Goal: Task Accomplishment & Management: Manage account settings

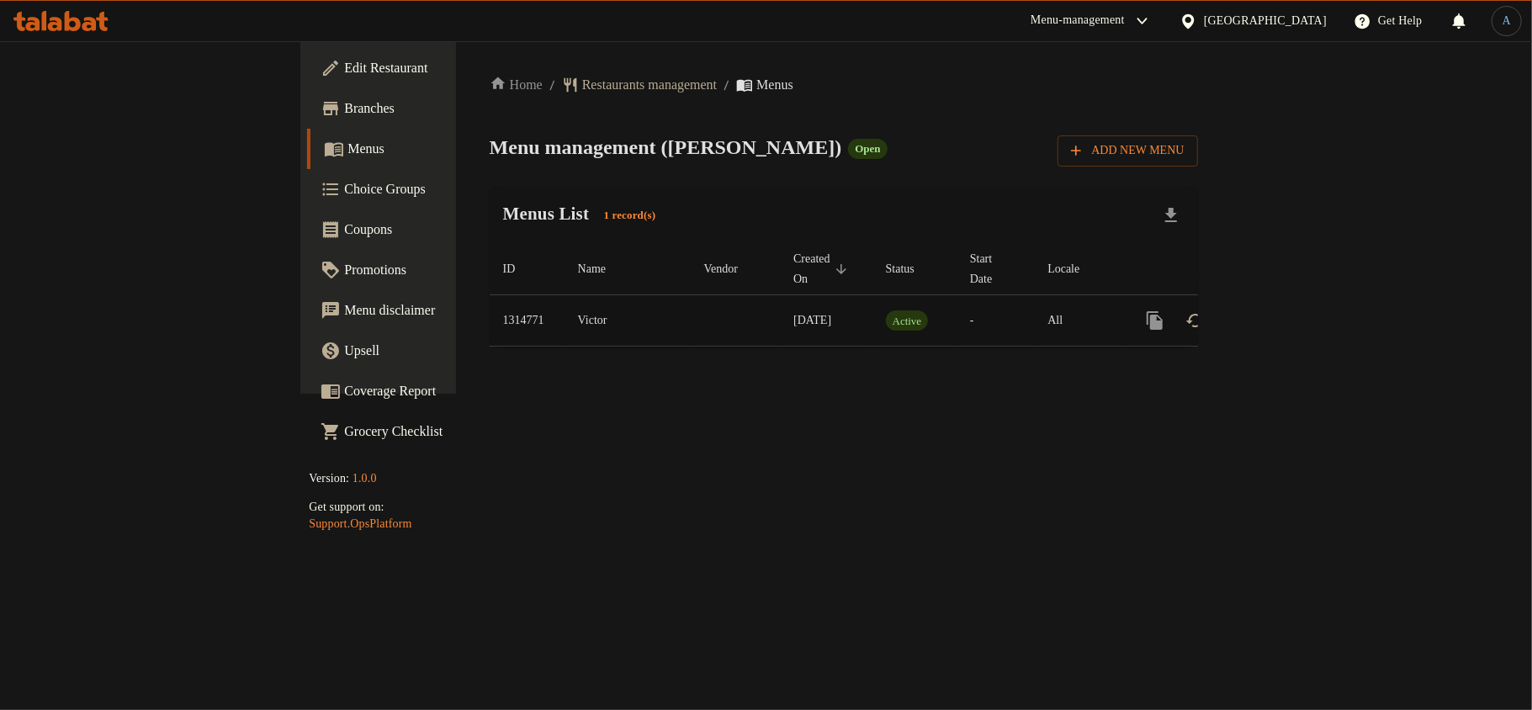
click at [1284, 313] on icon "enhanced table" at bounding box center [1276, 320] width 15 height 15
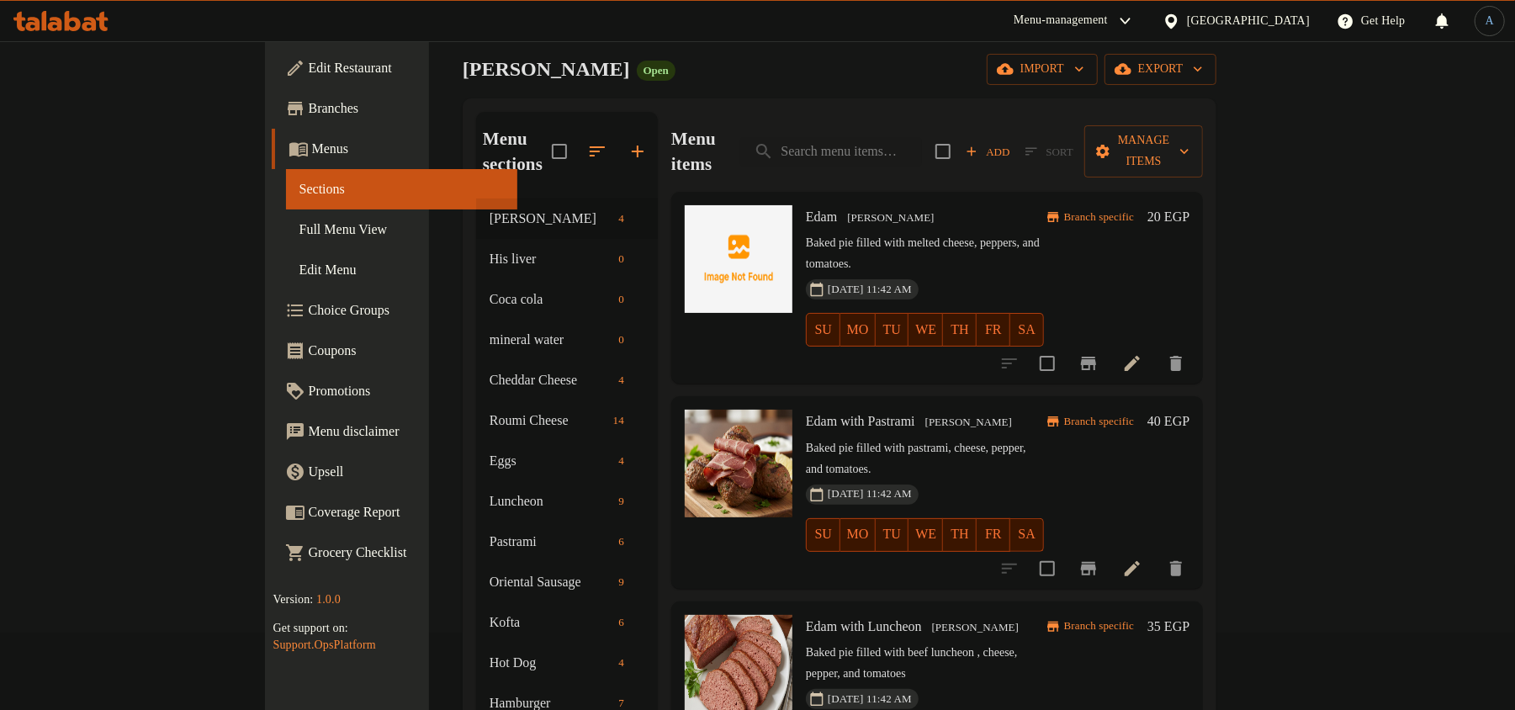
scroll to position [112, 0]
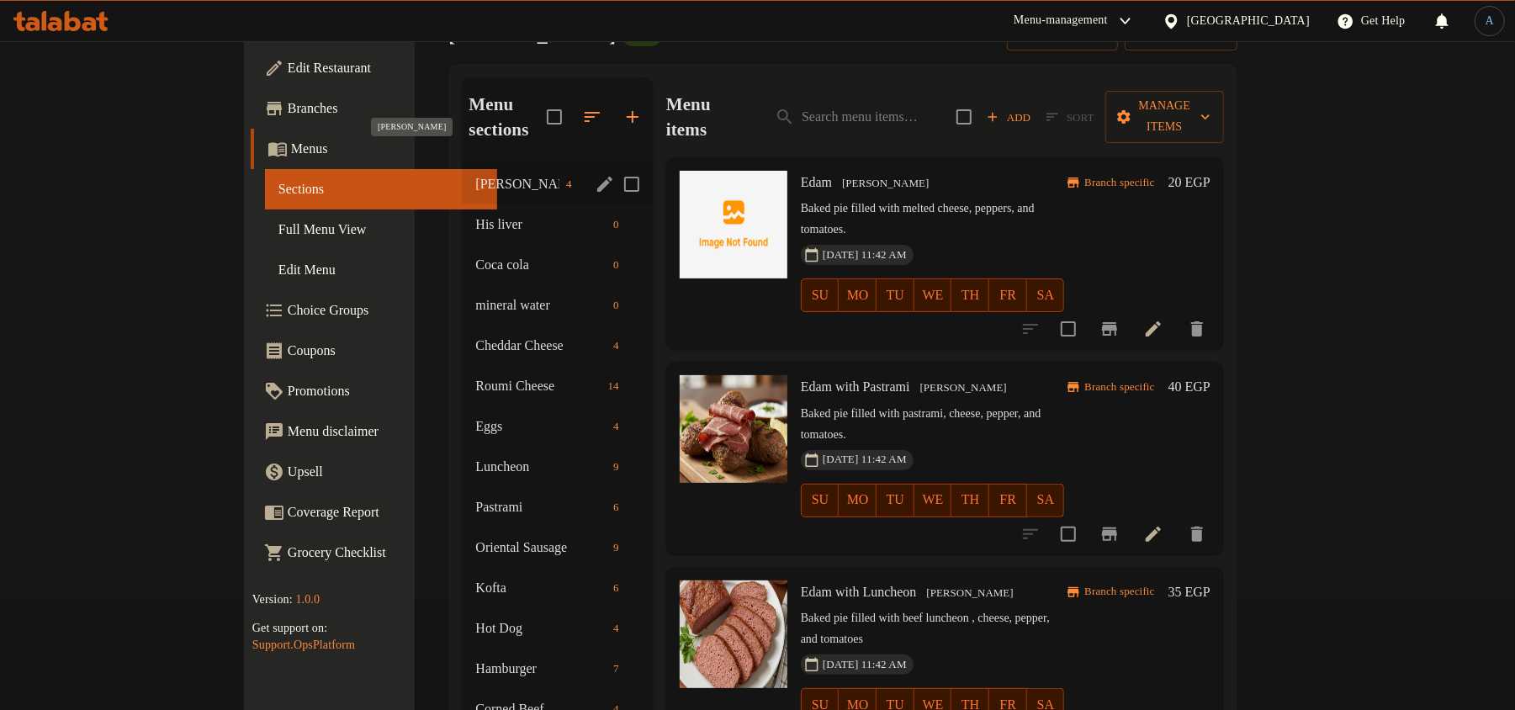
click at [475, 174] on span "[PERSON_NAME]" at bounding box center [517, 184] width 84 height 20
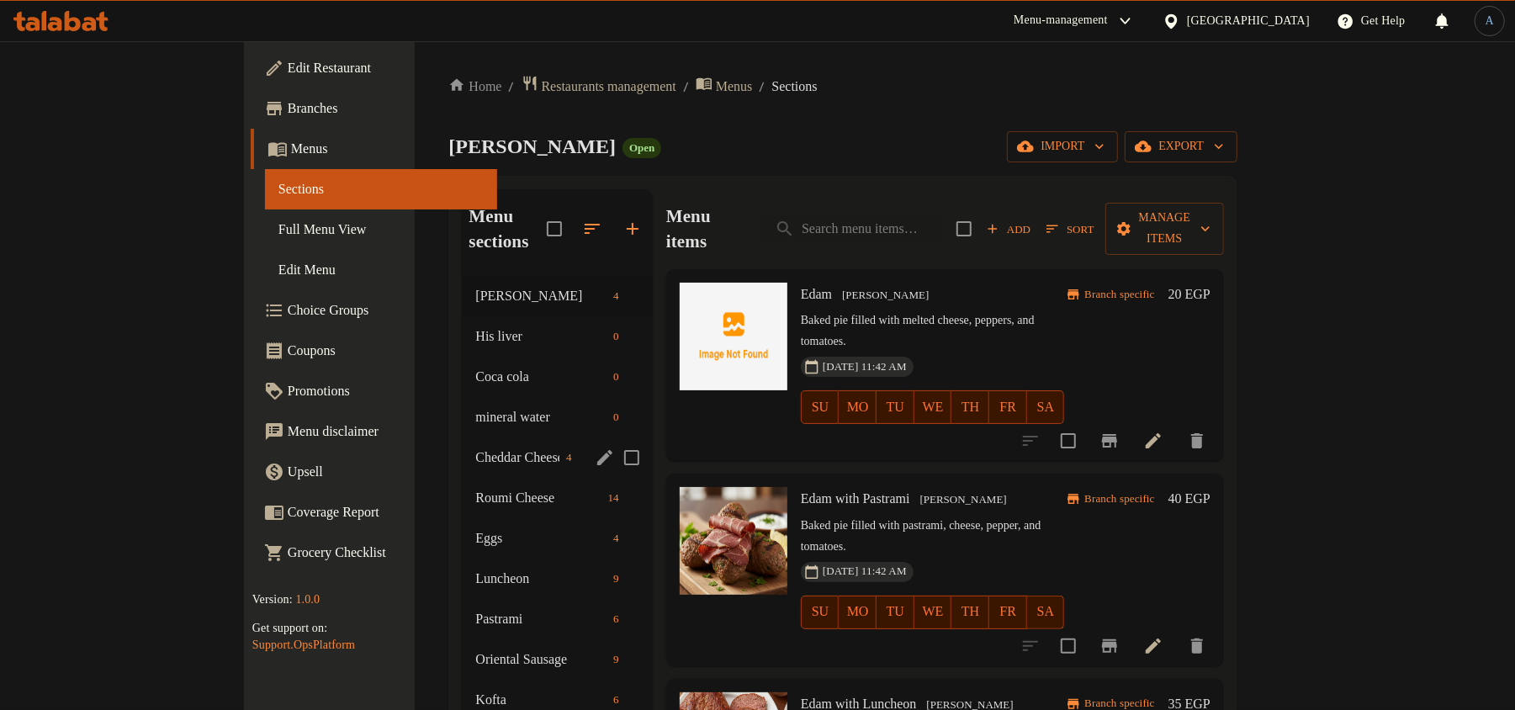
click at [475, 448] on span "Cheddar Cheese" at bounding box center [517, 458] width 84 height 20
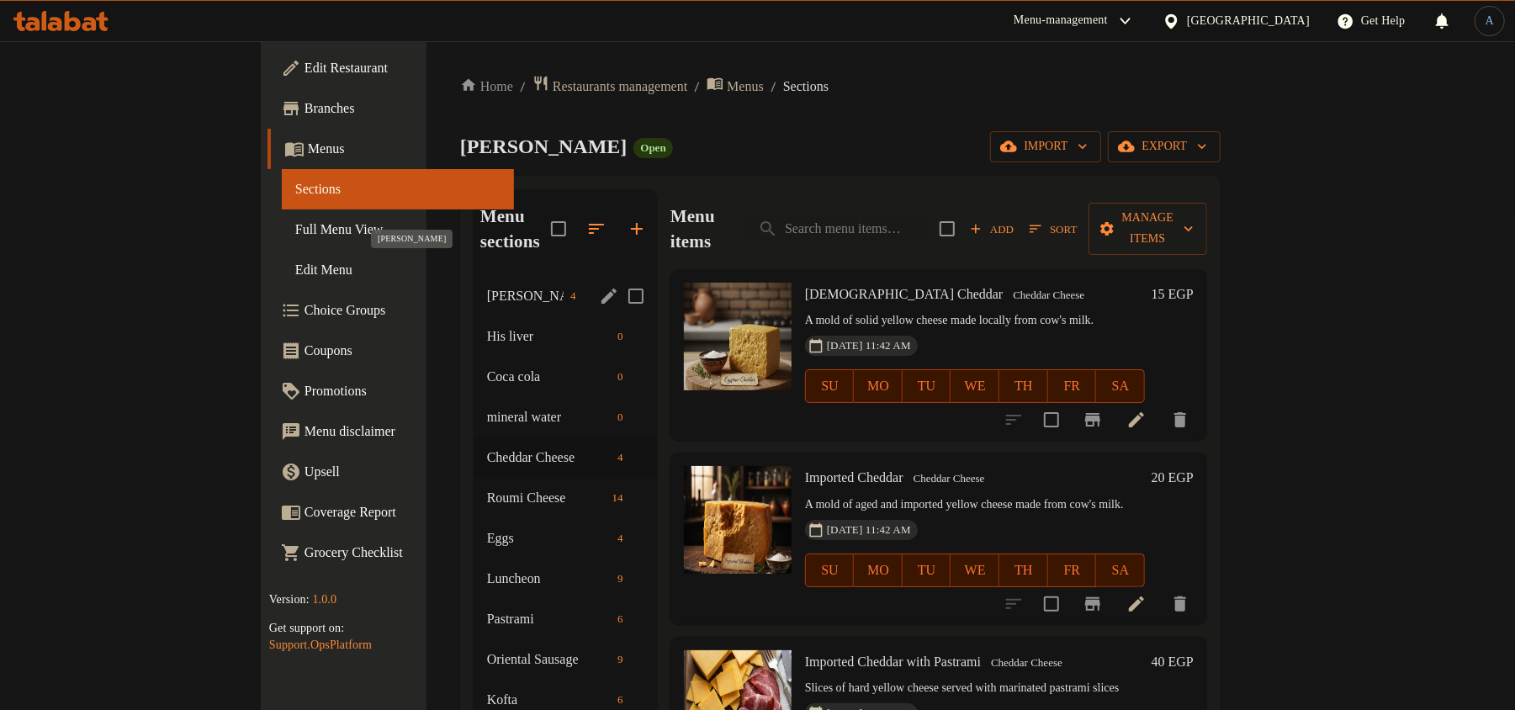
click at [487, 286] on span "[PERSON_NAME]" at bounding box center [525, 296] width 77 height 20
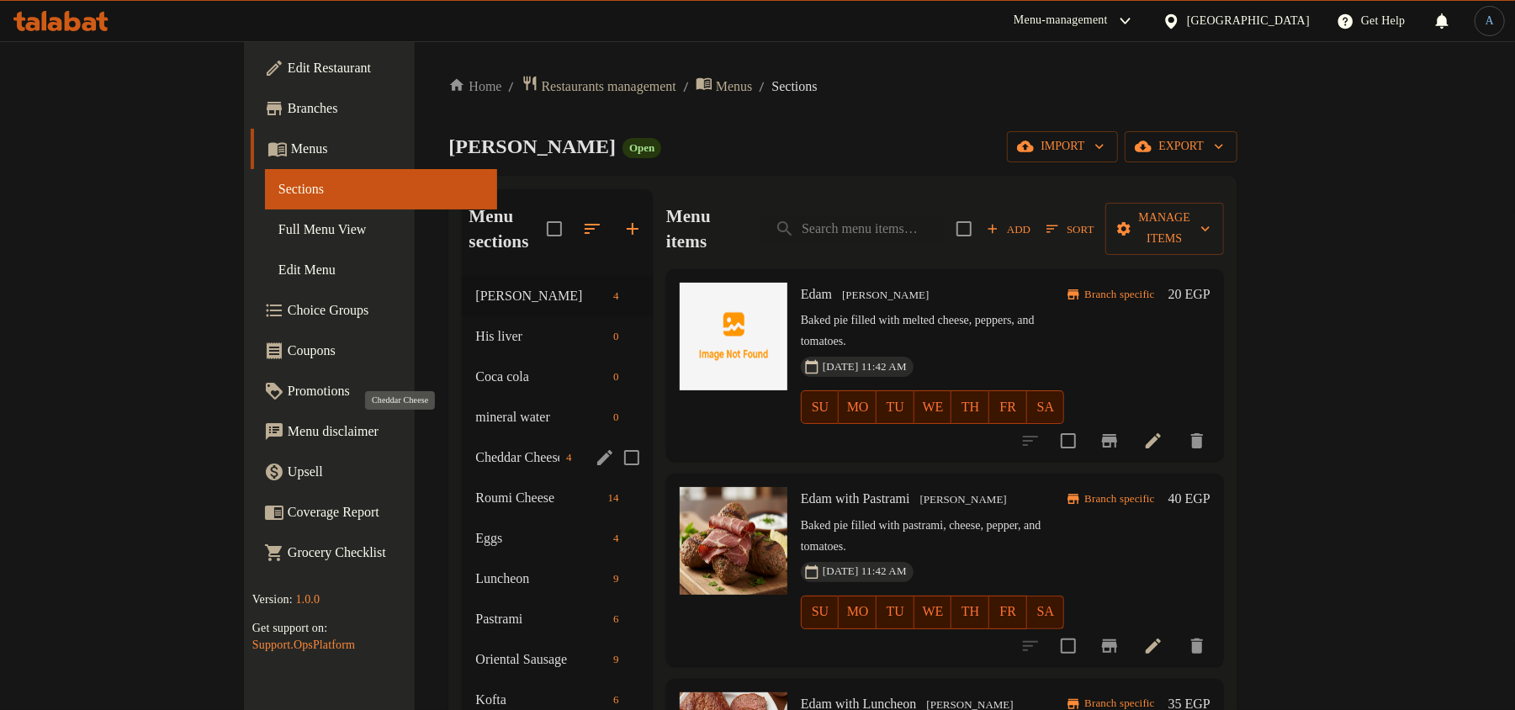
click at [475, 448] on span "Cheddar Cheese" at bounding box center [517, 458] width 84 height 20
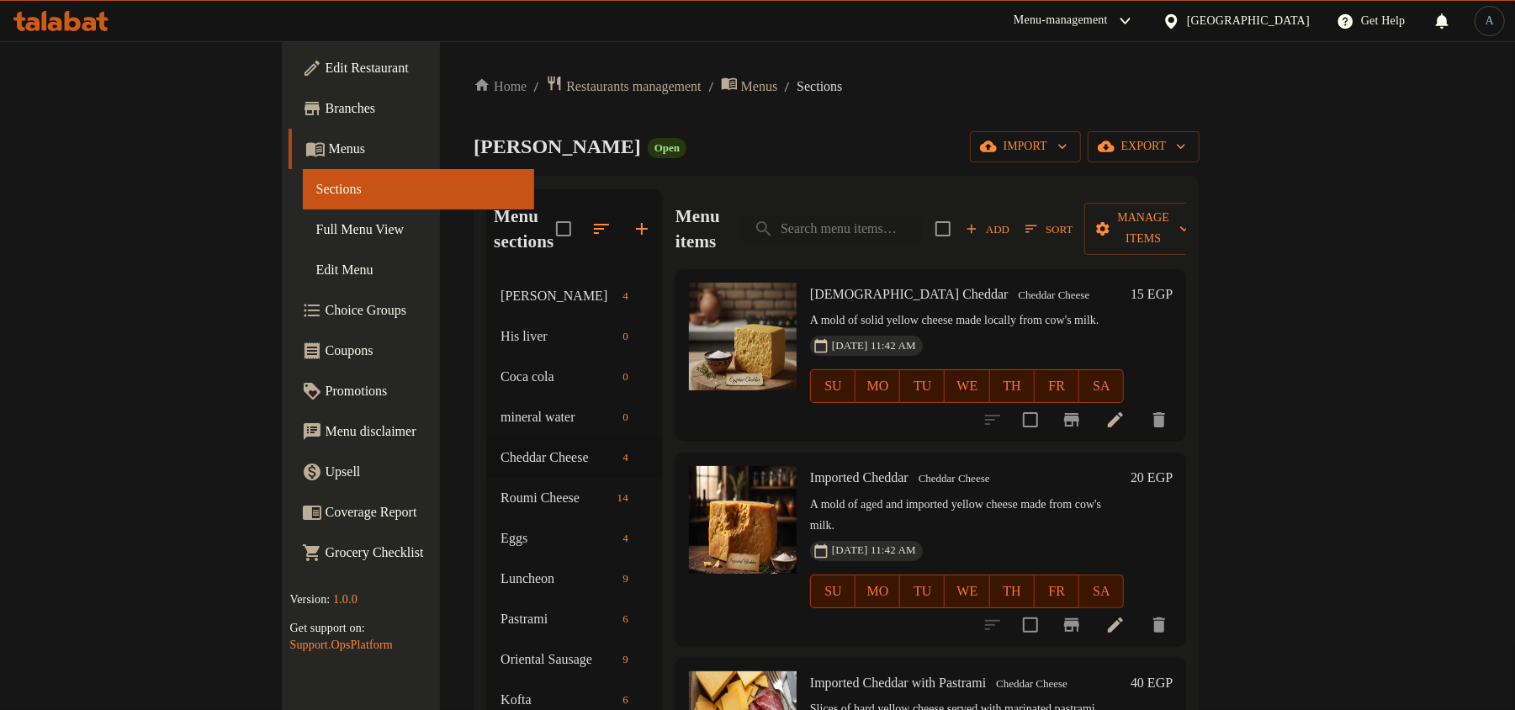
click at [326, 72] on span "Edit Restaurant" at bounding box center [424, 68] width 196 height 20
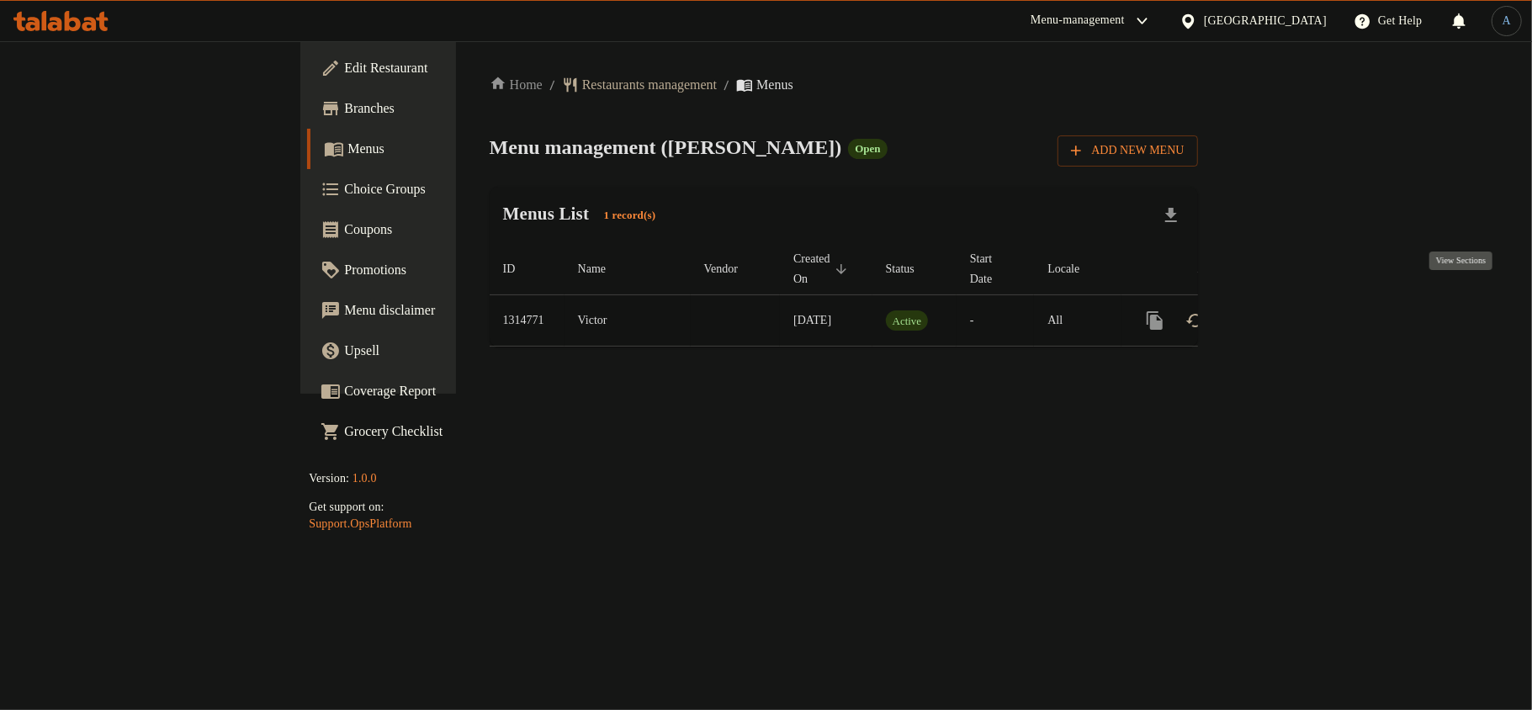
click at [1286, 310] on icon "enhanced table" at bounding box center [1276, 320] width 20 height 20
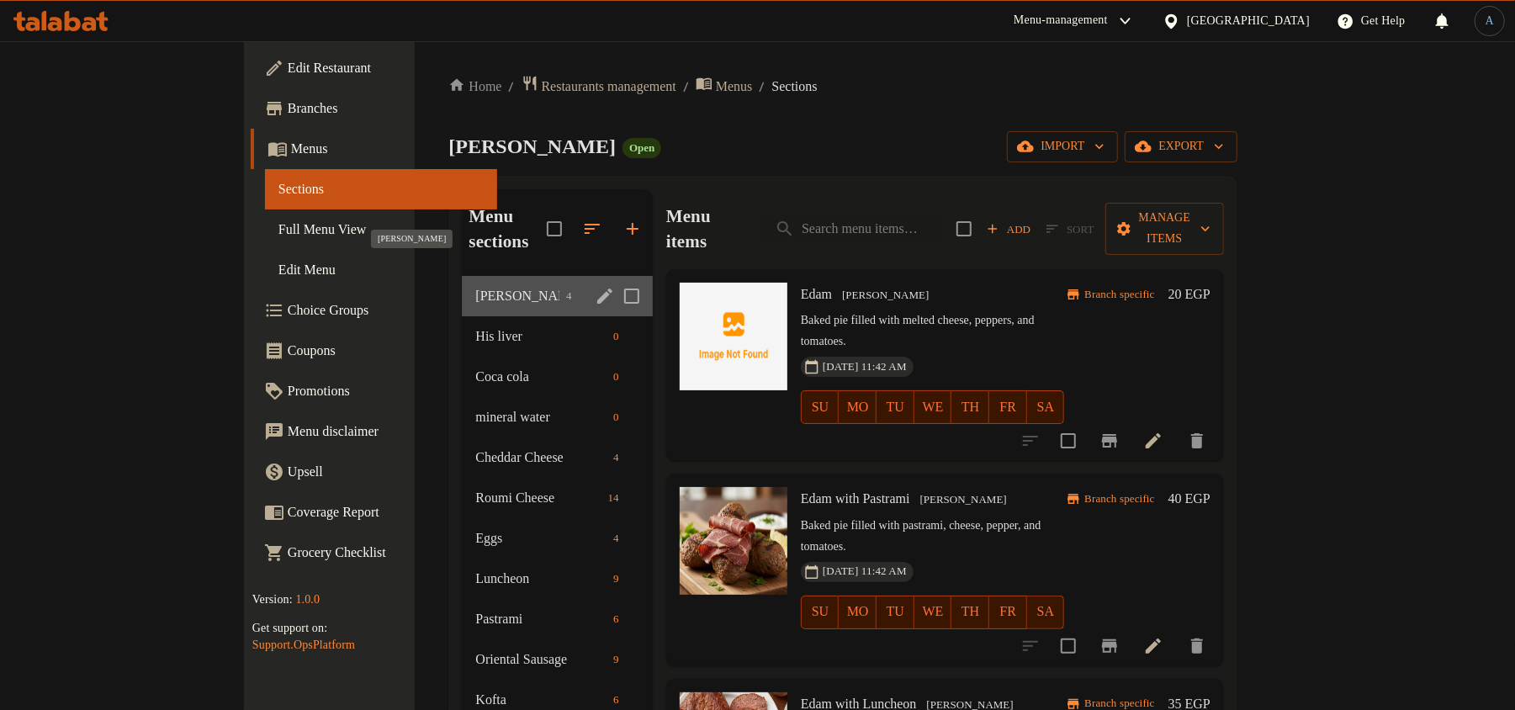
click at [475, 286] on span "[PERSON_NAME]" at bounding box center [517, 296] width 84 height 20
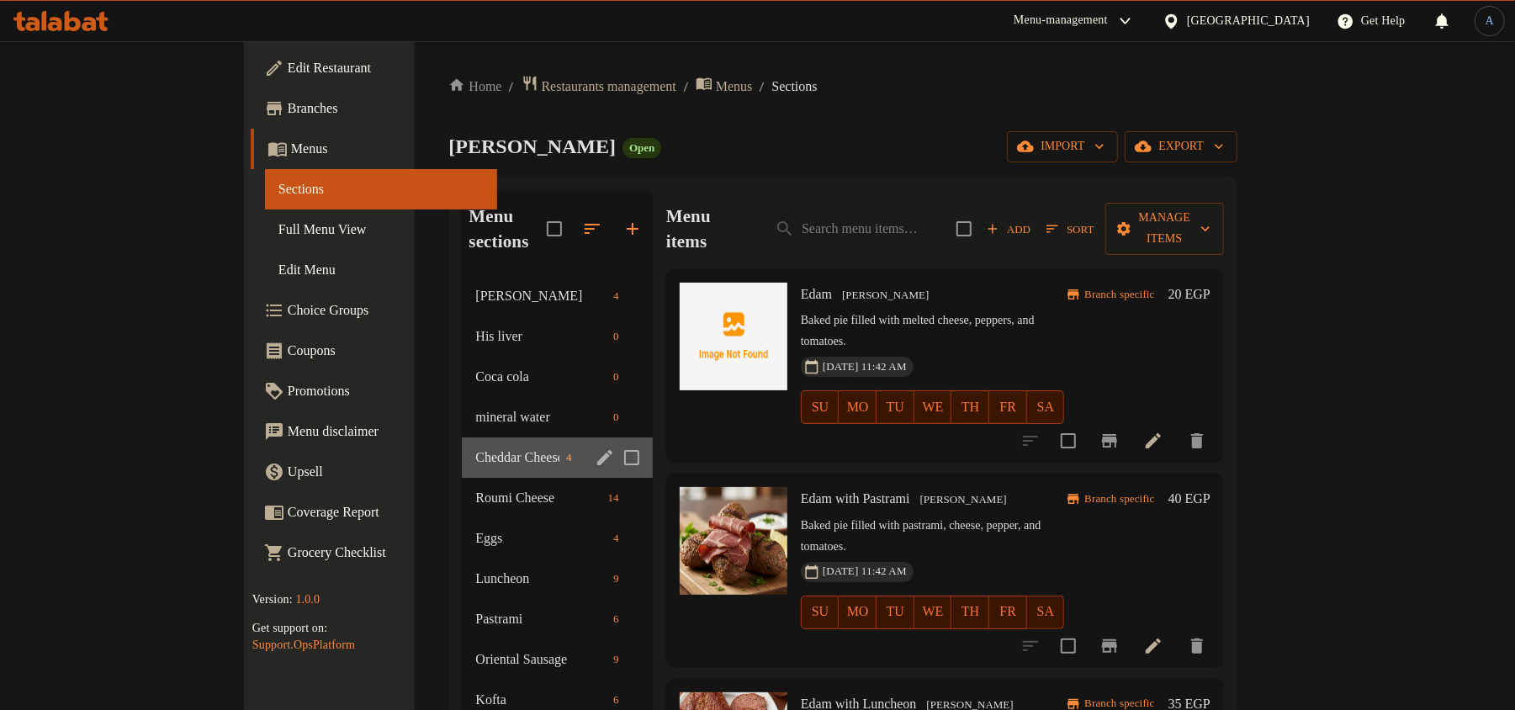
click at [462, 437] on div "Cheddar Cheese 4" at bounding box center [557, 457] width 190 height 40
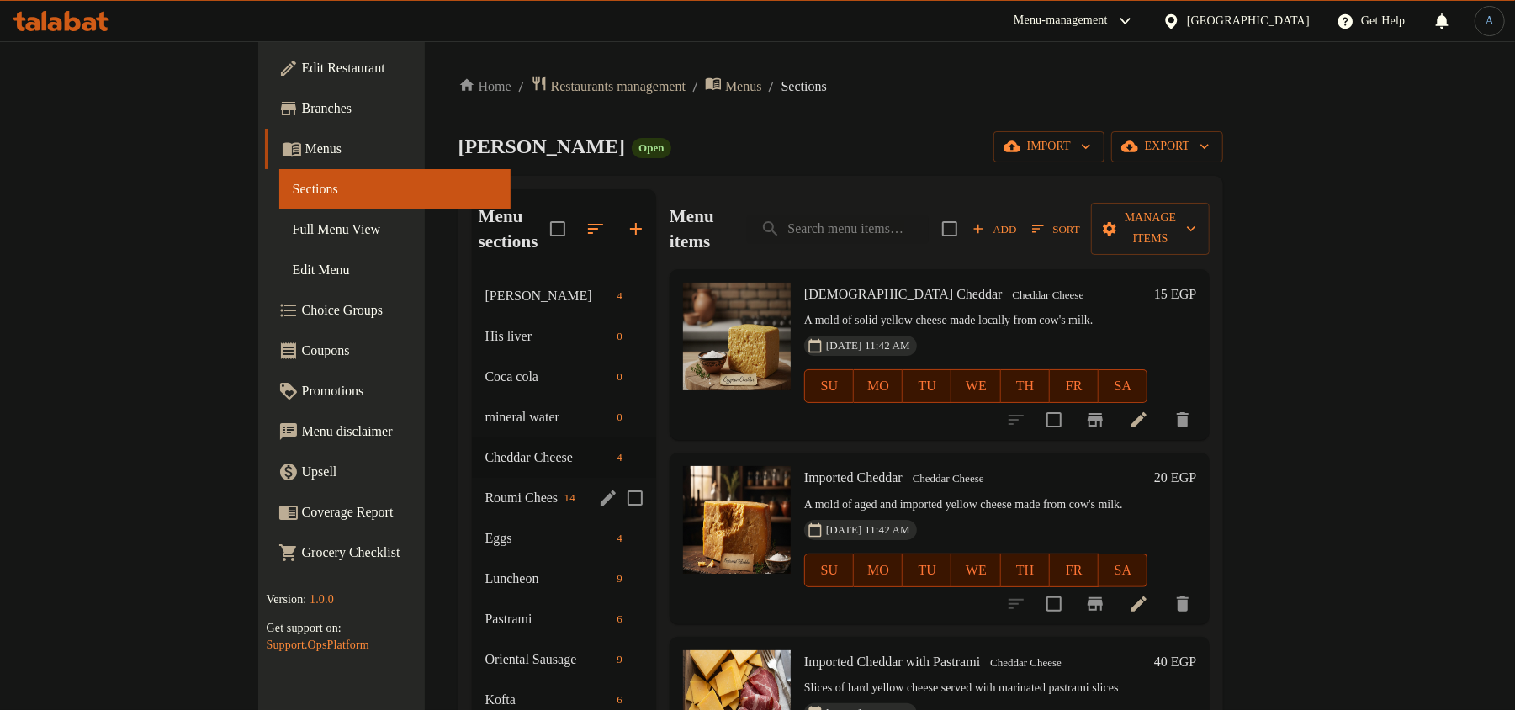
click at [485, 488] on span "Roumi Cheese" at bounding box center [521, 498] width 72 height 20
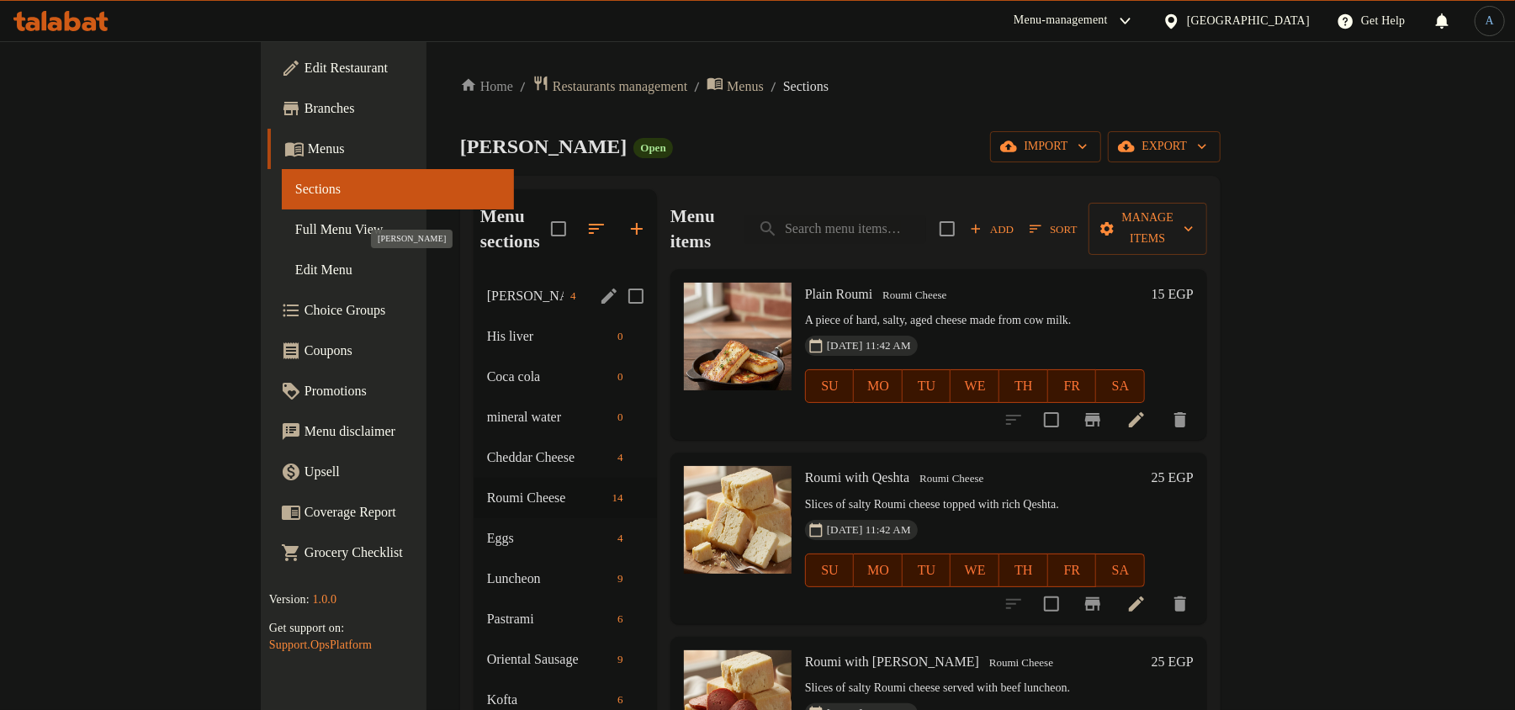
click at [487, 286] on span "[PERSON_NAME]" at bounding box center [525, 296] width 77 height 20
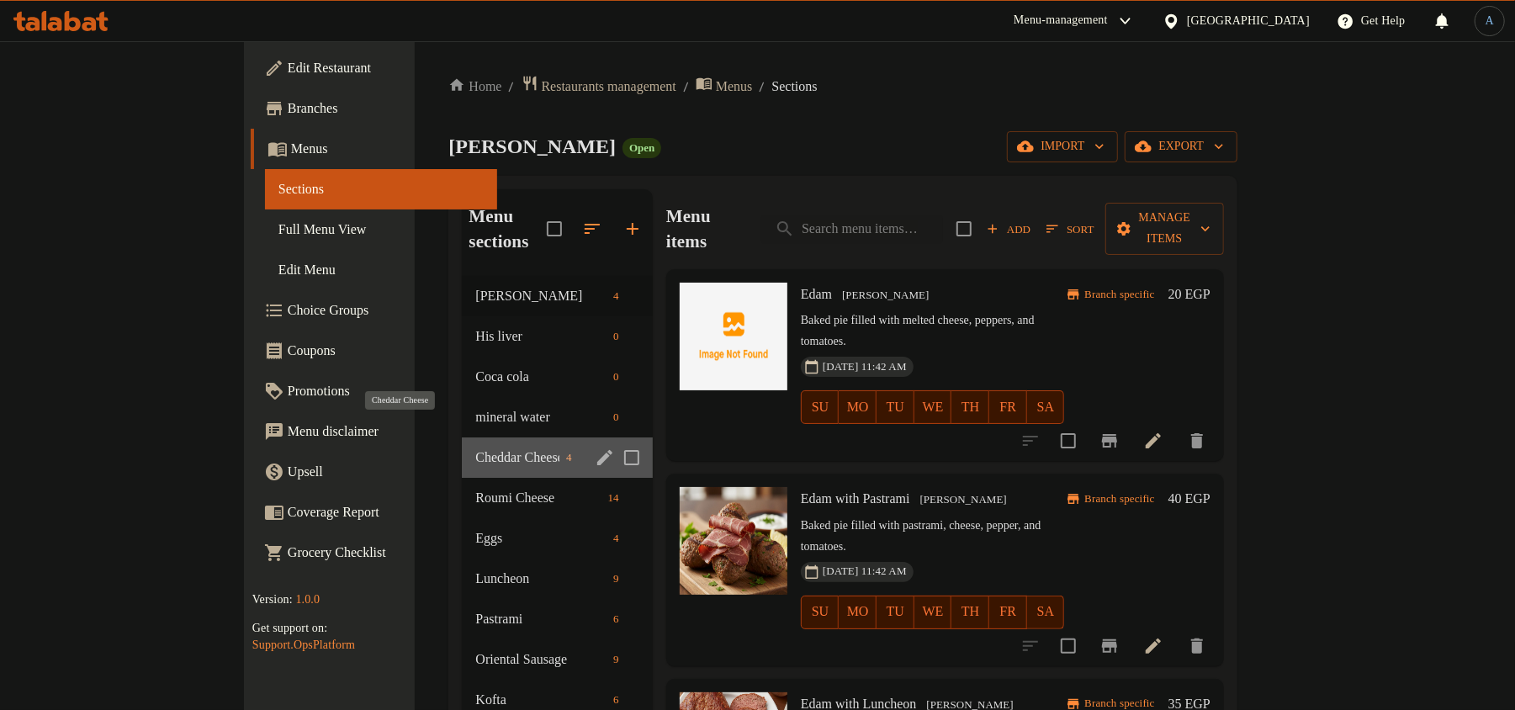
click at [475, 448] on span "Cheddar Cheese" at bounding box center [517, 458] width 84 height 20
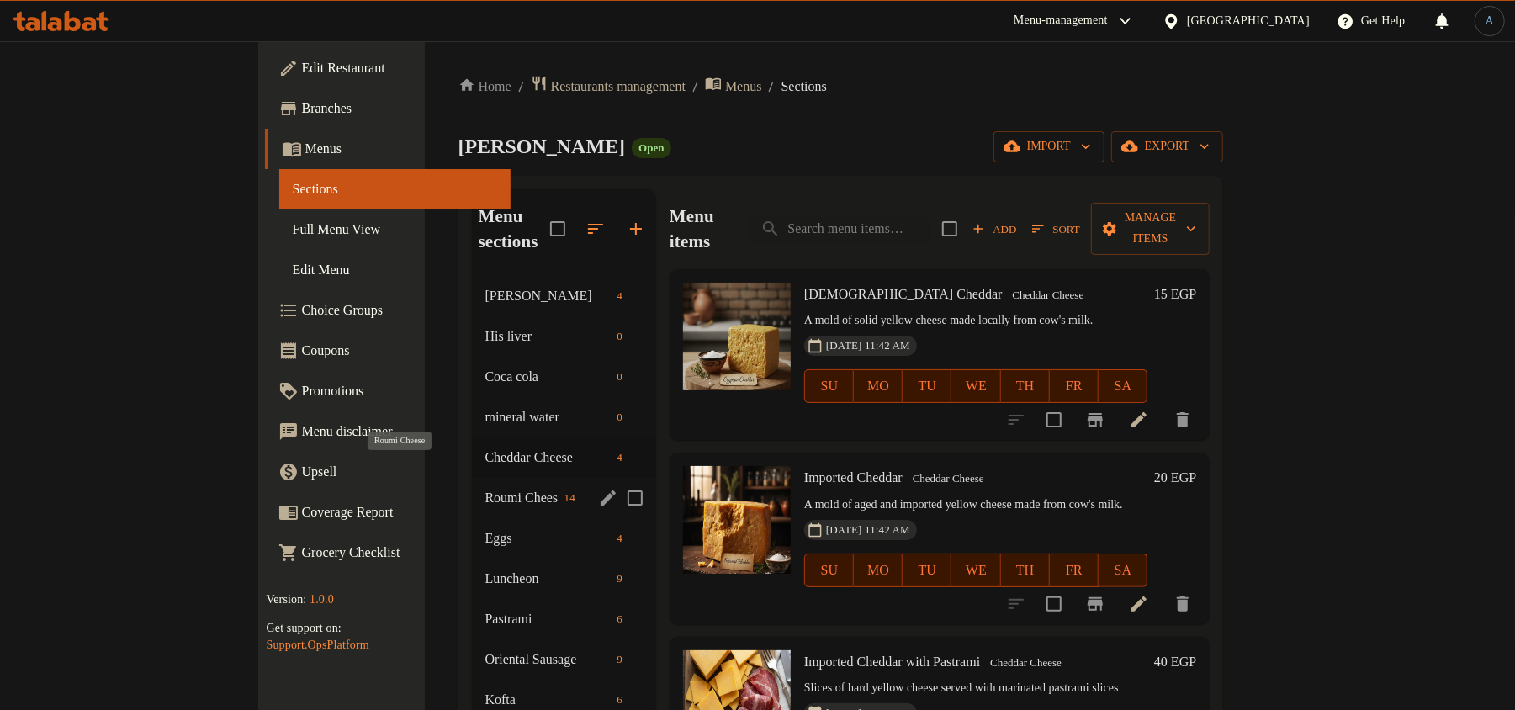
click at [485, 488] on span "Roumi Cheese" at bounding box center [521, 498] width 72 height 20
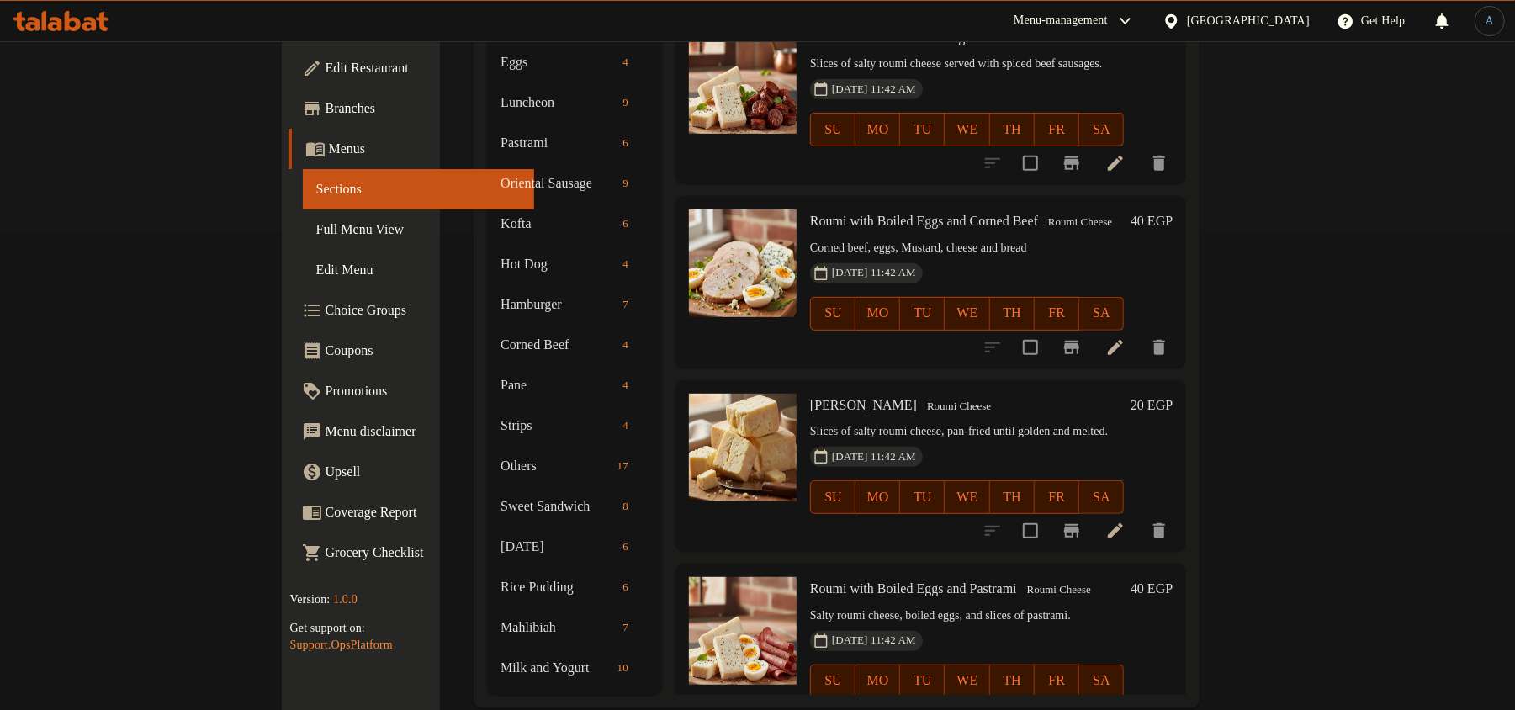
scroll to position [482, 0]
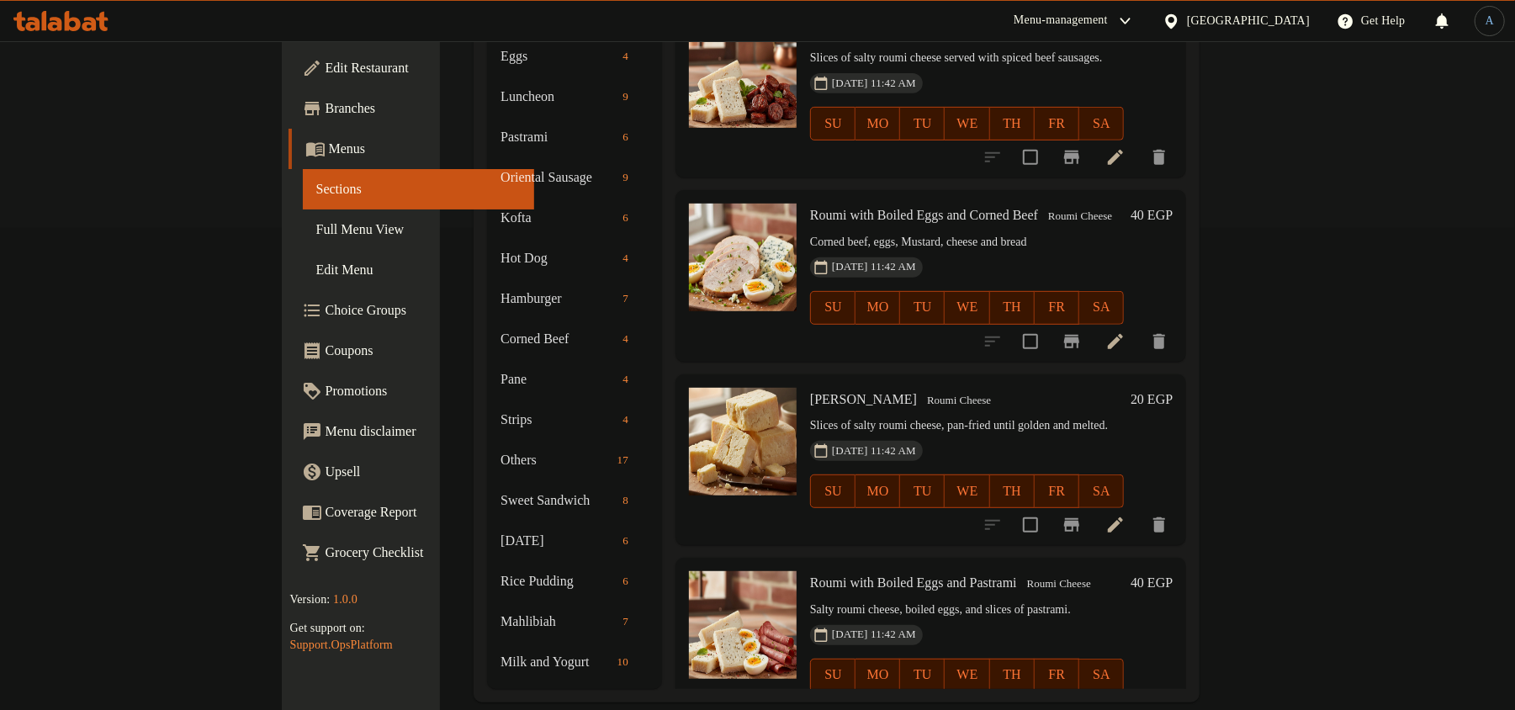
click at [909, 278] on div "Roumi with Boiled Eggs and Corned Beef Roumi Cheese Corned beef, eggs, Mustard,…" at bounding box center [966, 275] width 327 height 157
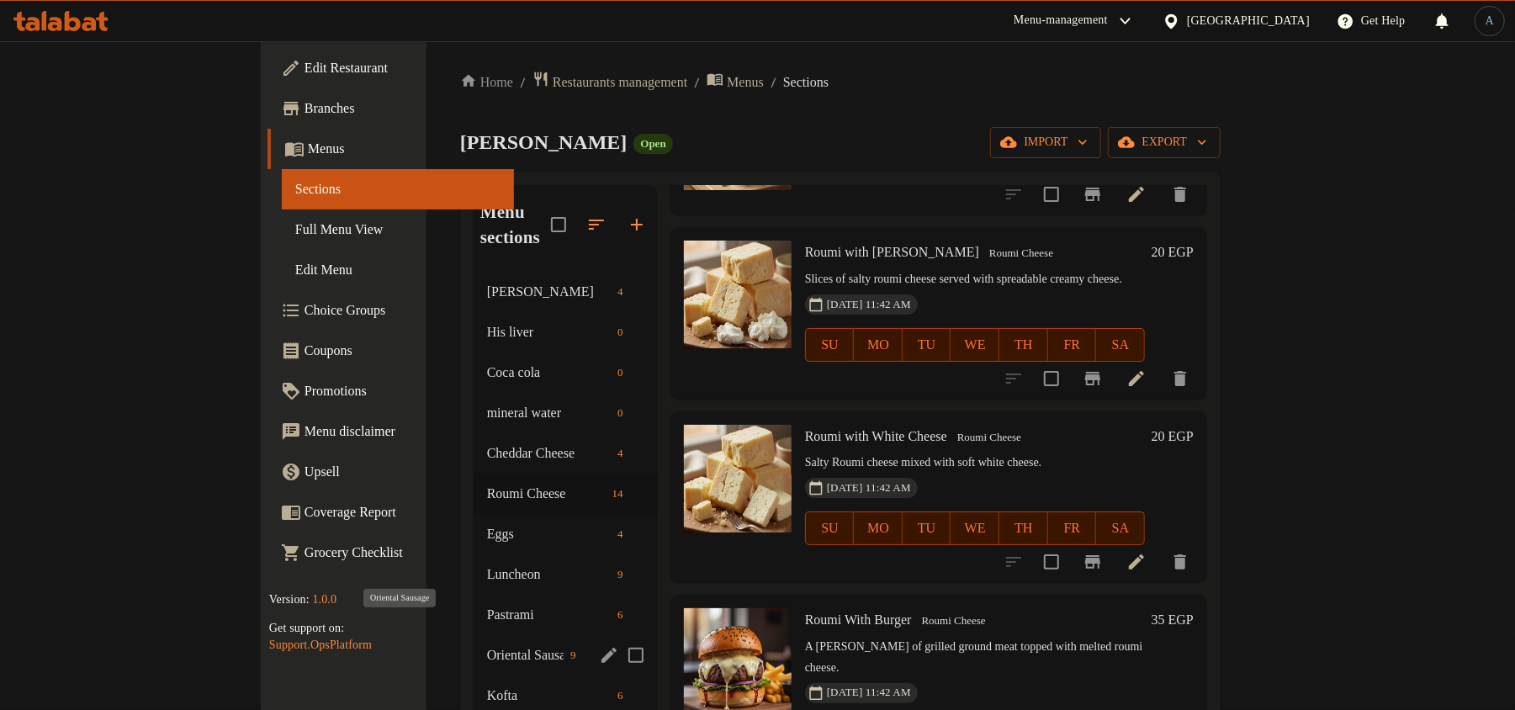
scroll to position [0, 0]
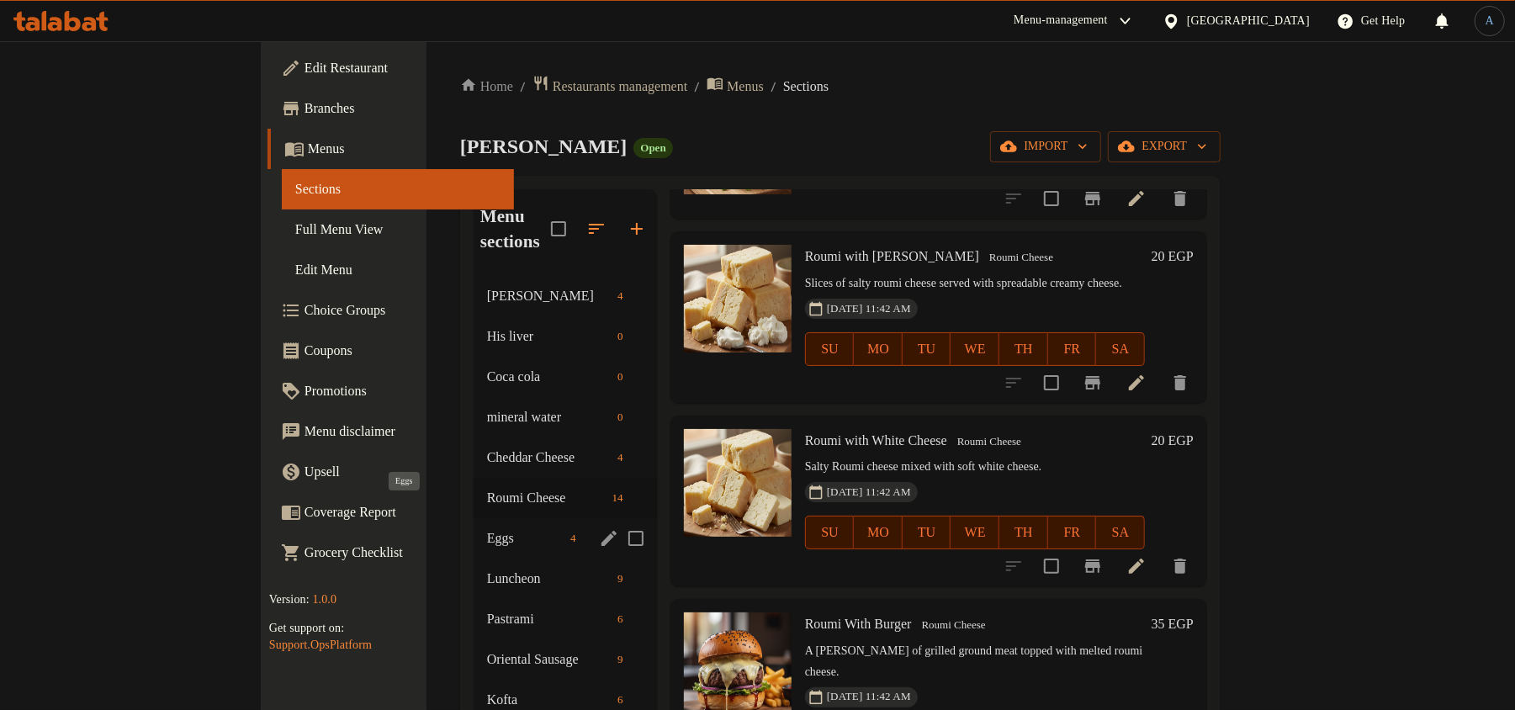
click at [487, 528] on span "Eggs" at bounding box center [525, 538] width 77 height 20
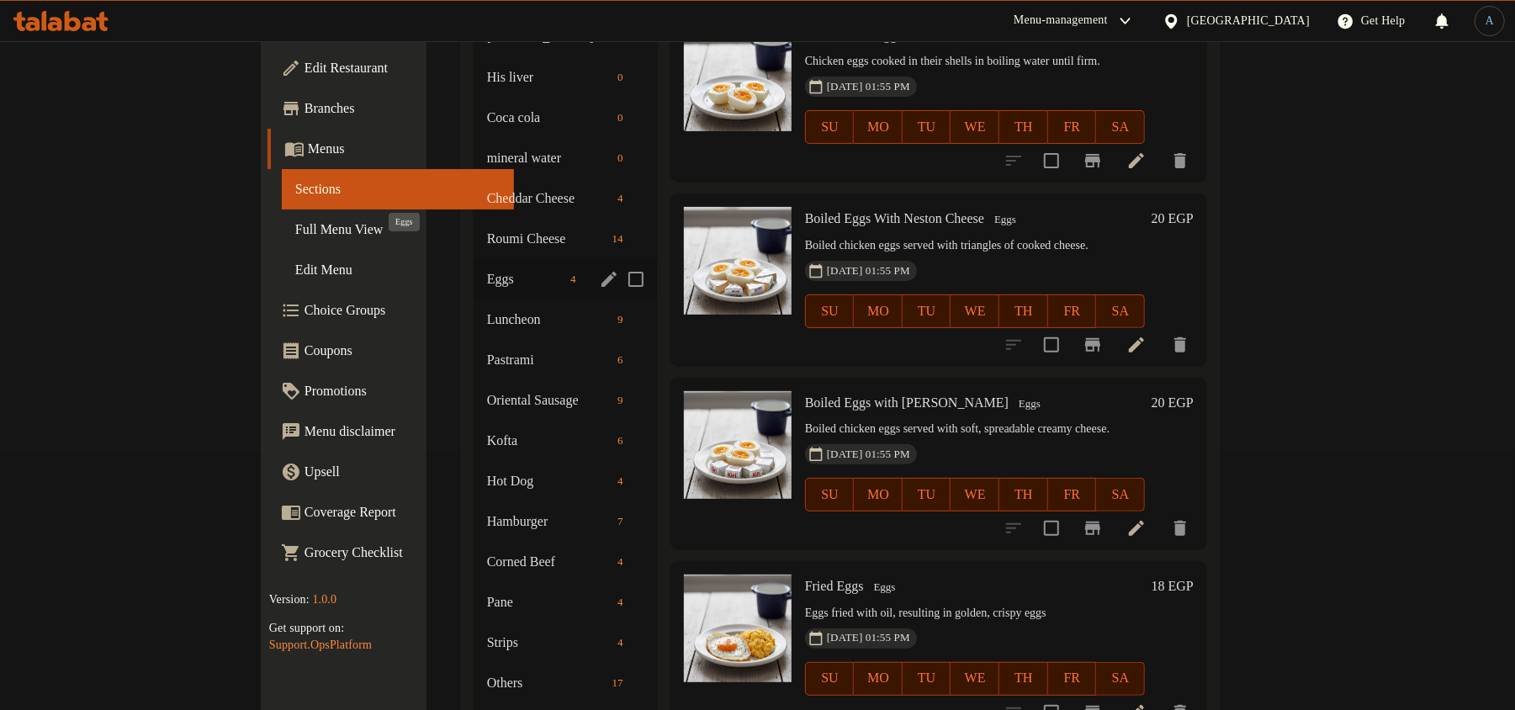
scroll to position [257, 0]
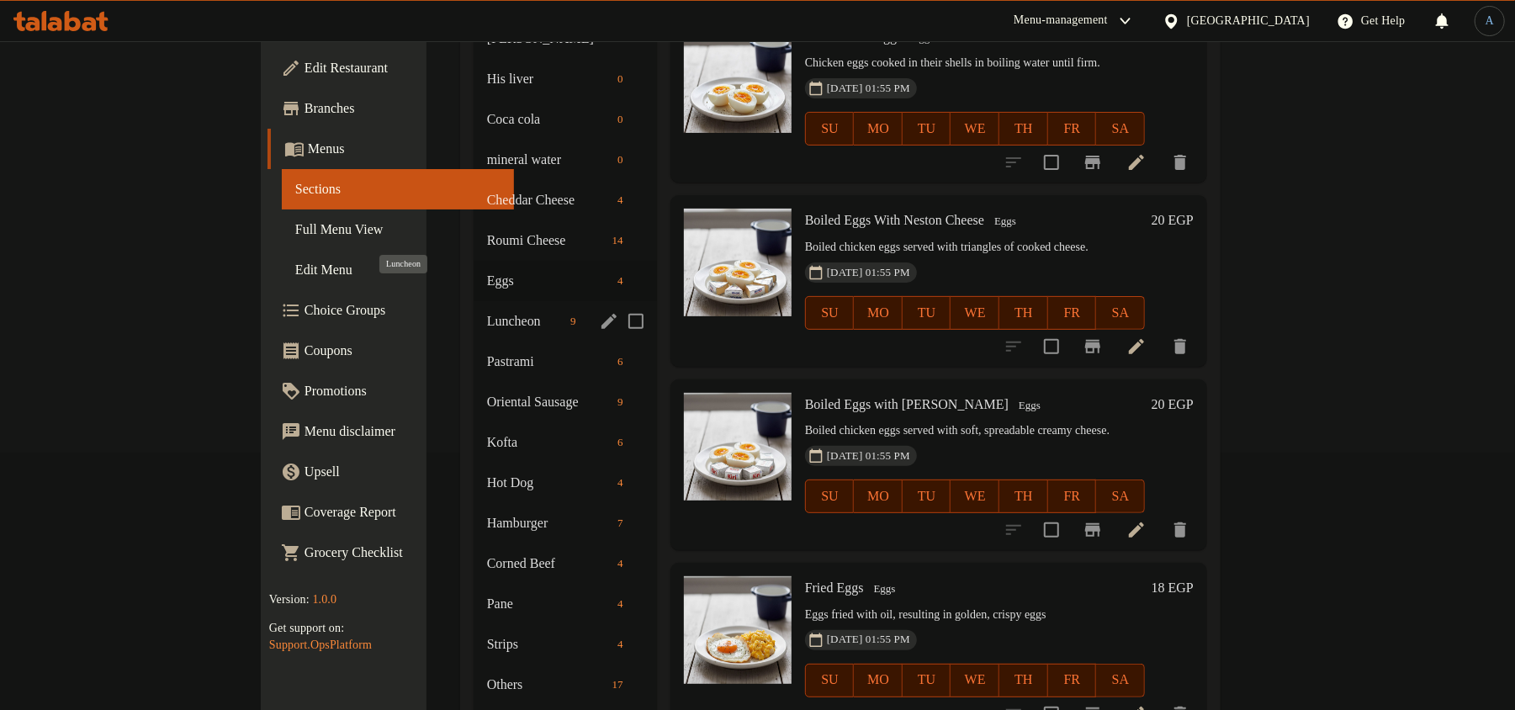
click at [487, 311] on span "Luncheon" at bounding box center [525, 321] width 77 height 20
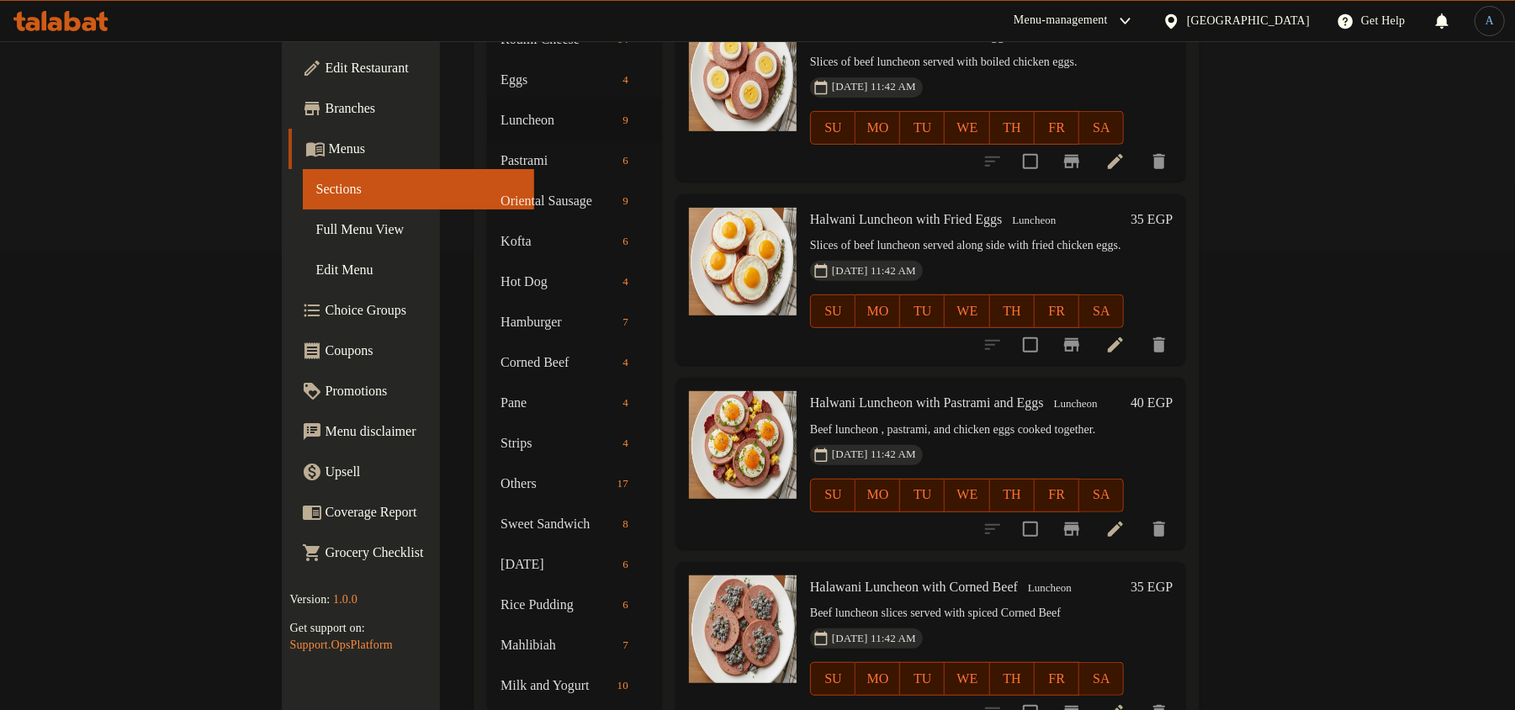
scroll to position [482, 0]
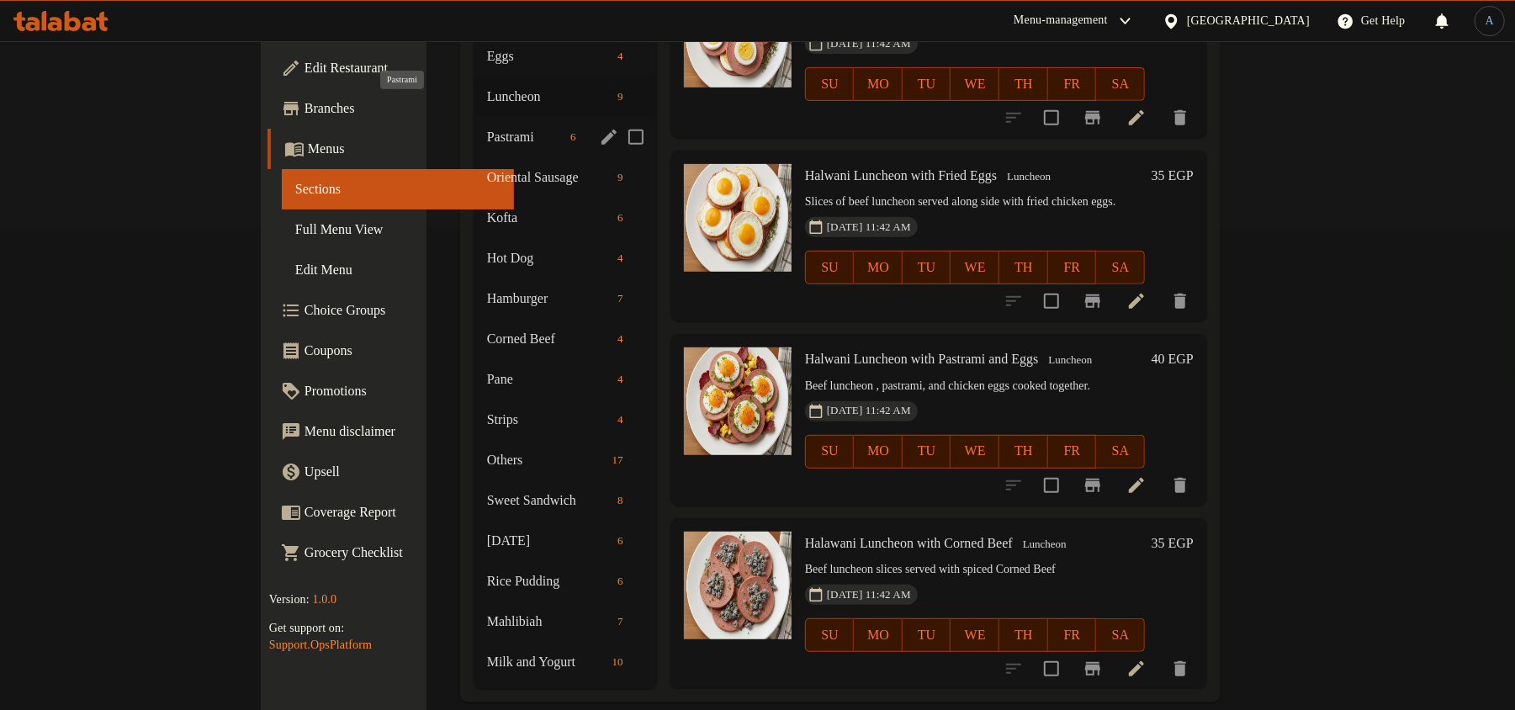
click at [487, 127] on span "Pastrami" at bounding box center [525, 137] width 77 height 20
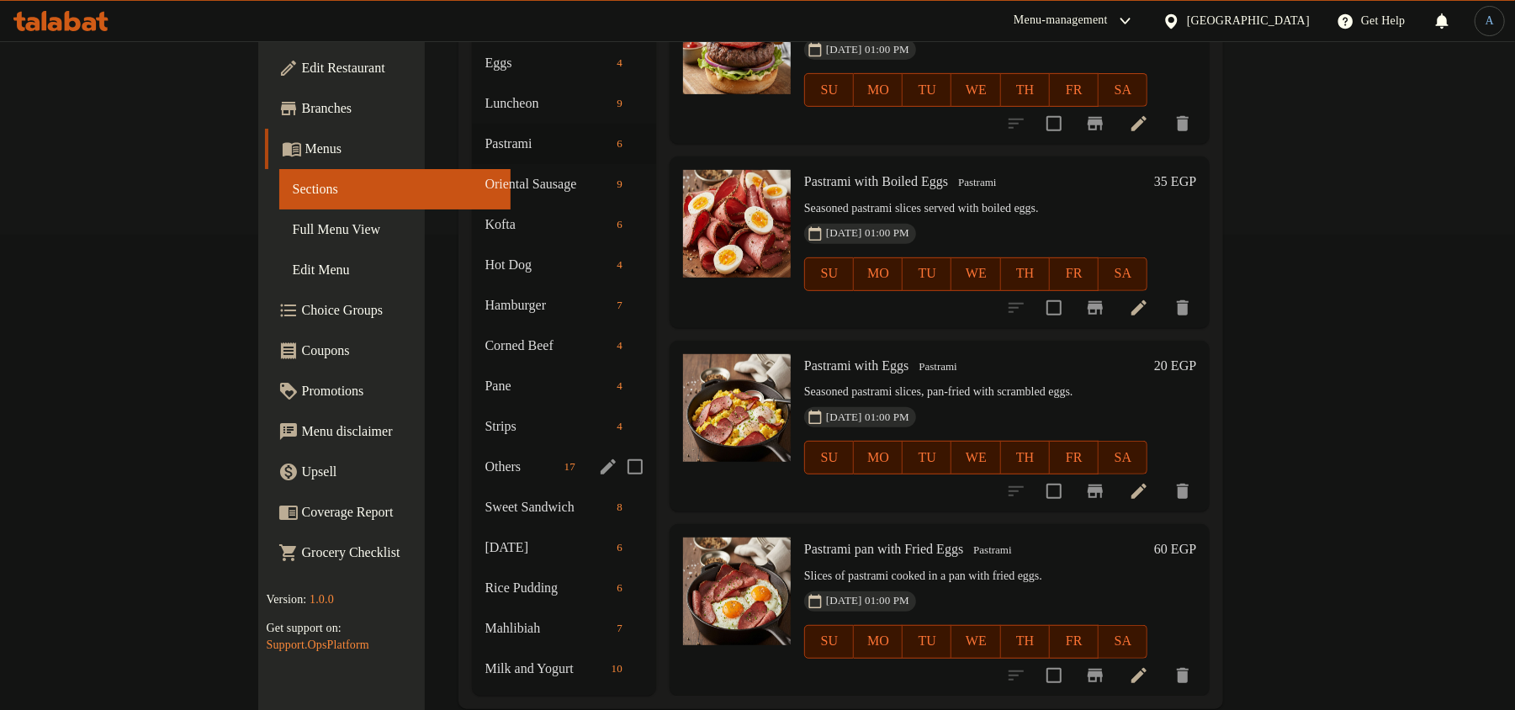
scroll to position [146, 0]
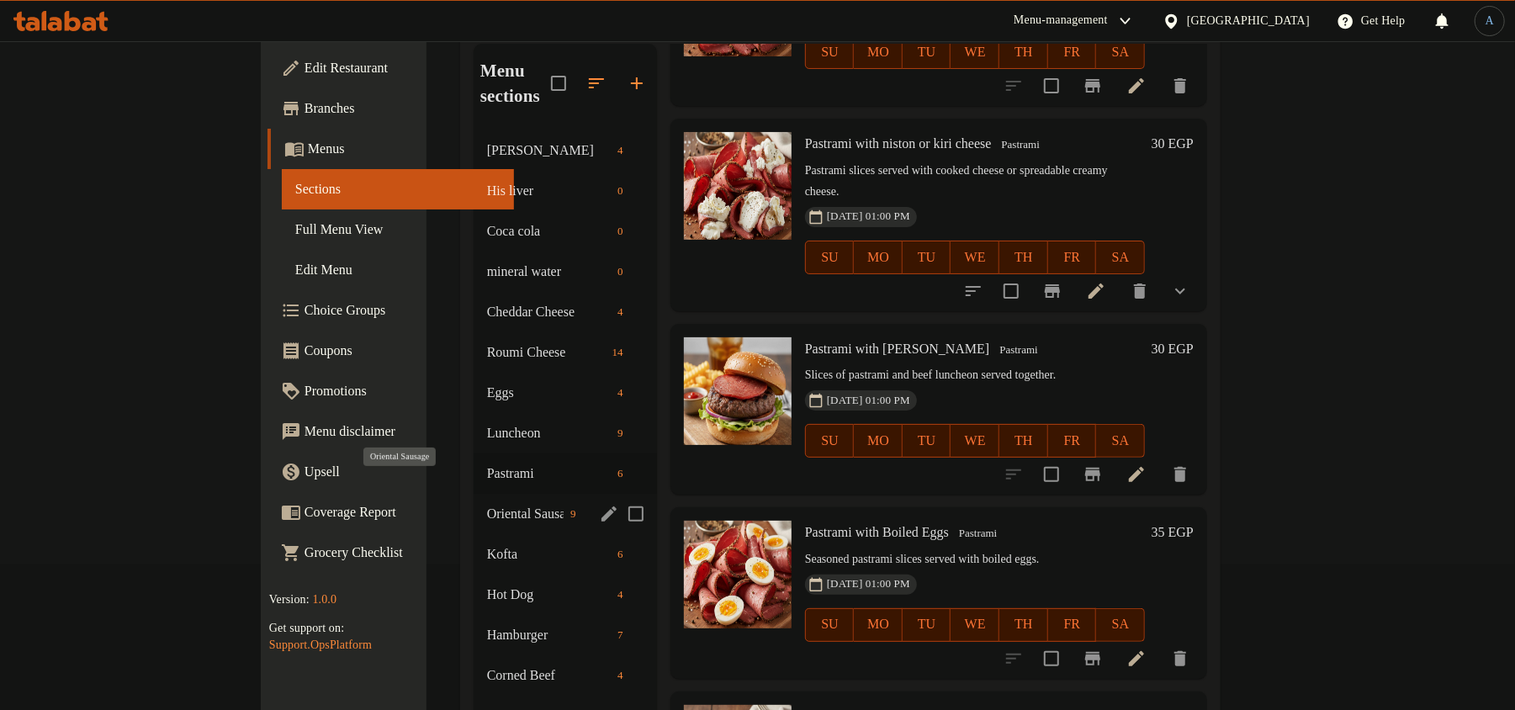
click at [487, 504] on span "Oriental Sausage" at bounding box center [525, 514] width 77 height 20
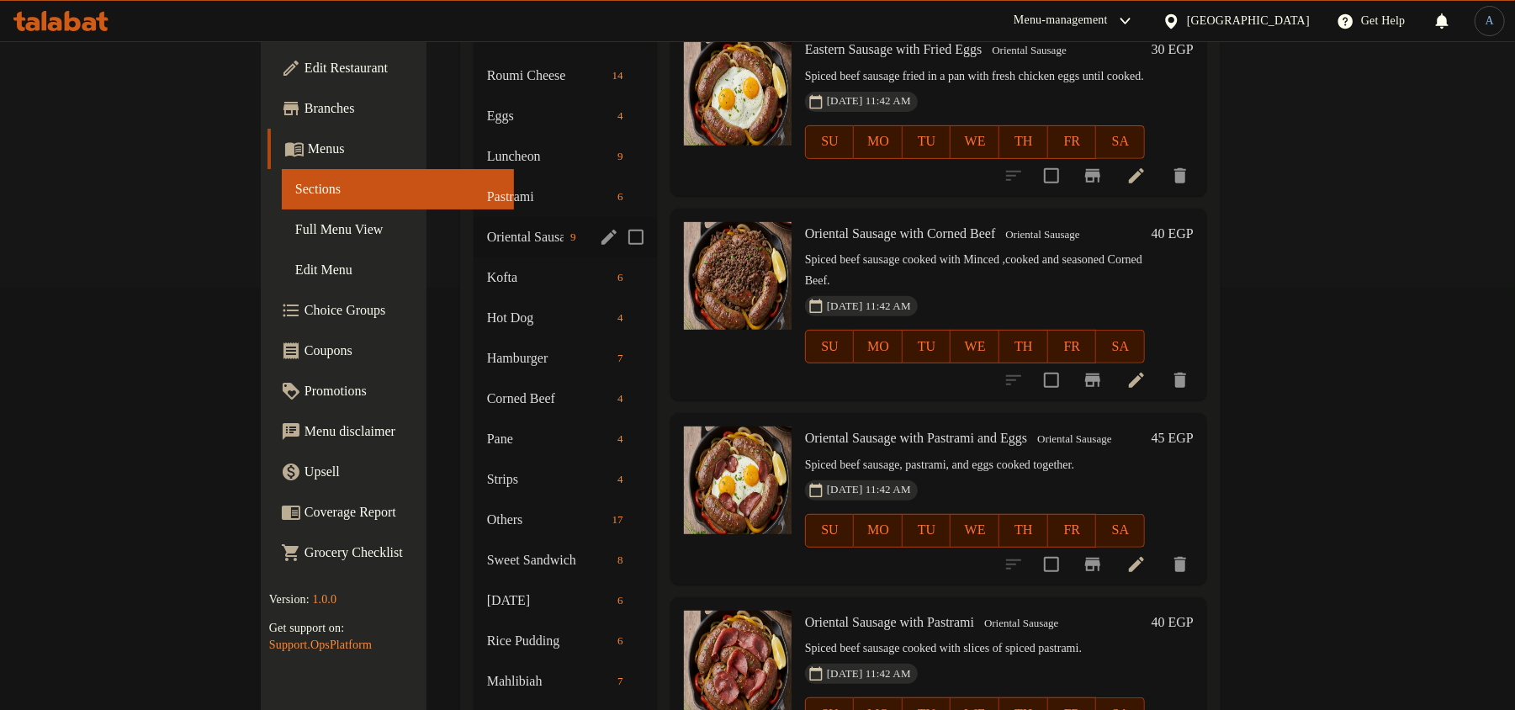
scroll to position [370, 0]
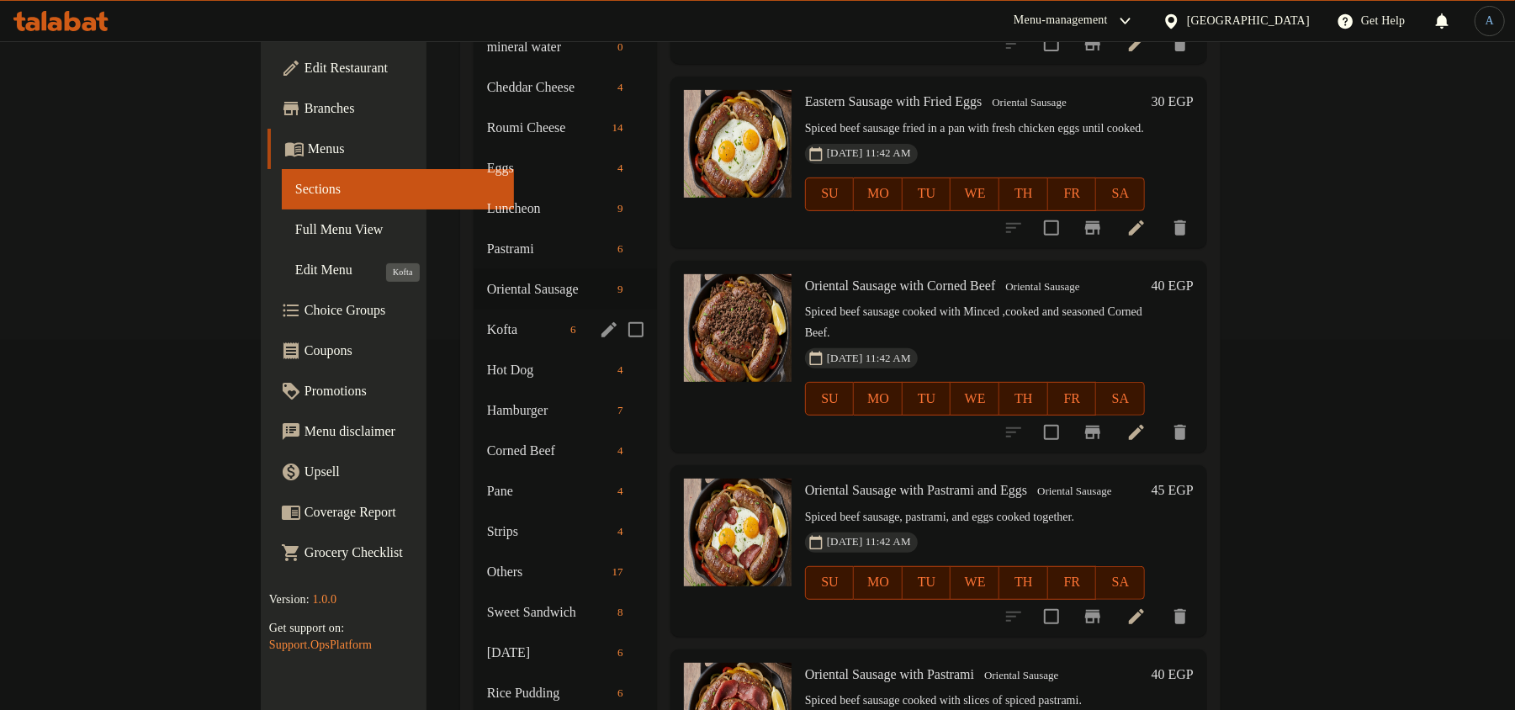
click at [487, 320] on span "Kofta" at bounding box center [525, 330] width 77 height 20
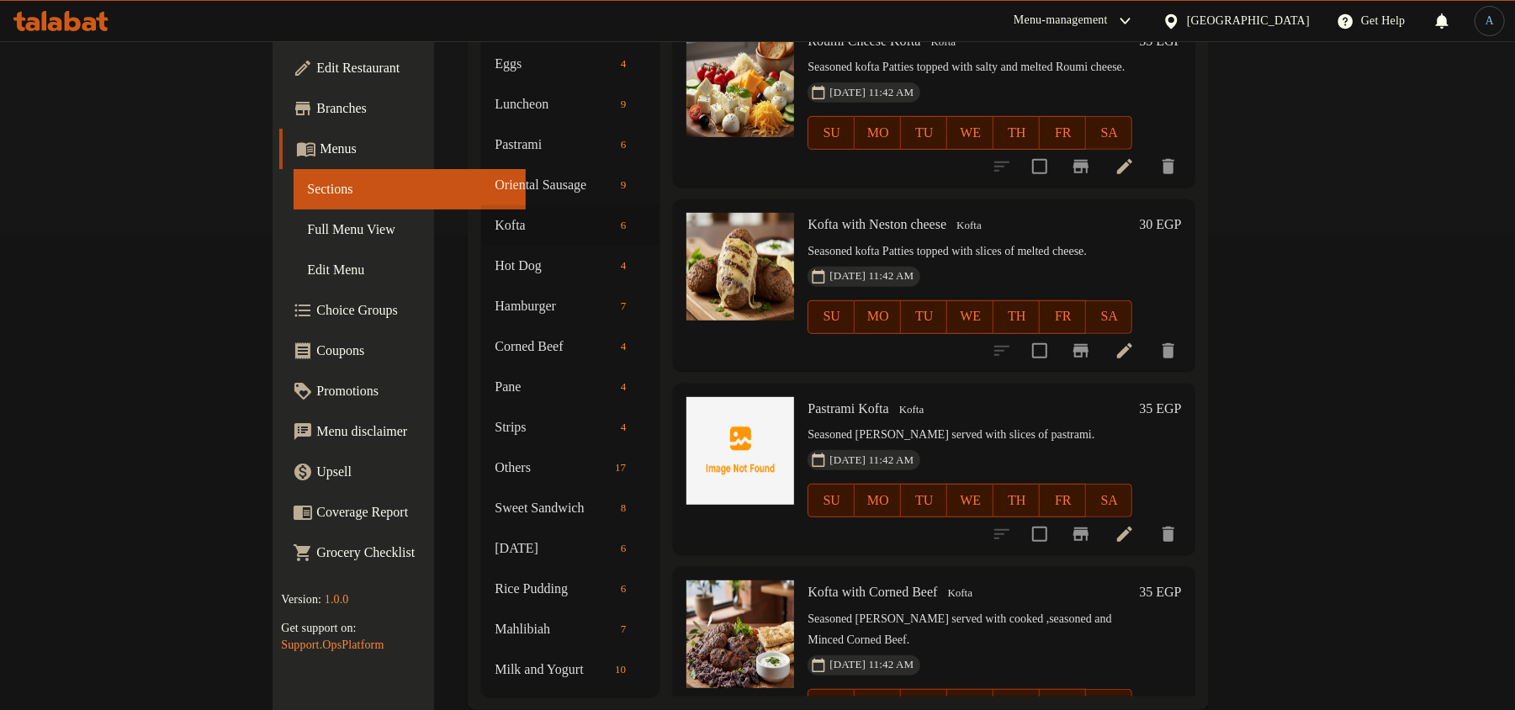
scroll to position [482, 0]
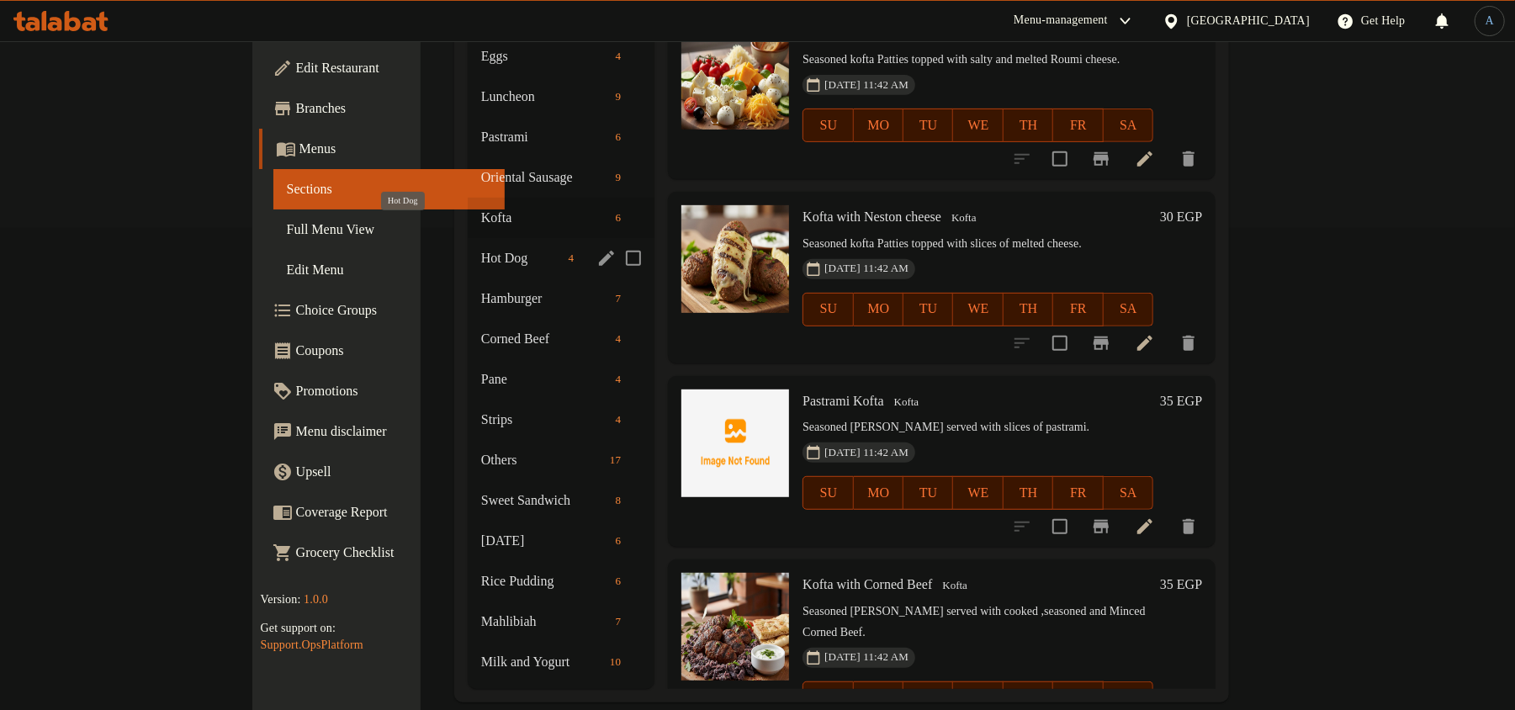
click at [481, 248] on span "Hot Dog" at bounding box center [521, 258] width 81 height 20
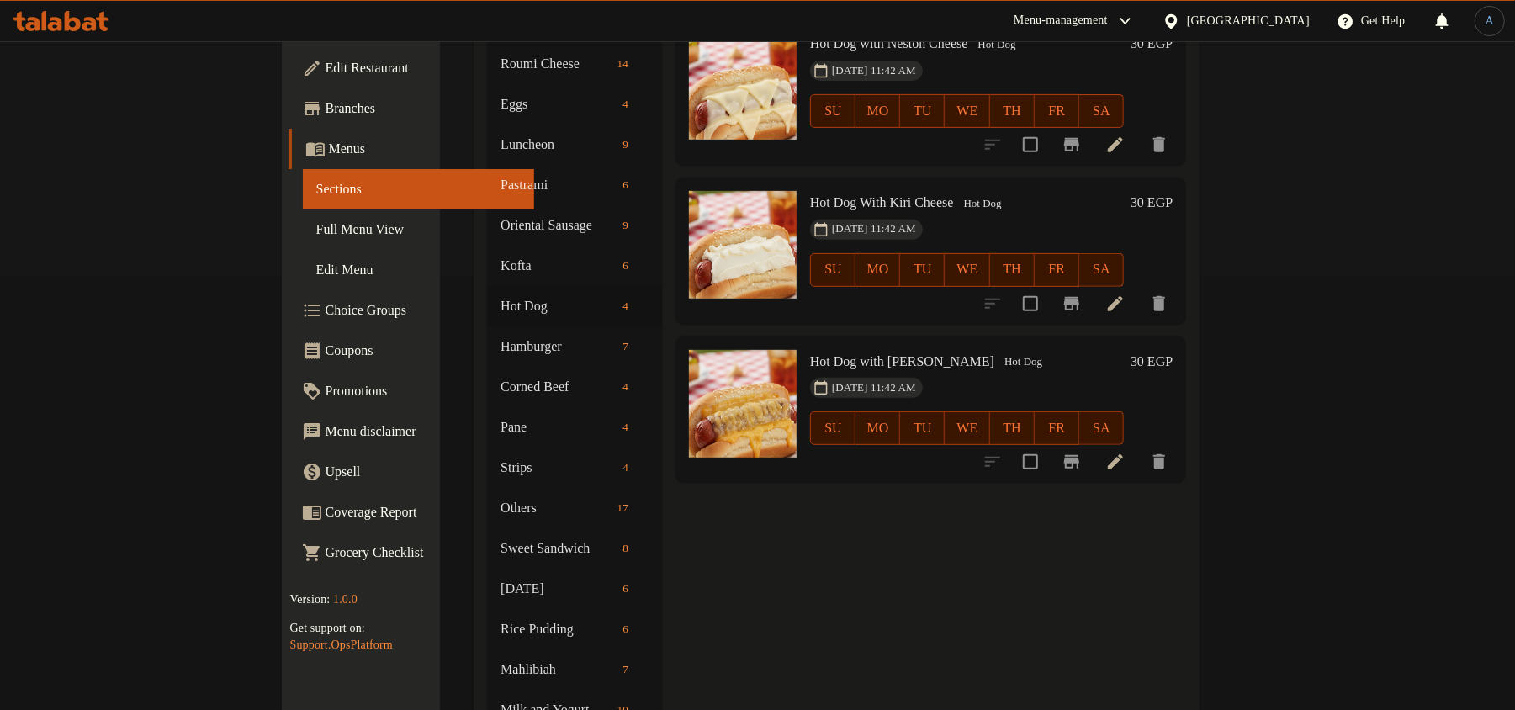
scroll to position [336, 0]
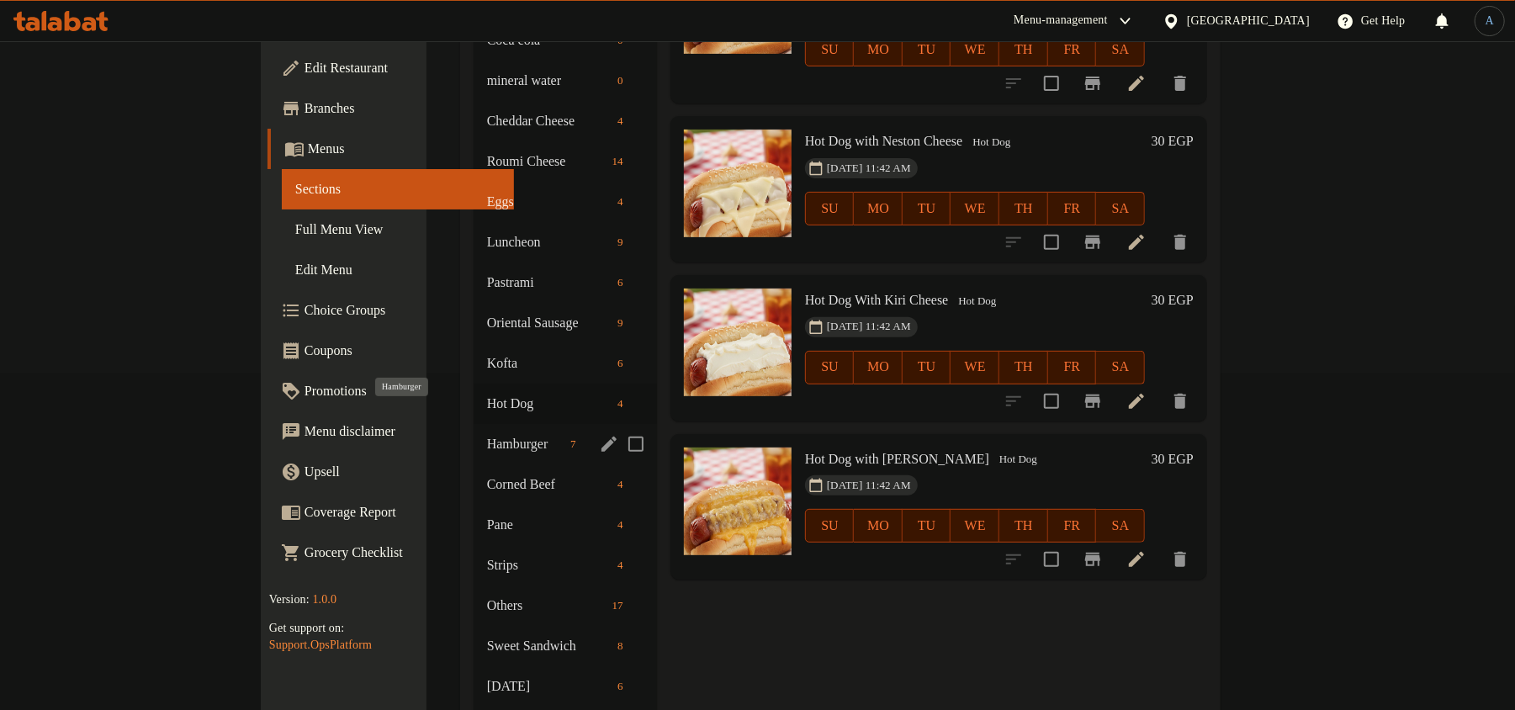
click at [487, 434] on span "Hamburger" at bounding box center [525, 444] width 77 height 20
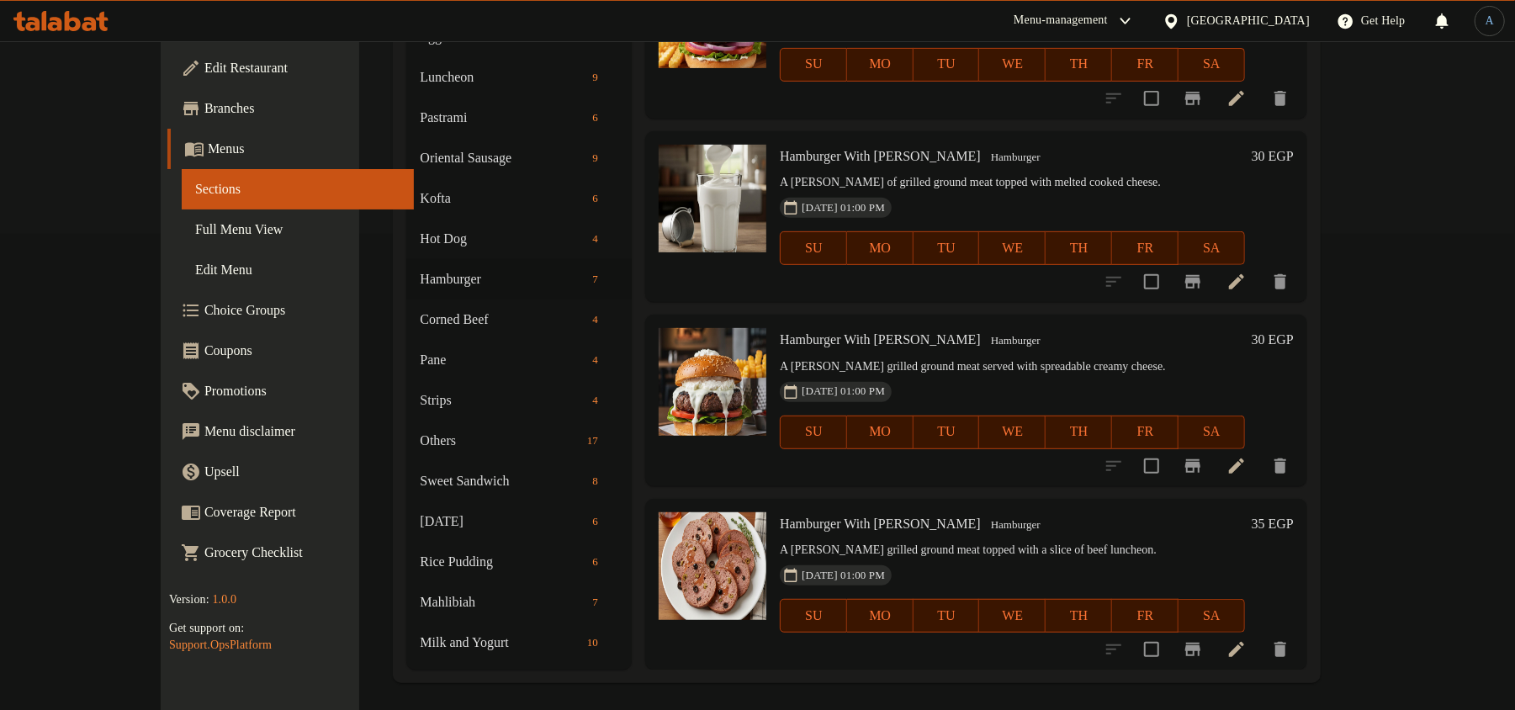
scroll to position [482, 0]
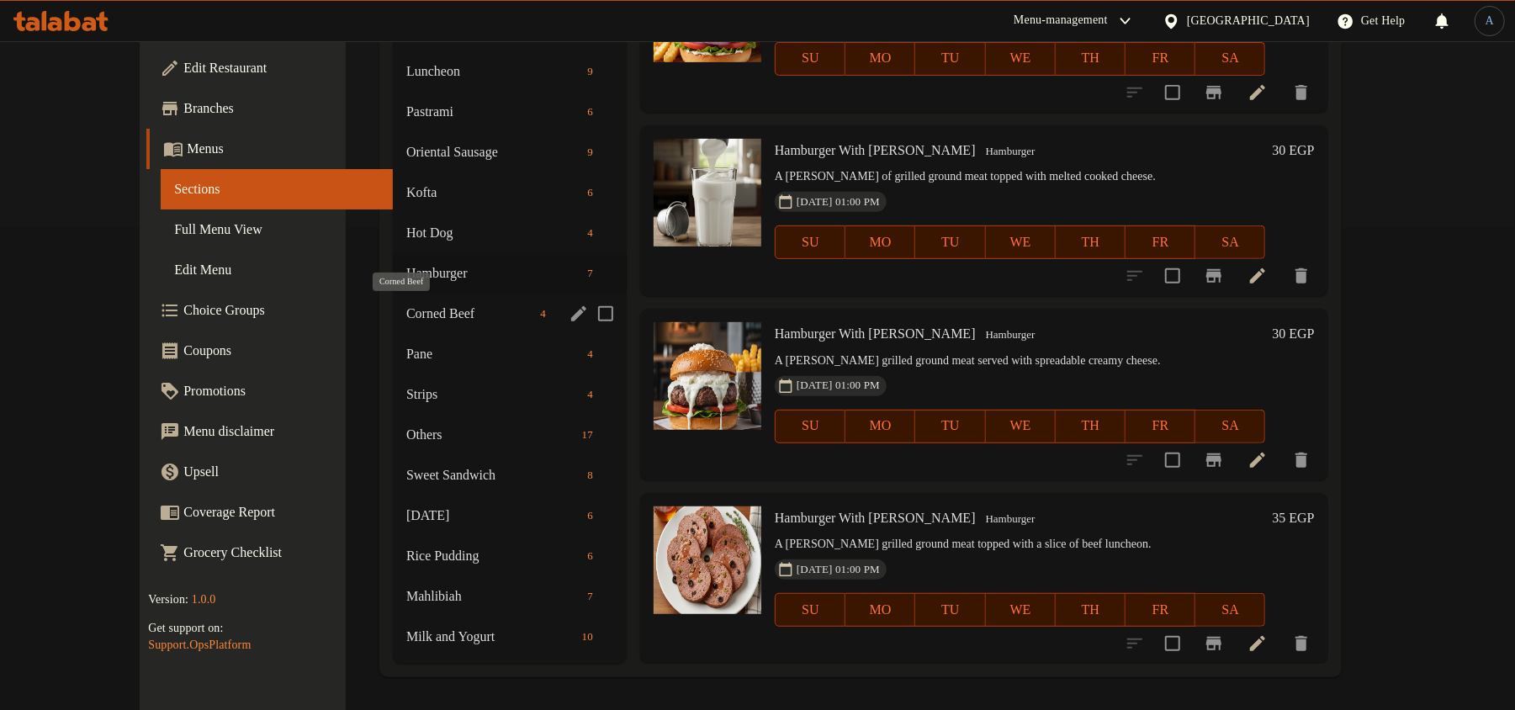
click at [406, 311] on span "Corned Beef" at bounding box center [469, 314] width 127 height 20
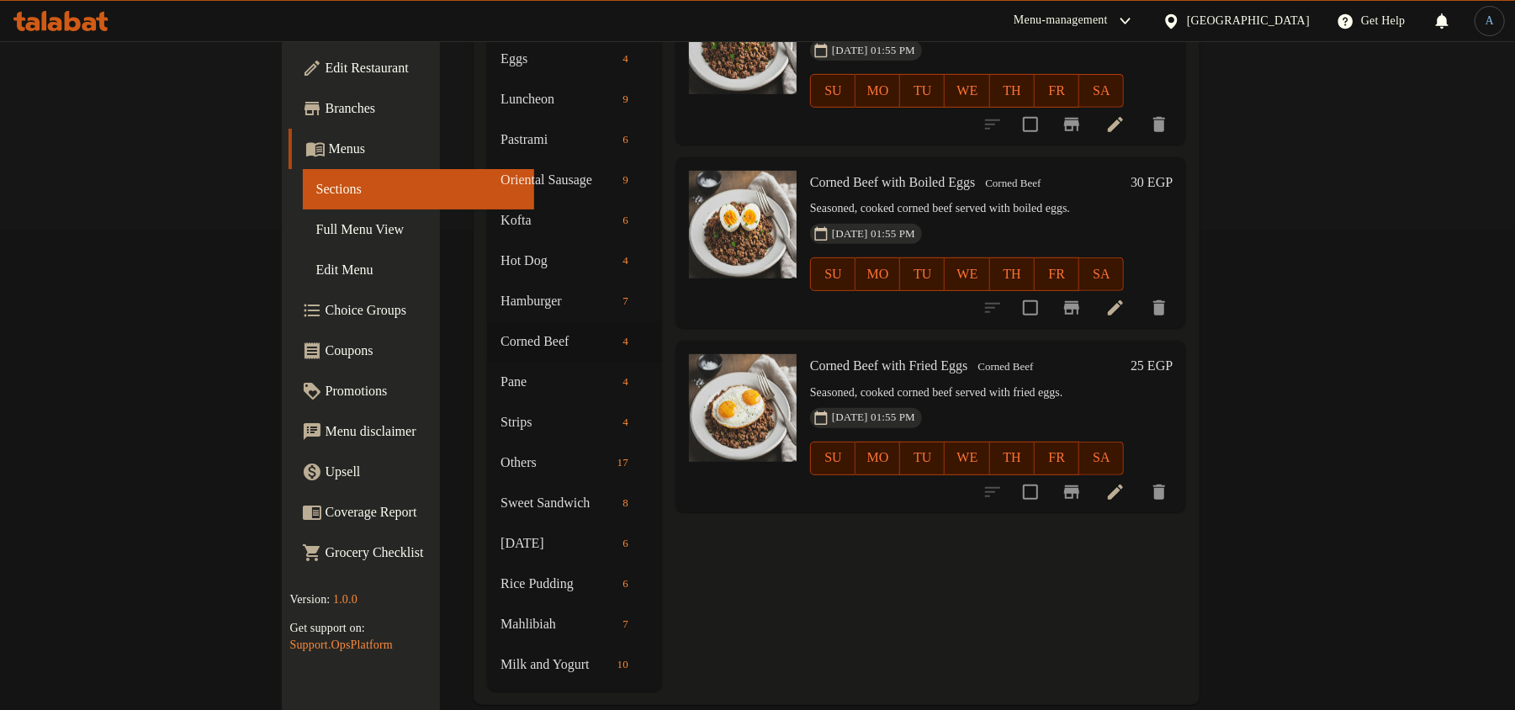
scroll to position [482, 0]
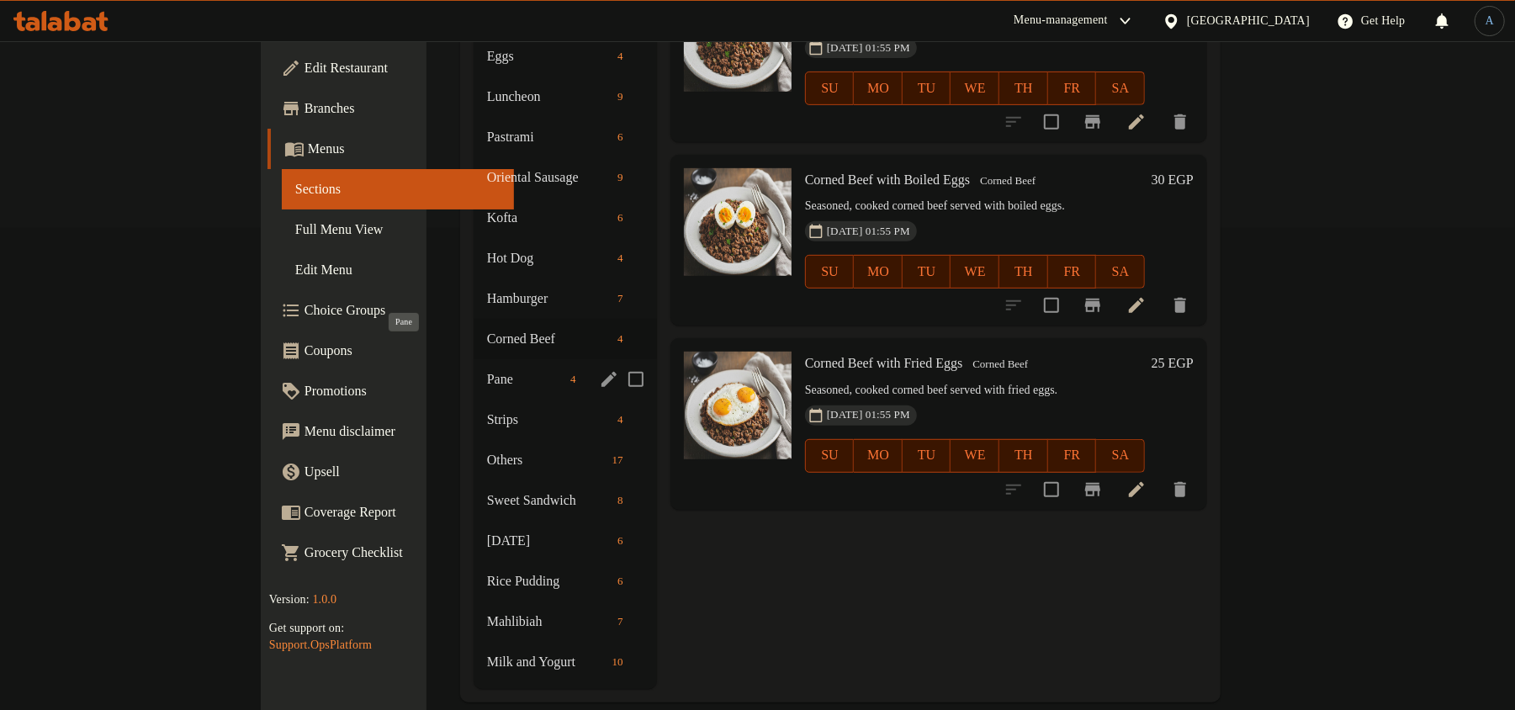
click at [487, 369] on span "Pane" at bounding box center [525, 379] width 77 height 20
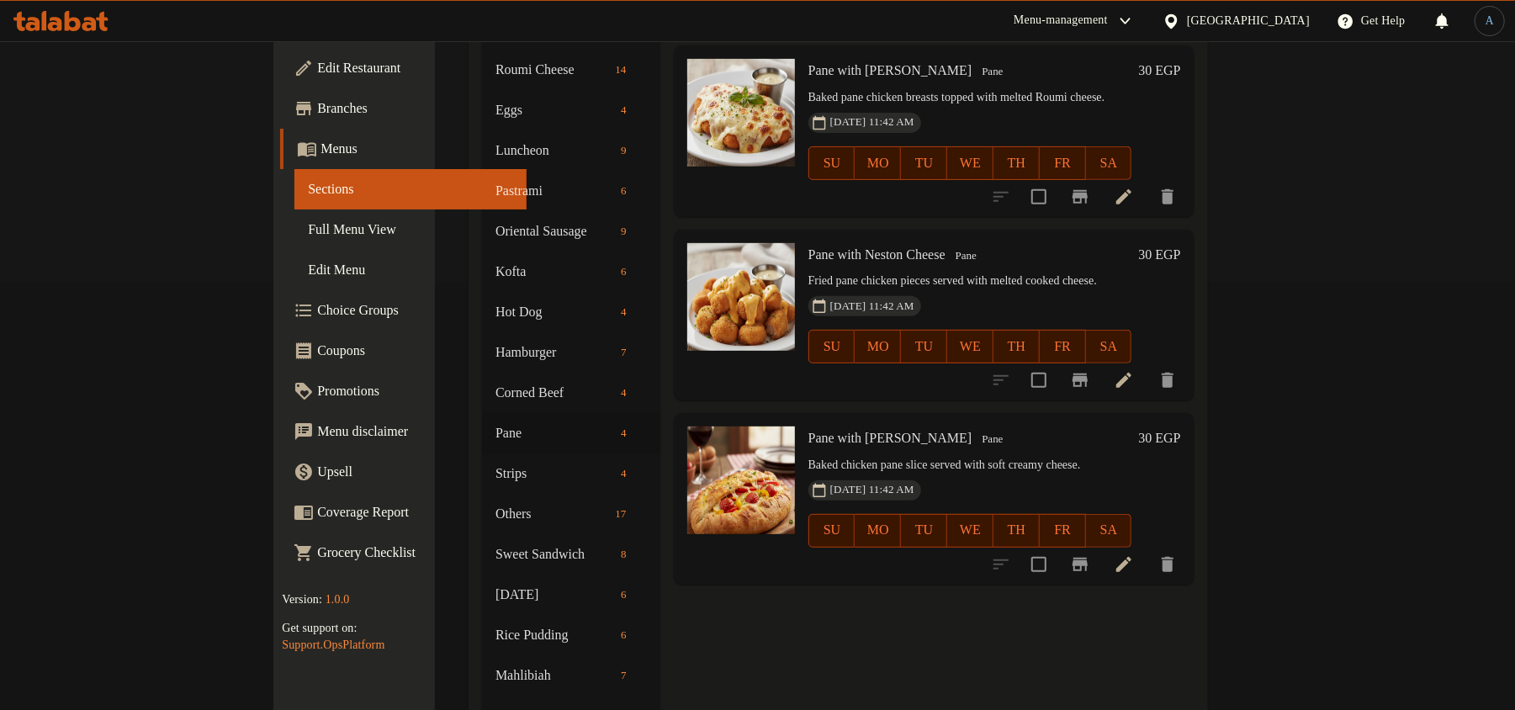
scroll to position [482, 0]
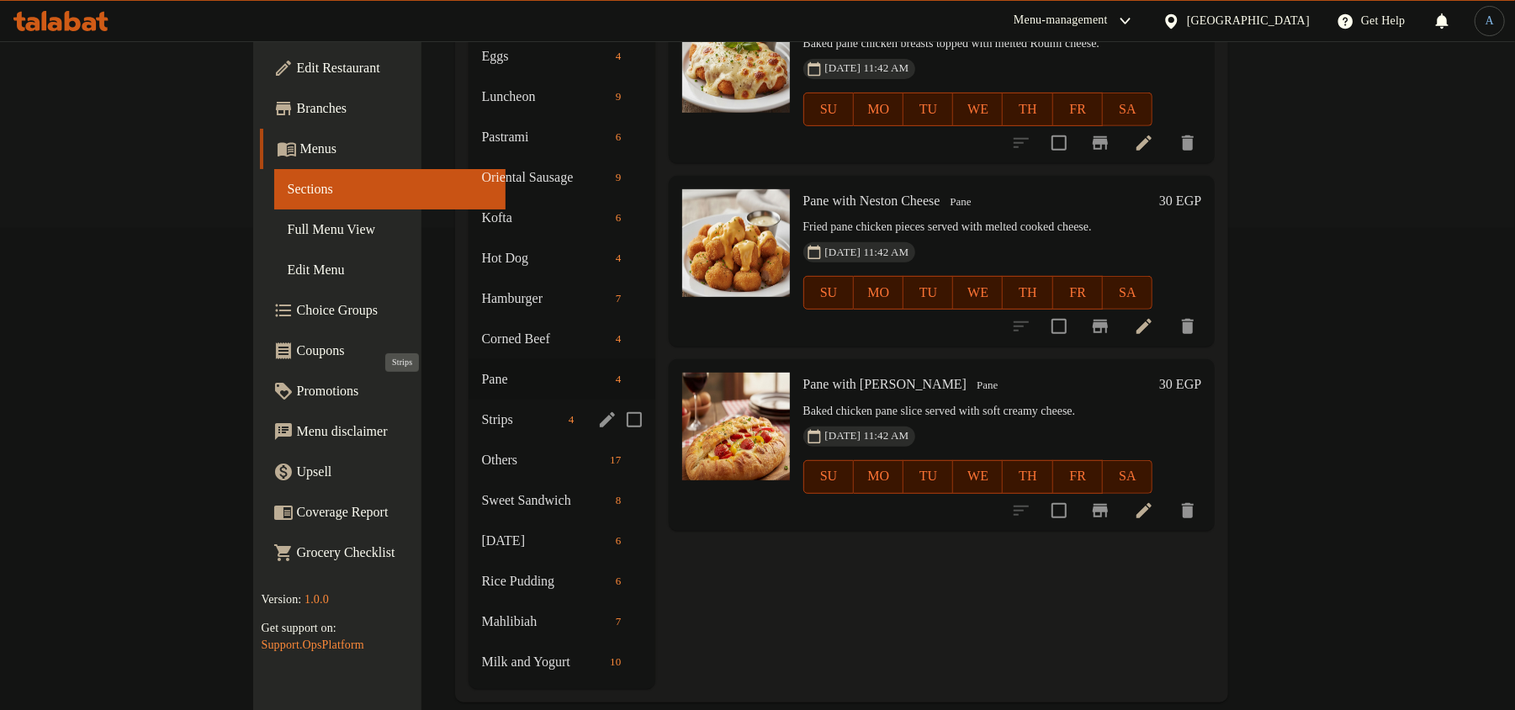
click at [482, 410] on span "Strips" at bounding box center [522, 420] width 80 height 20
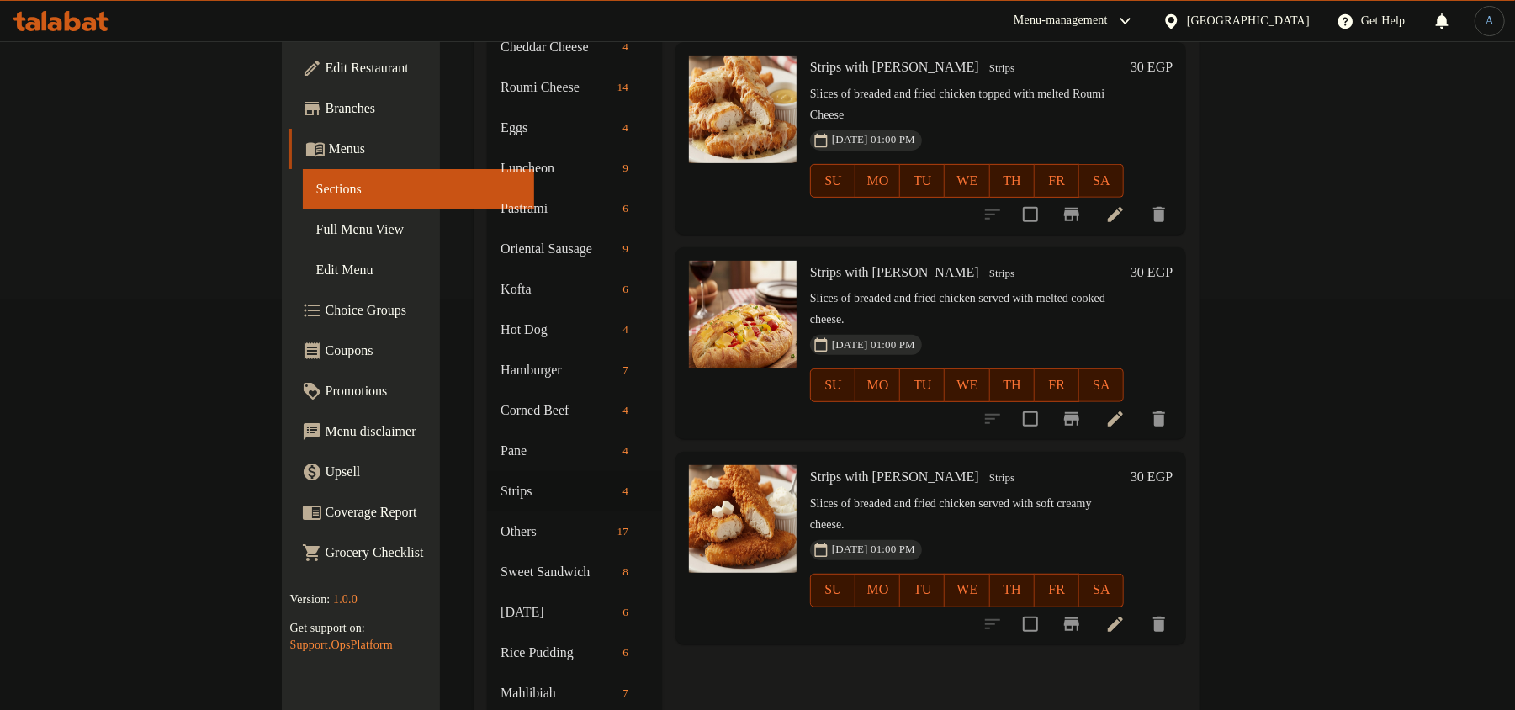
scroll to position [448, 0]
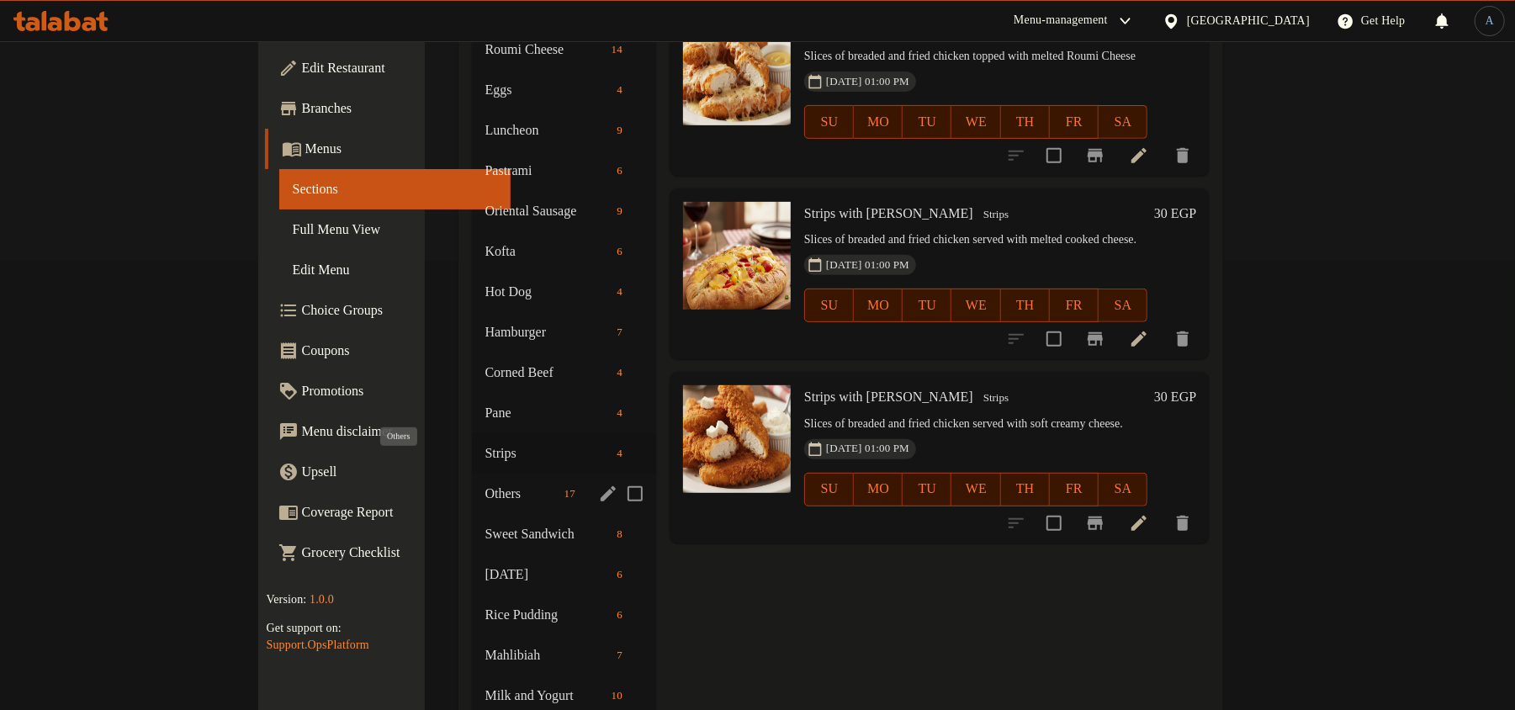
click at [485, 484] on span "Others" at bounding box center [521, 494] width 72 height 20
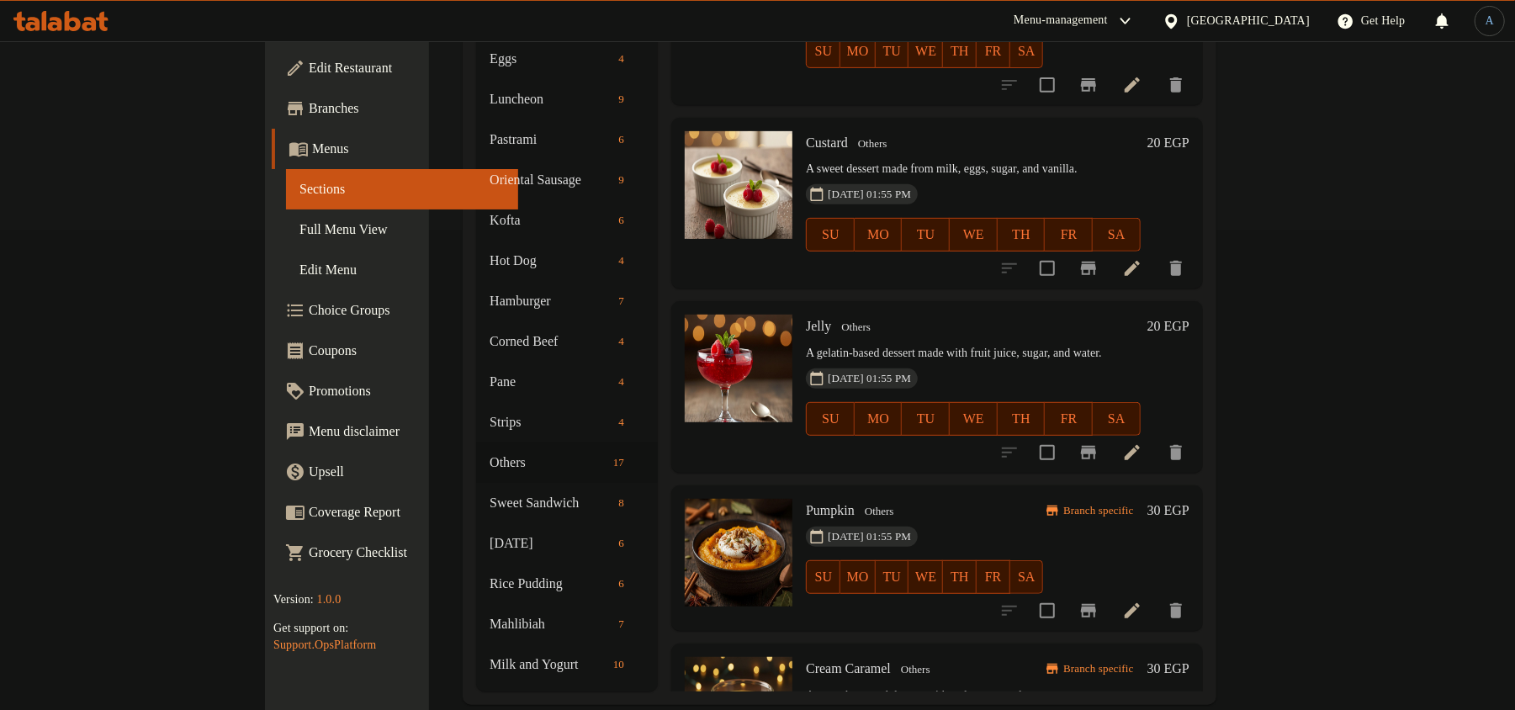
scroll to position [482, 0]
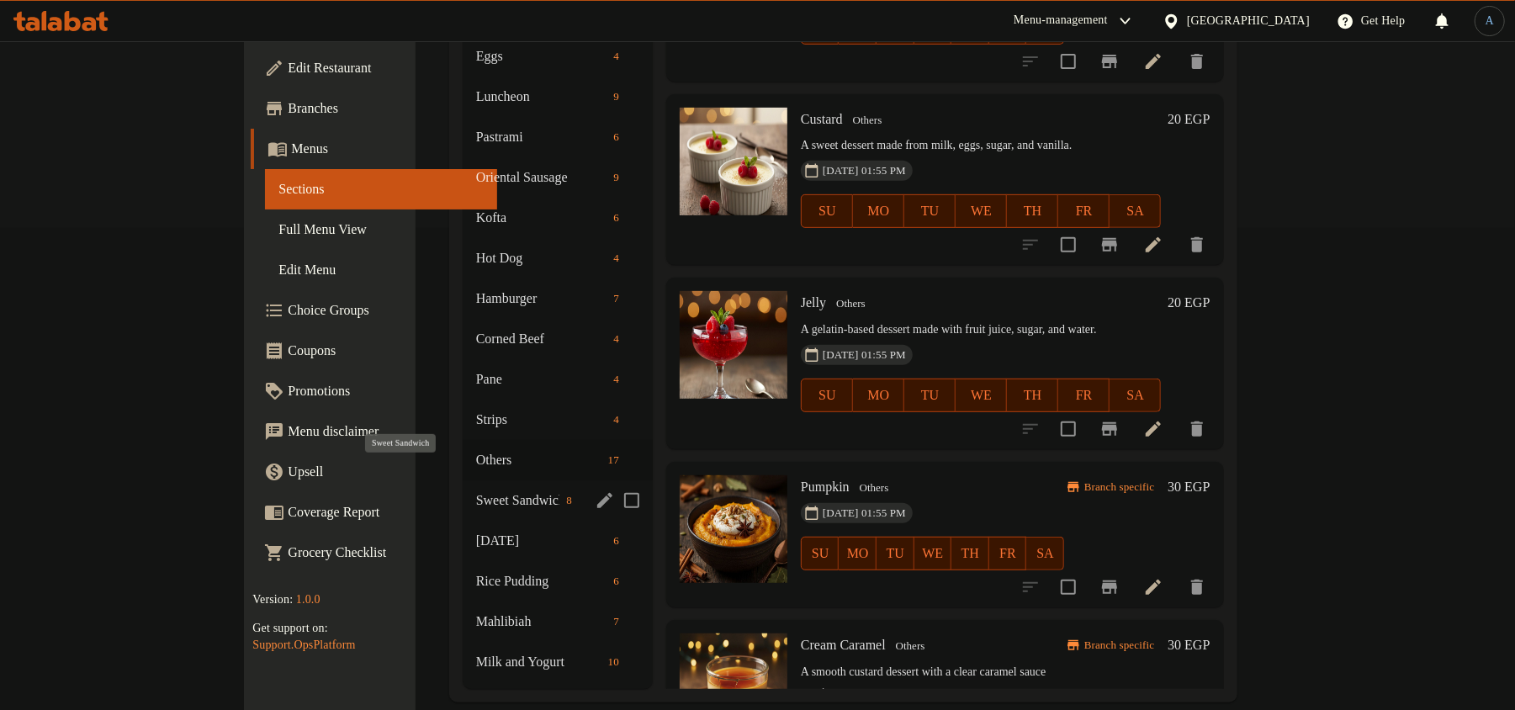
click at [476, 490] on span "Sweet Sandwich" at bounding box center [518, 500] width 84 height 20
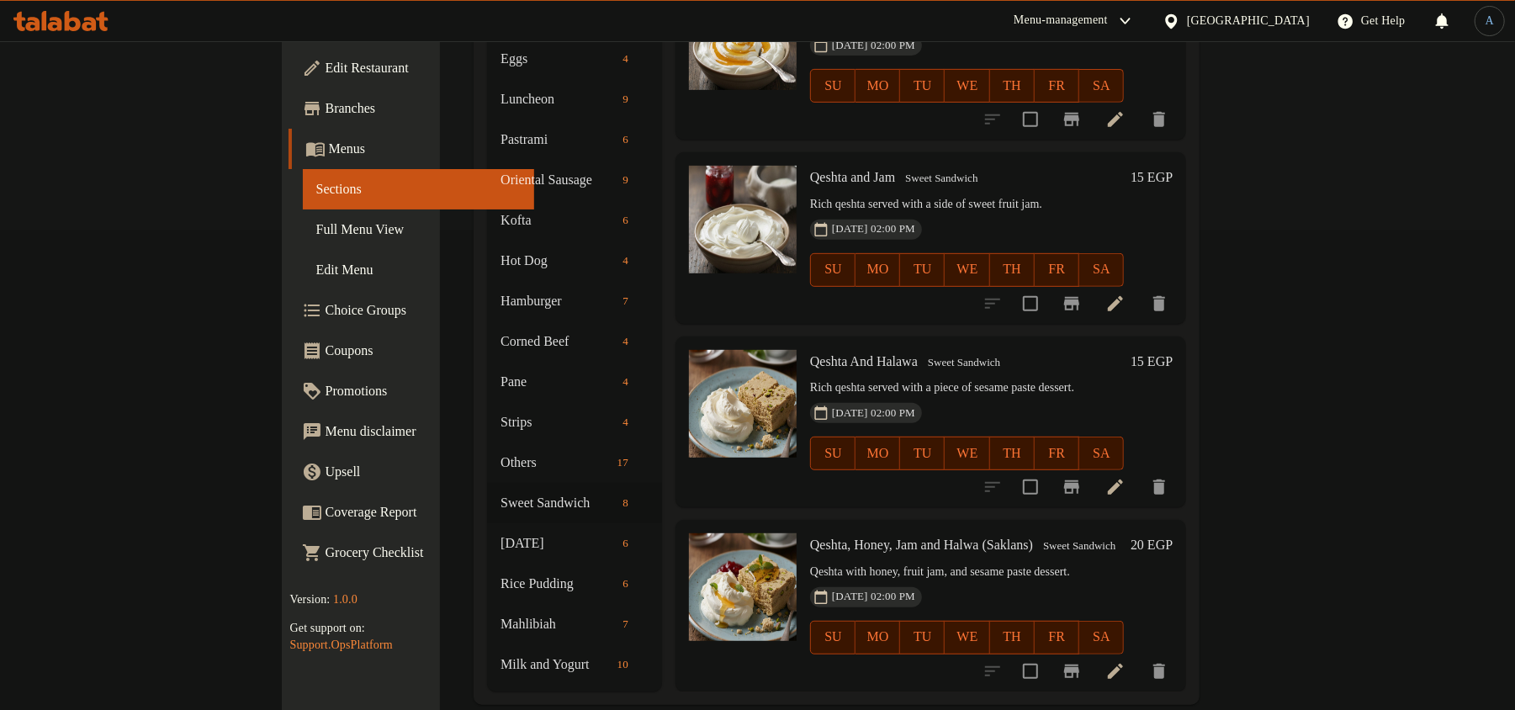
scroll to position [482, 0]
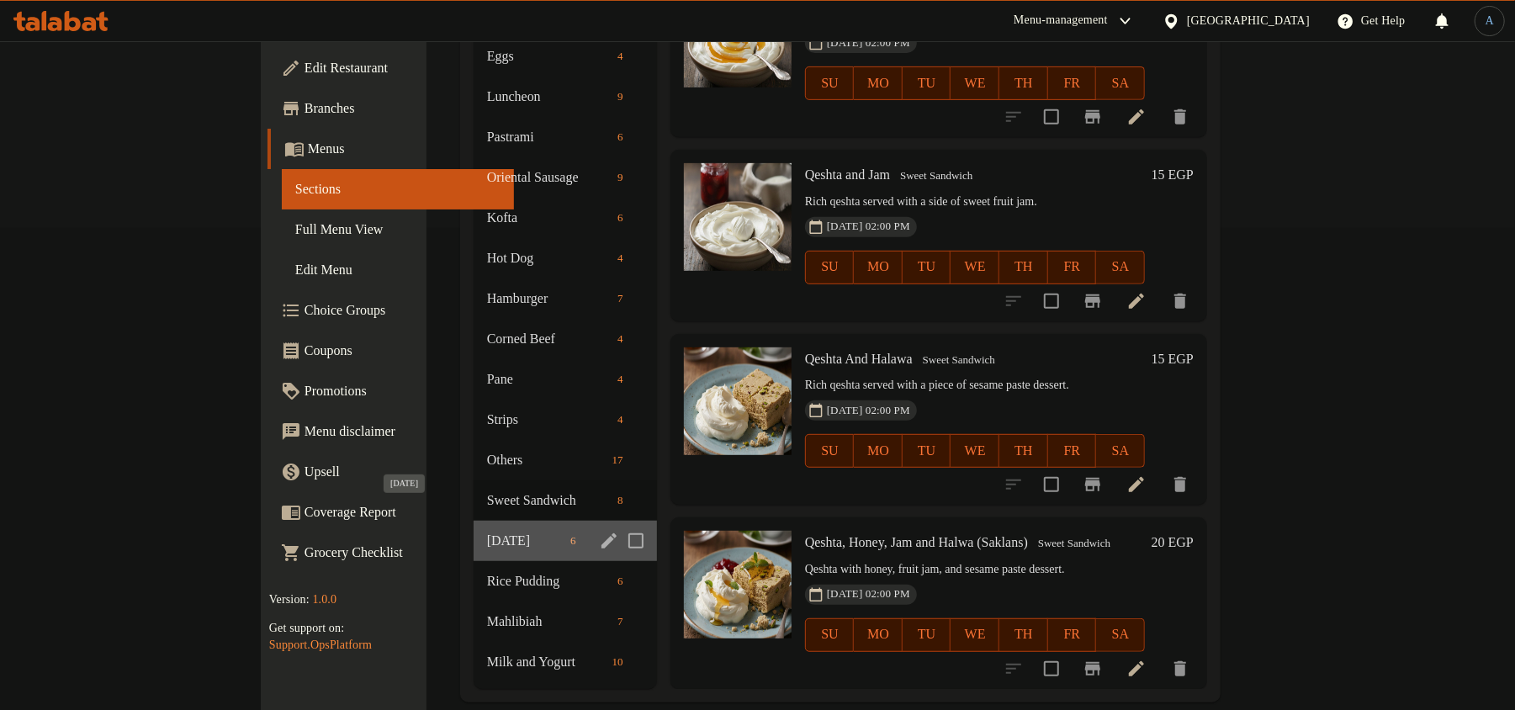
click at [487, 531] on span "[DATE]" at bounding box center [525, 541] width 77 height 20
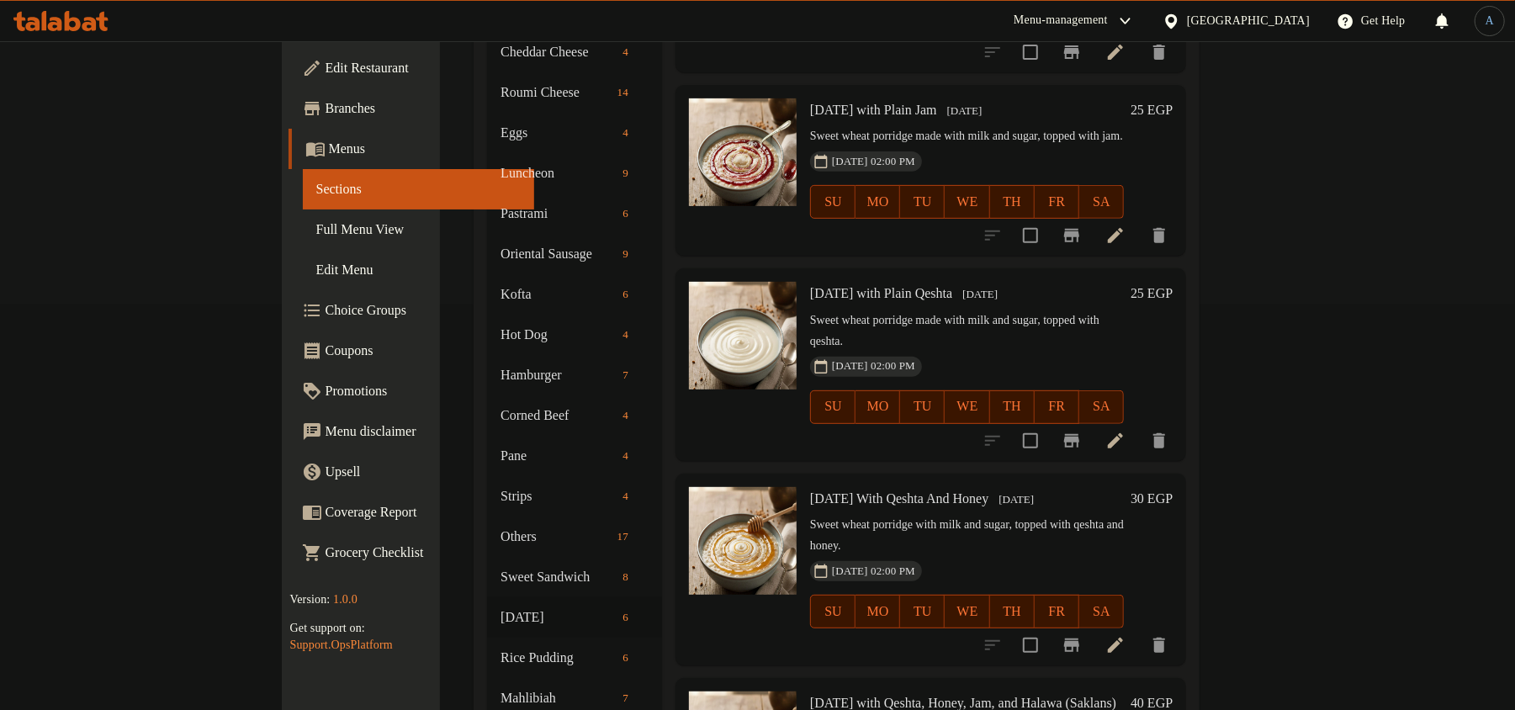
scroll to position [482, 0]
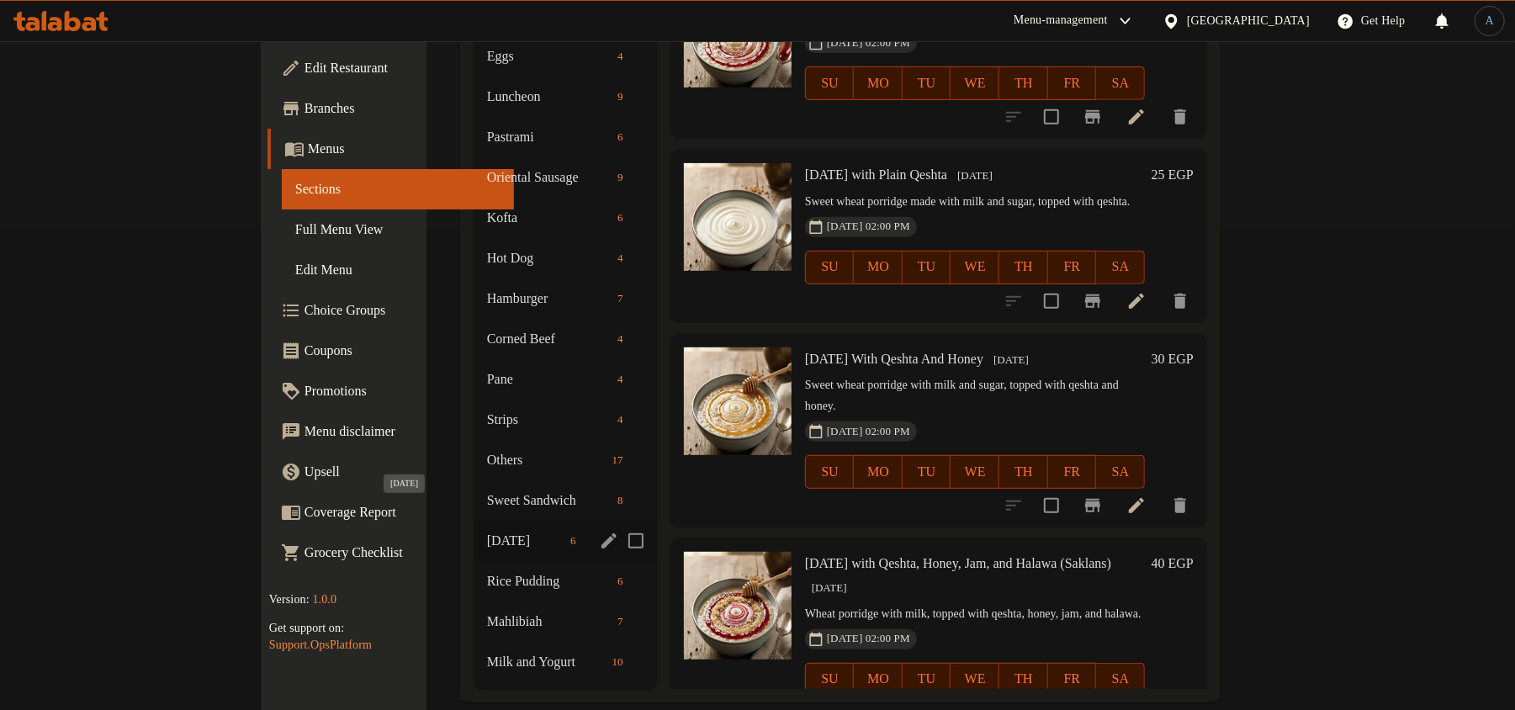
click at [487, 531] on span "[DATE]" at bounding box center [525, 541] width 77 height 20
click at [487, 571] on span "Rice Pudding" at bounding box center [525, 581] width 77 height 20
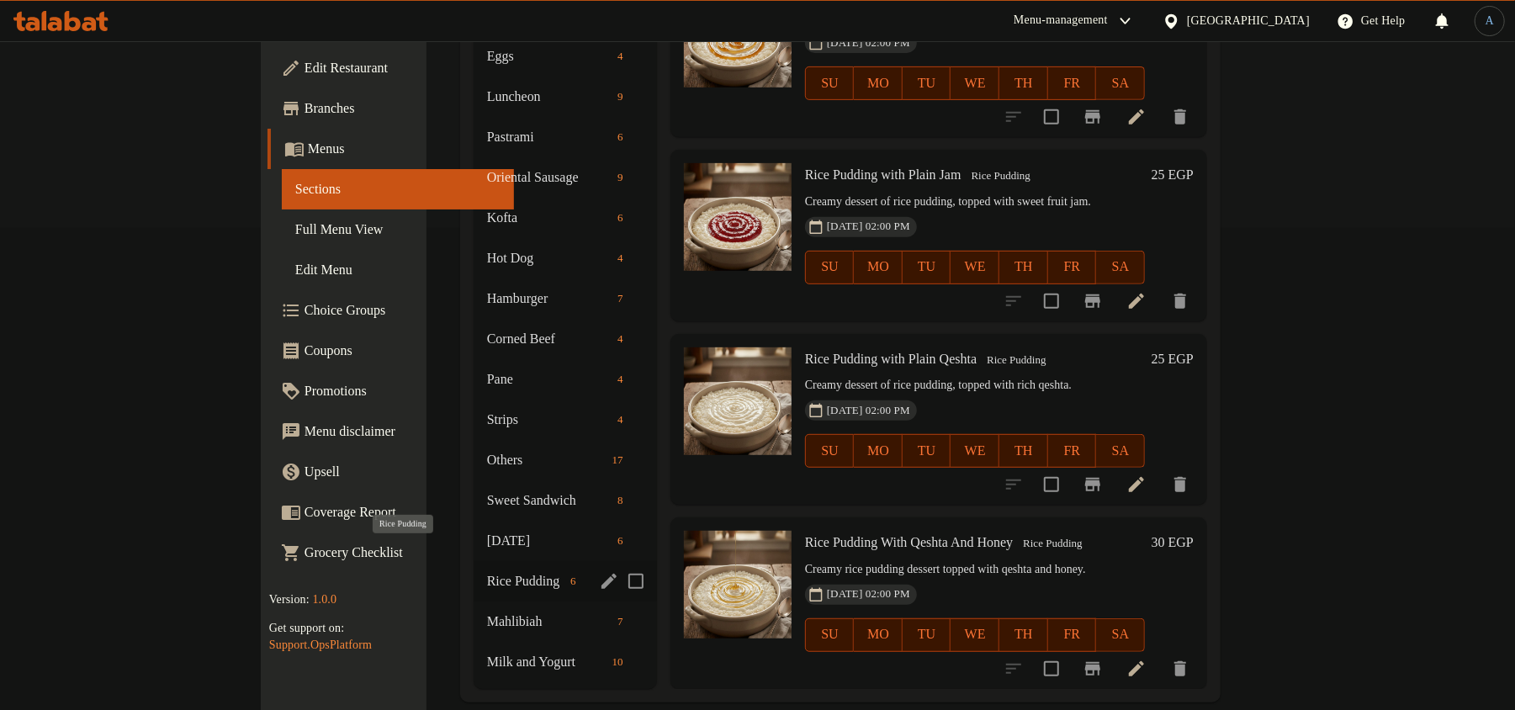
click at [487, 571] on span "Rice Pudding" at bounding box center [525, 581] width 77 height 20
click at [487, 612] on span "Mahlibiah" at bounding box center [525, 622] width 77 height 20
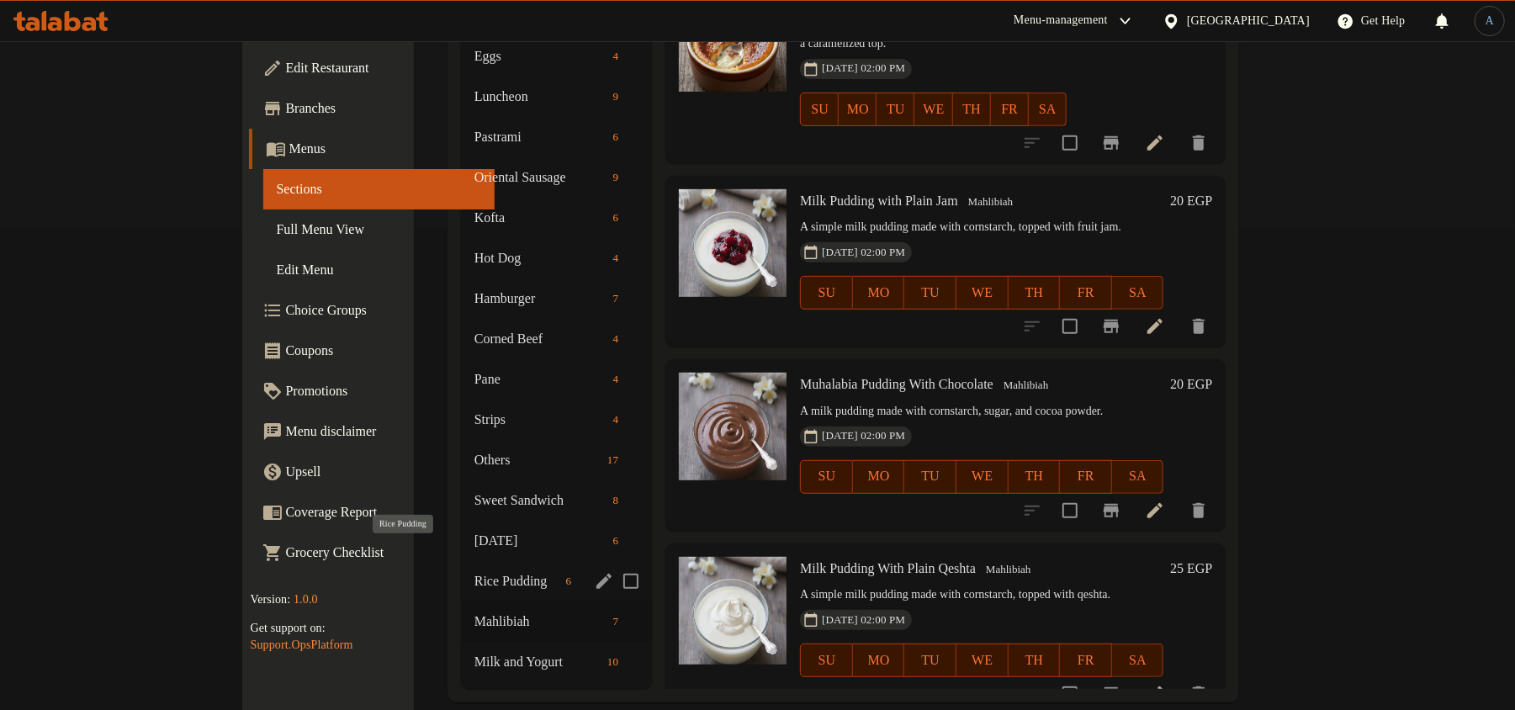
click at [474, 571] on span "Rice Pudding" at bounding box center [516, 581] width 85 height 20
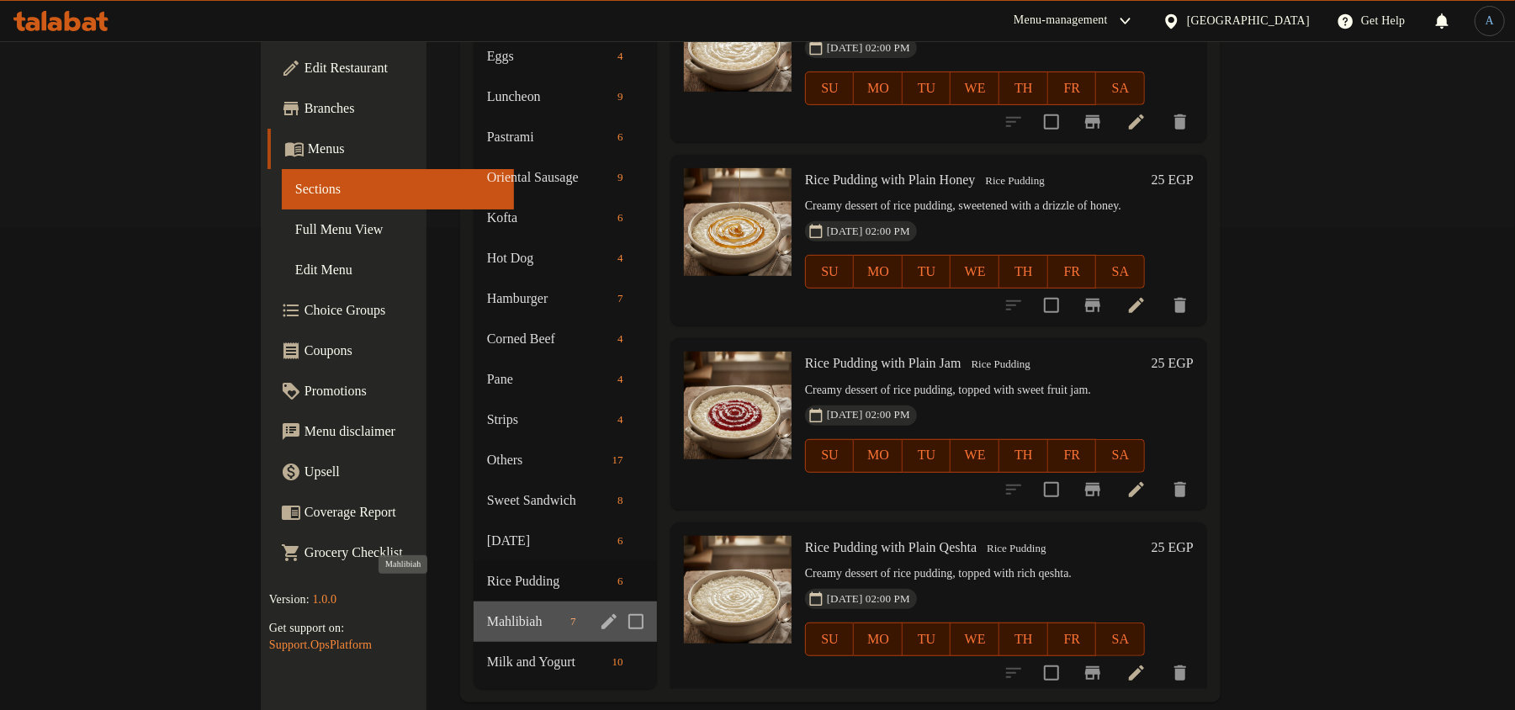
click at [487, 612] on span "Mahlibiah" at bounding box center [525, 622] width 77 height 20
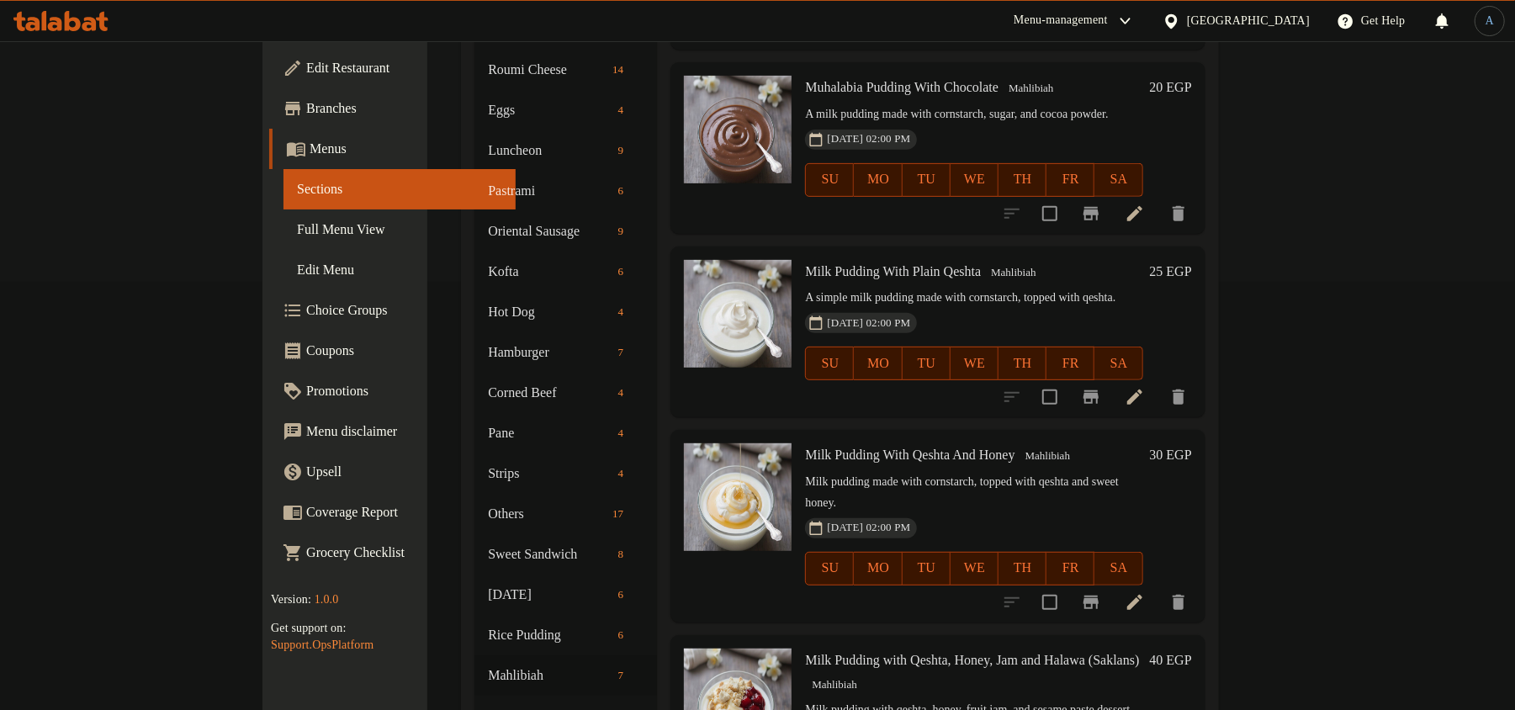
scroll to position [482, 0]
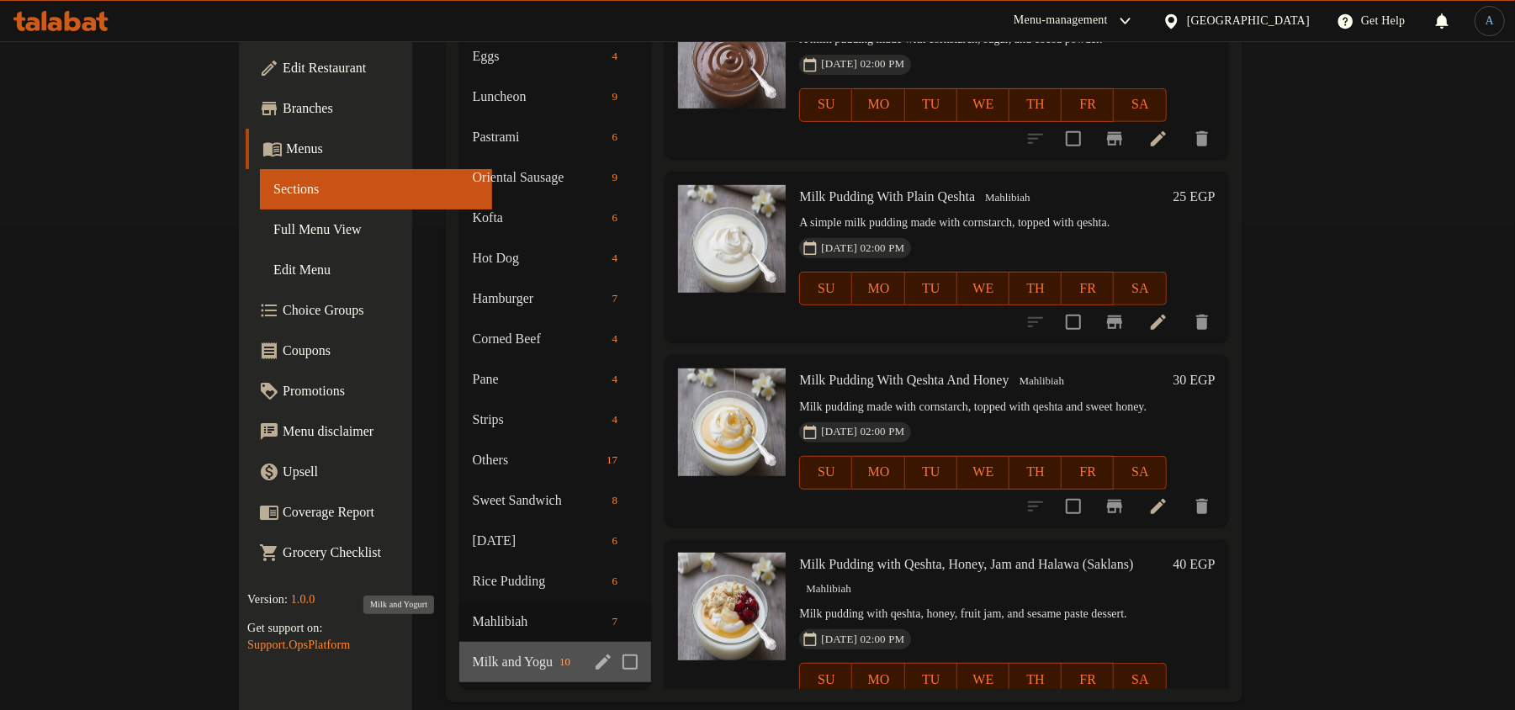
click at [473, 652] on span "Milk and Yogurt" at bounding box center [513, 662] width 80 height 20
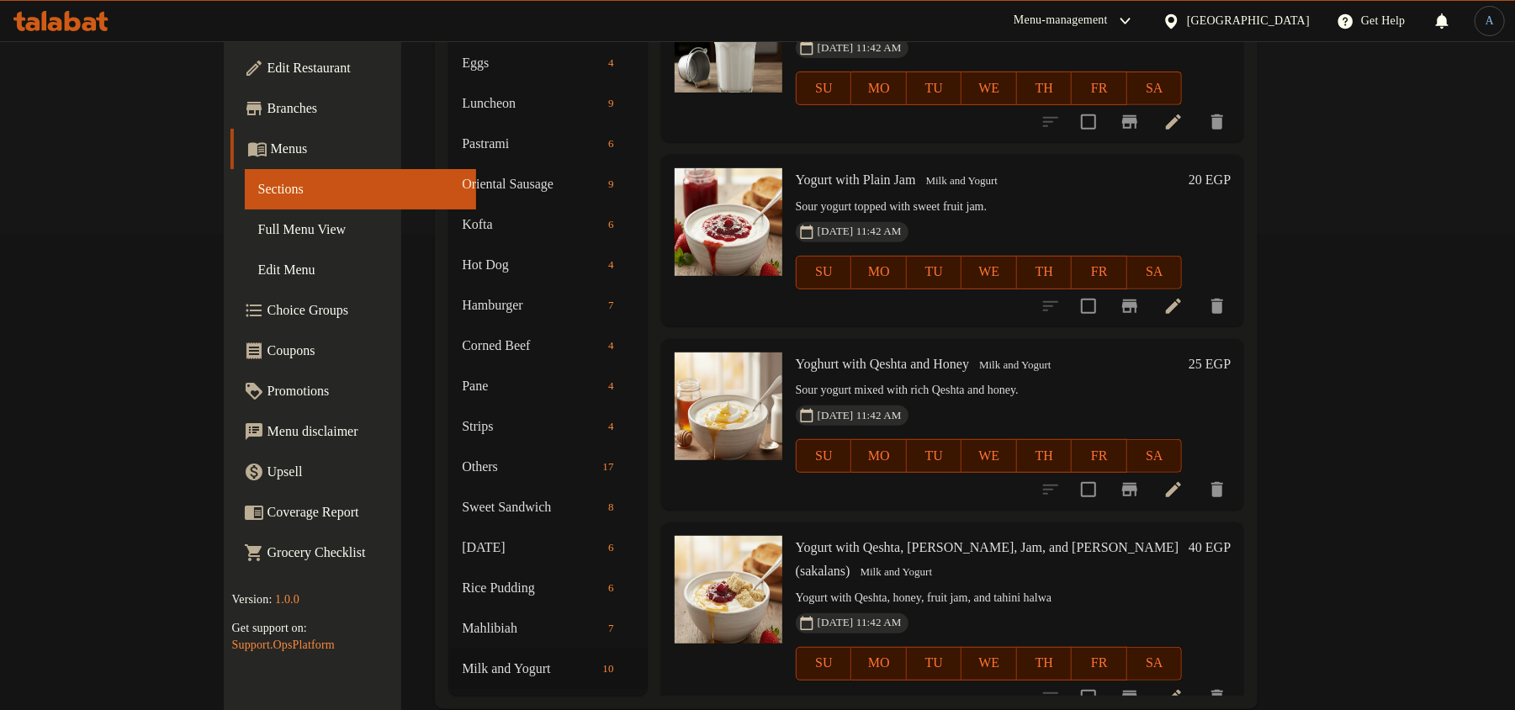
scroll to position [482, 0]
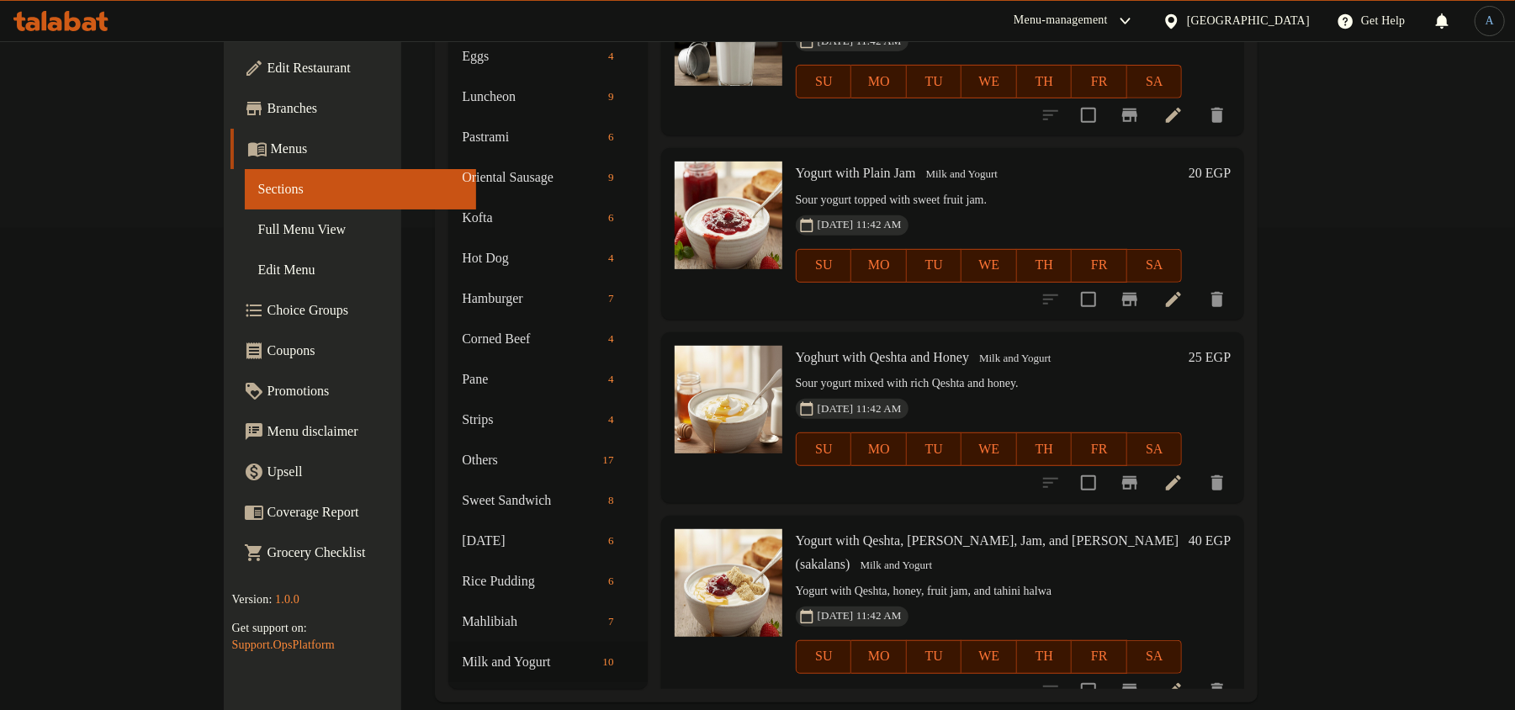
click at [1009, 347] on div "Yoghurt with Qeshta and Honey Milk and Yogurt Sour yogurt mixed with rich Qesht…" at bounding box center [989, 417] width 400 height 157
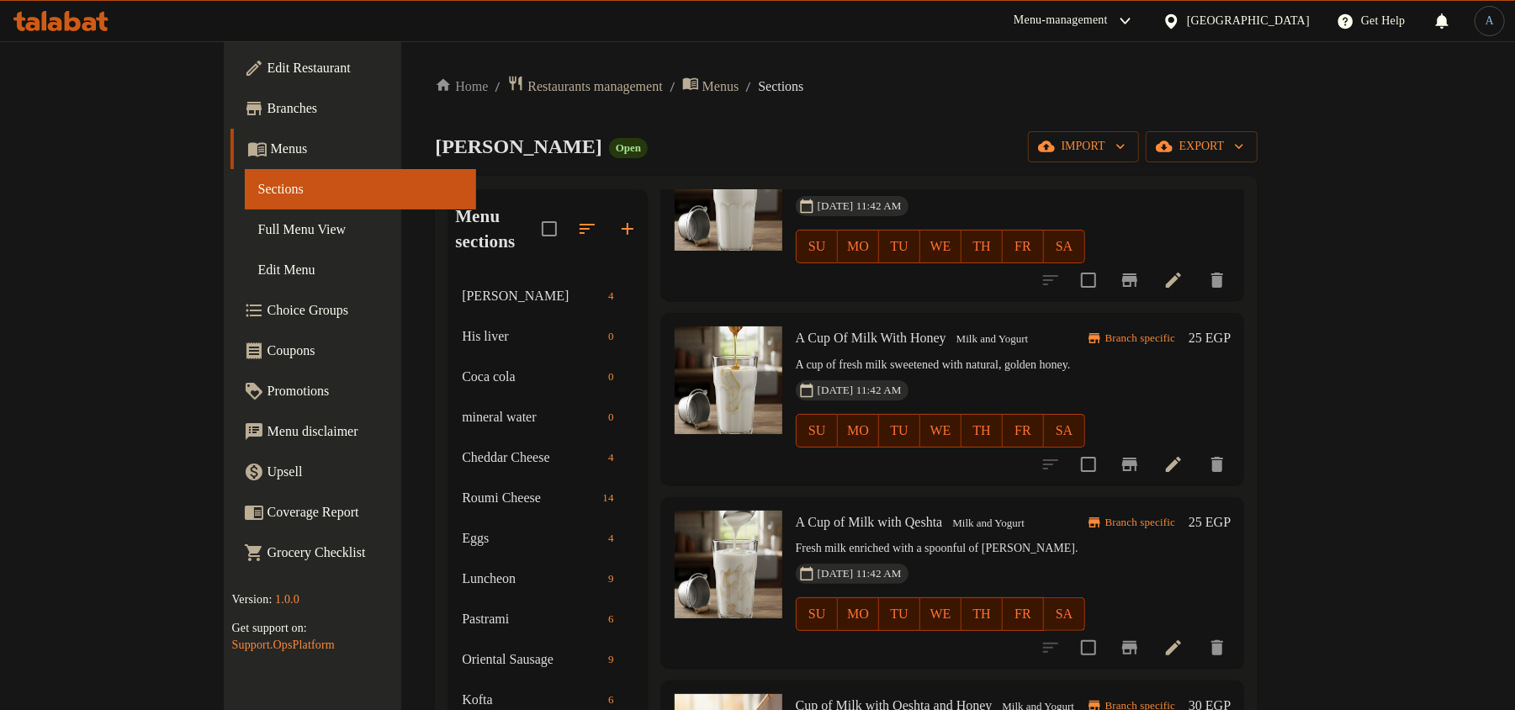
scroll to position [0, 0]
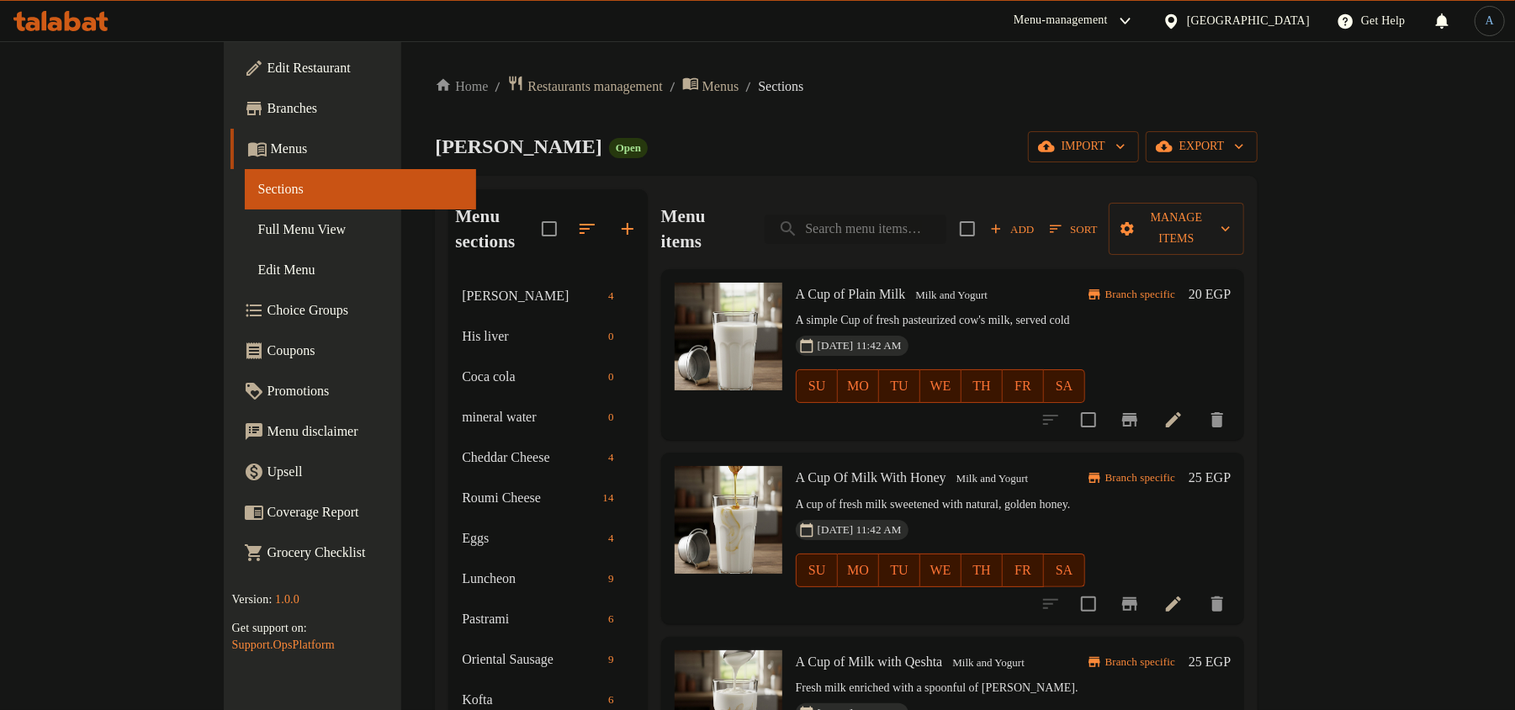
click at [946, 215] on input "search" at bounding box center [856, 229] width 182 height 29
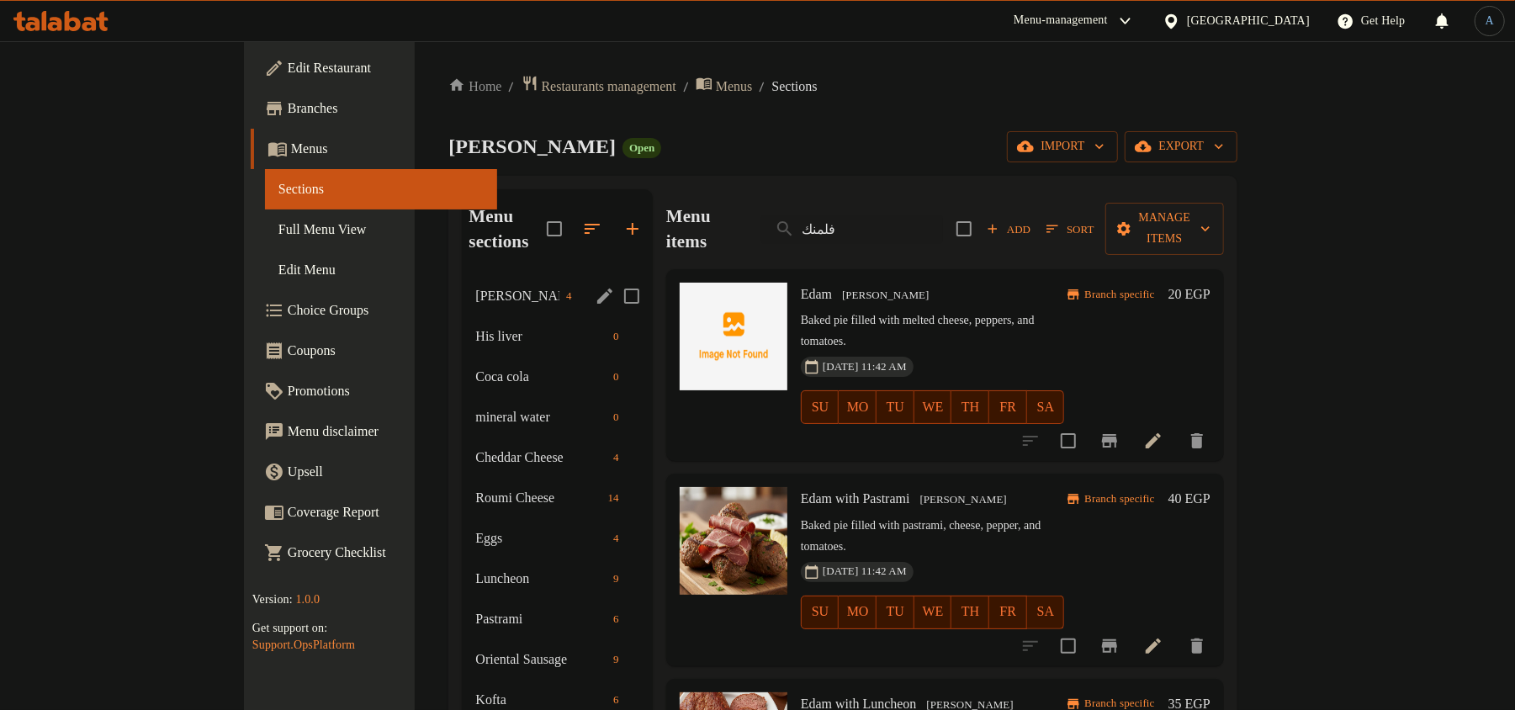
type input "فلمنك"
click at [475, 286] on span "[PERSON_NAME]" at bounding box center [517, 296] width 84 height 20
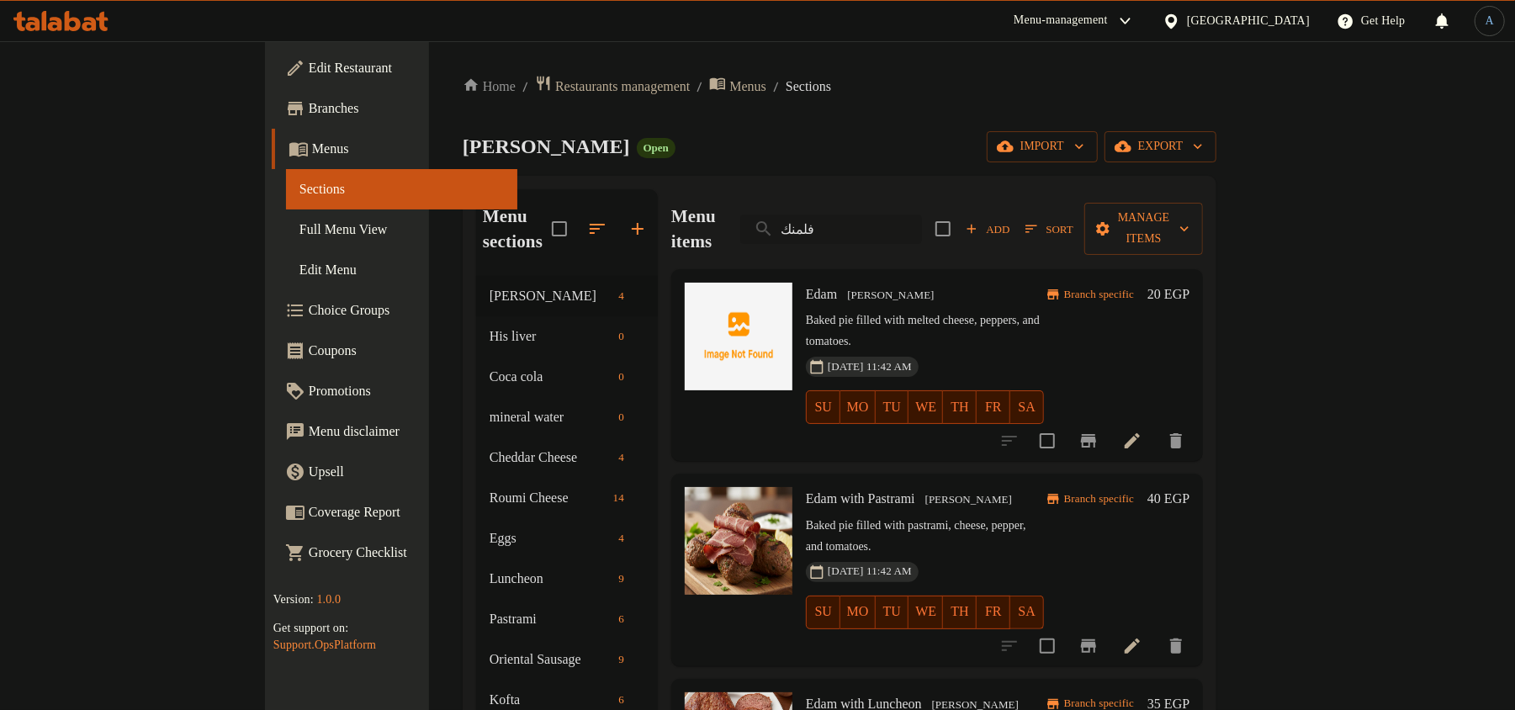
click at [922, 217] on input "فلمنك" at bounding box center [831, 229] width 182 height 29
click at [949, 166] on div "Home / Restaurants management / Menus / Sections [PERSON_NAME] Open import expo…" at bounding box center [840, 630] width 754 height 1110
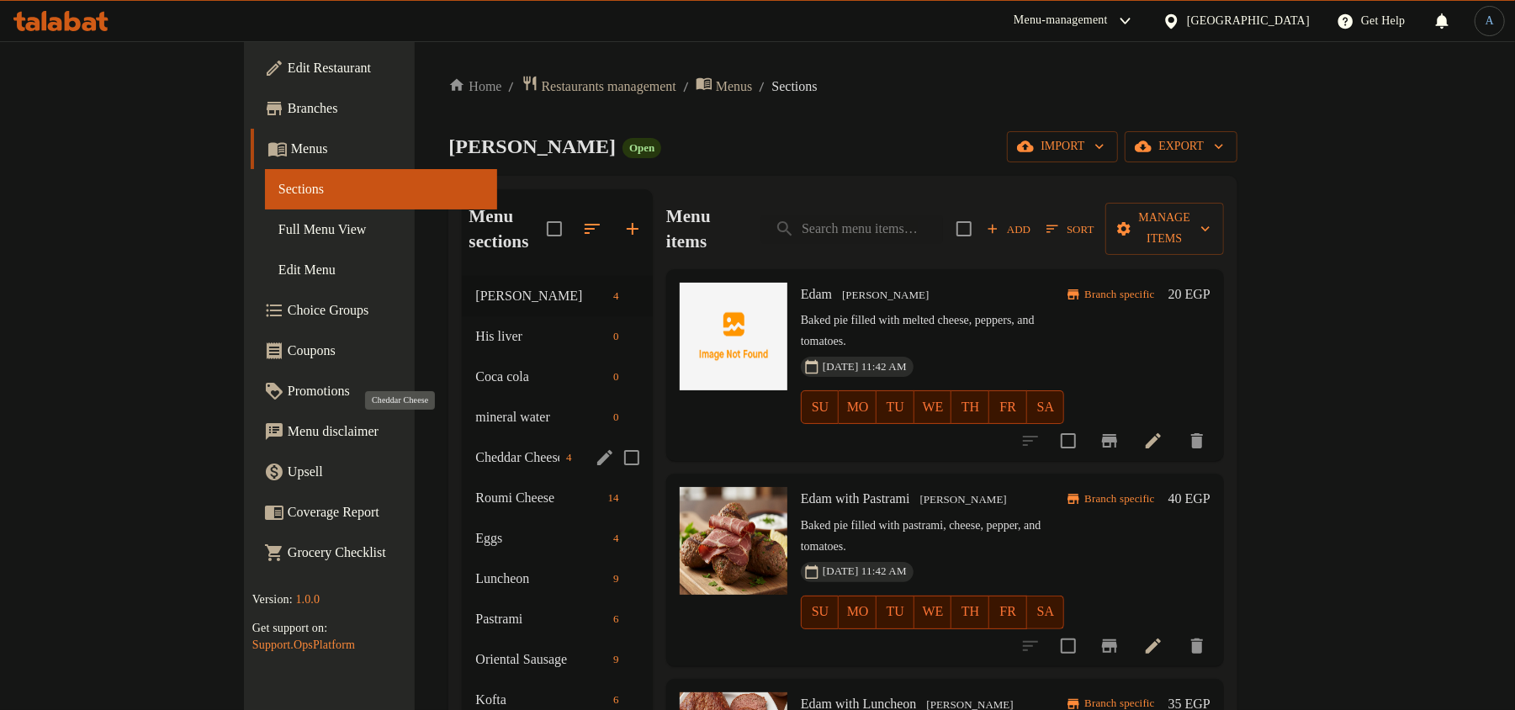
click at [475, 448] on span "Cheddar Cheese" at bounding box center [517, 458] width 84 height 20
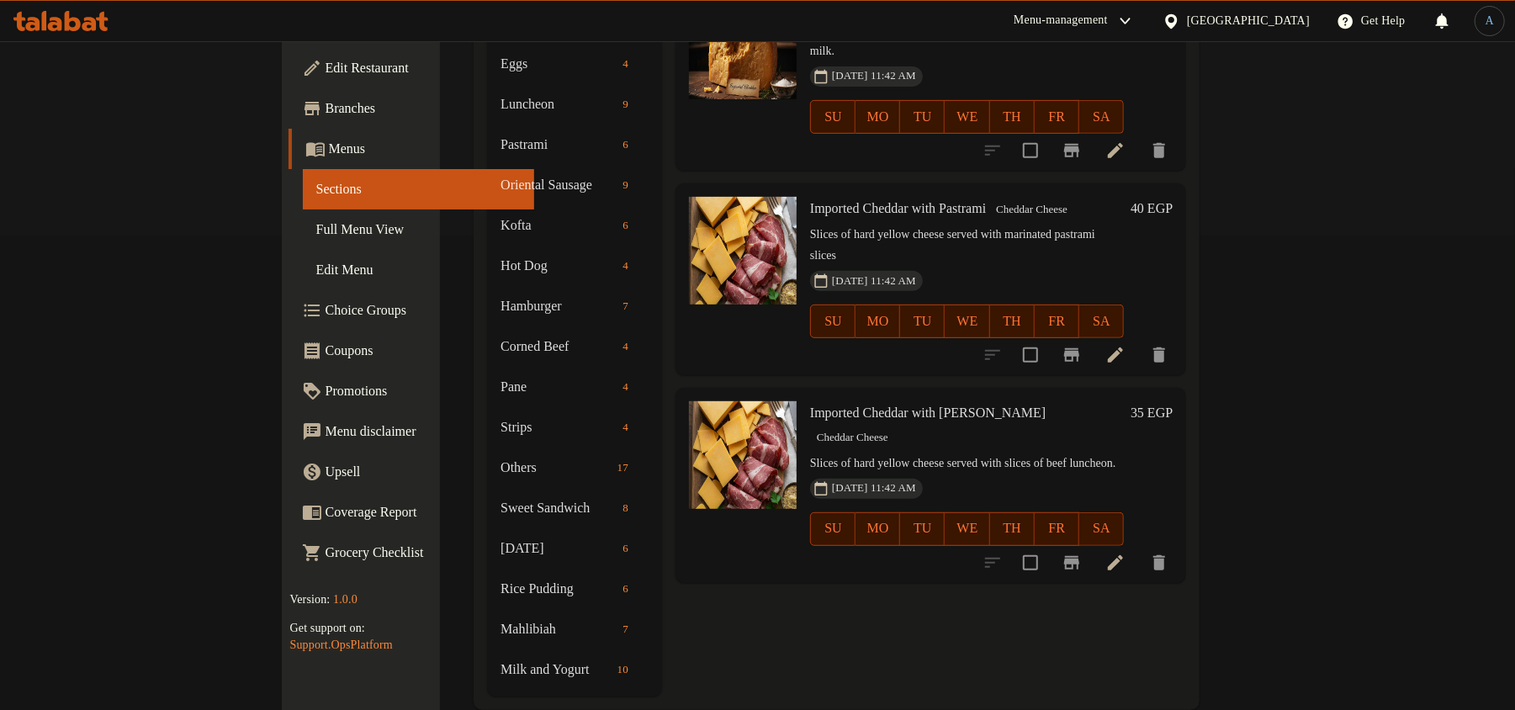
scroll to position [482, 0]
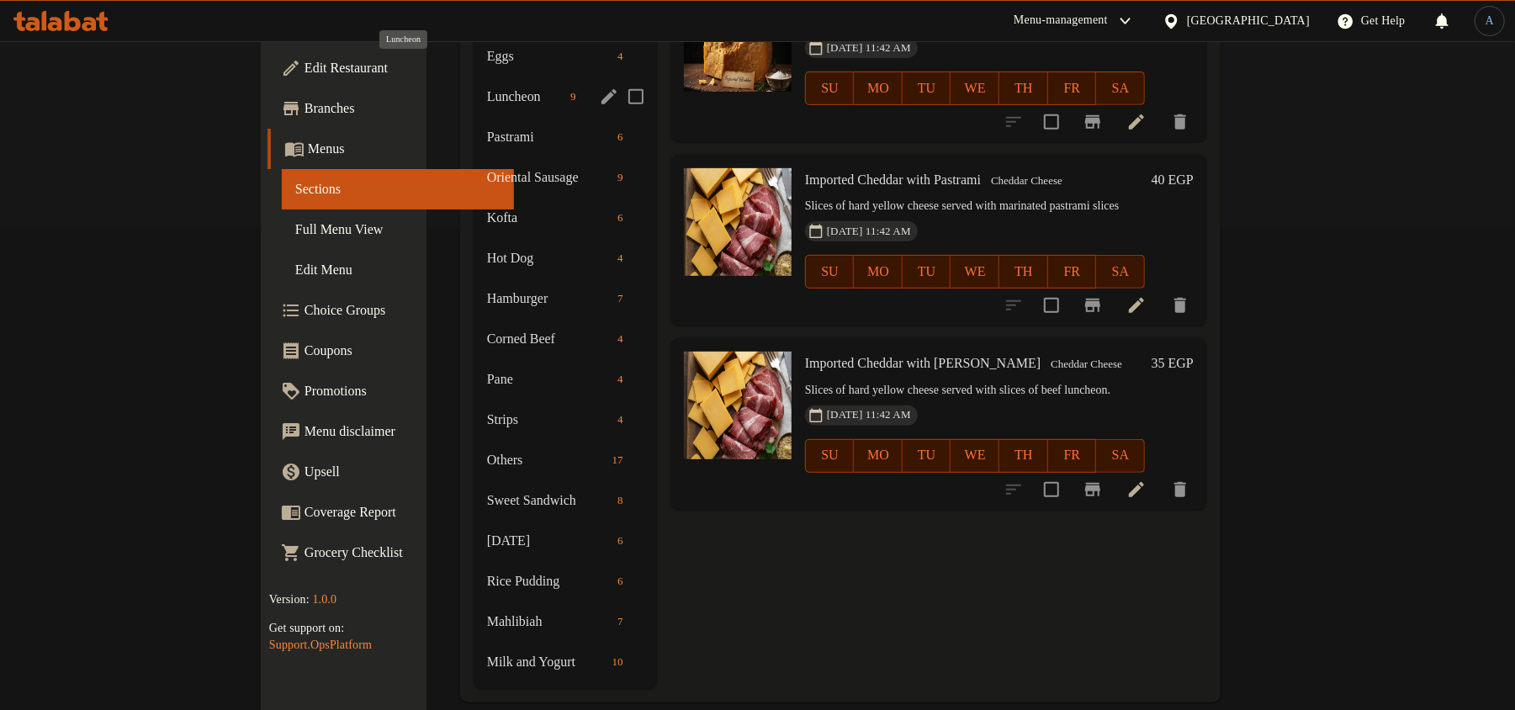
click at [487, 87] on span "Luncheon" at bounding box center [525, 97] width 77 height 20
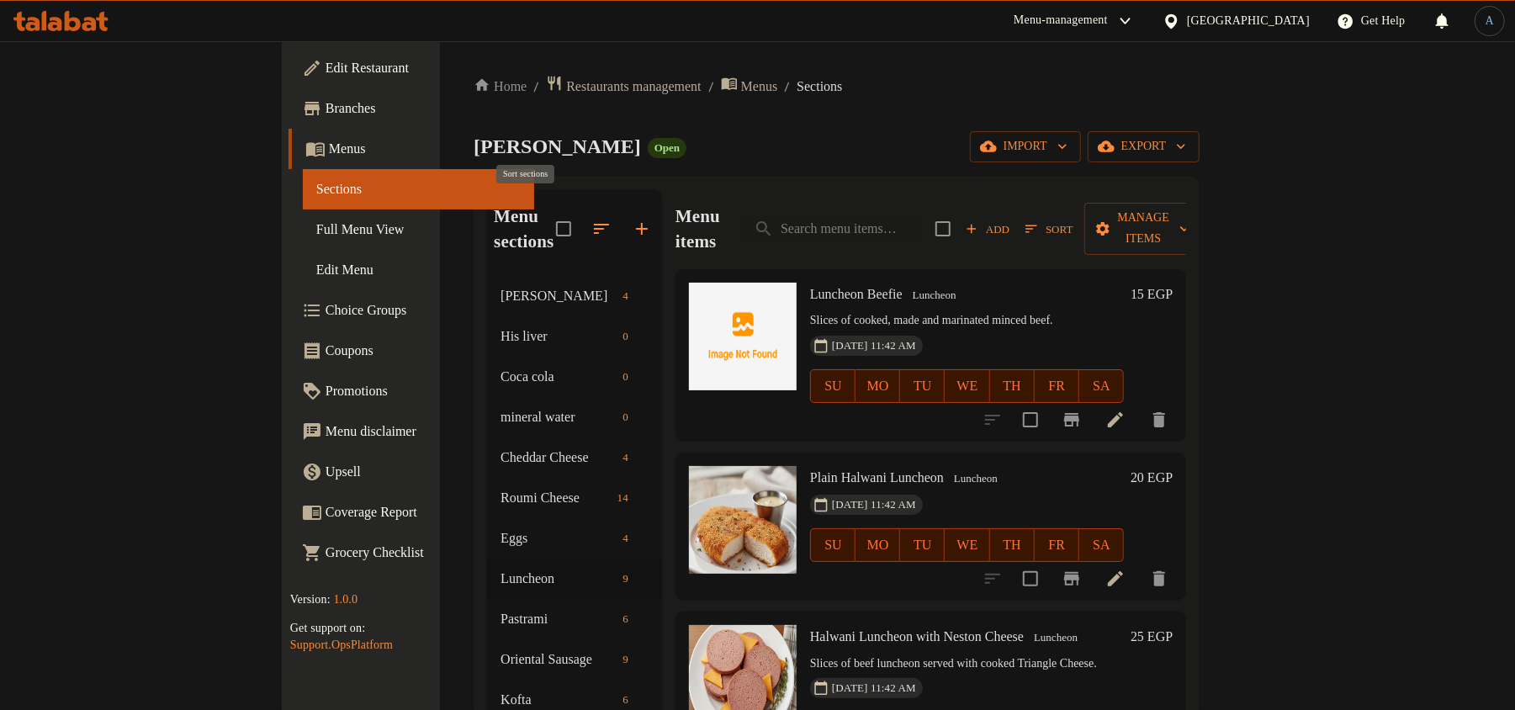
click at [591, 219] on icon "button" at bounding box center [601, 229] width 20 height 20
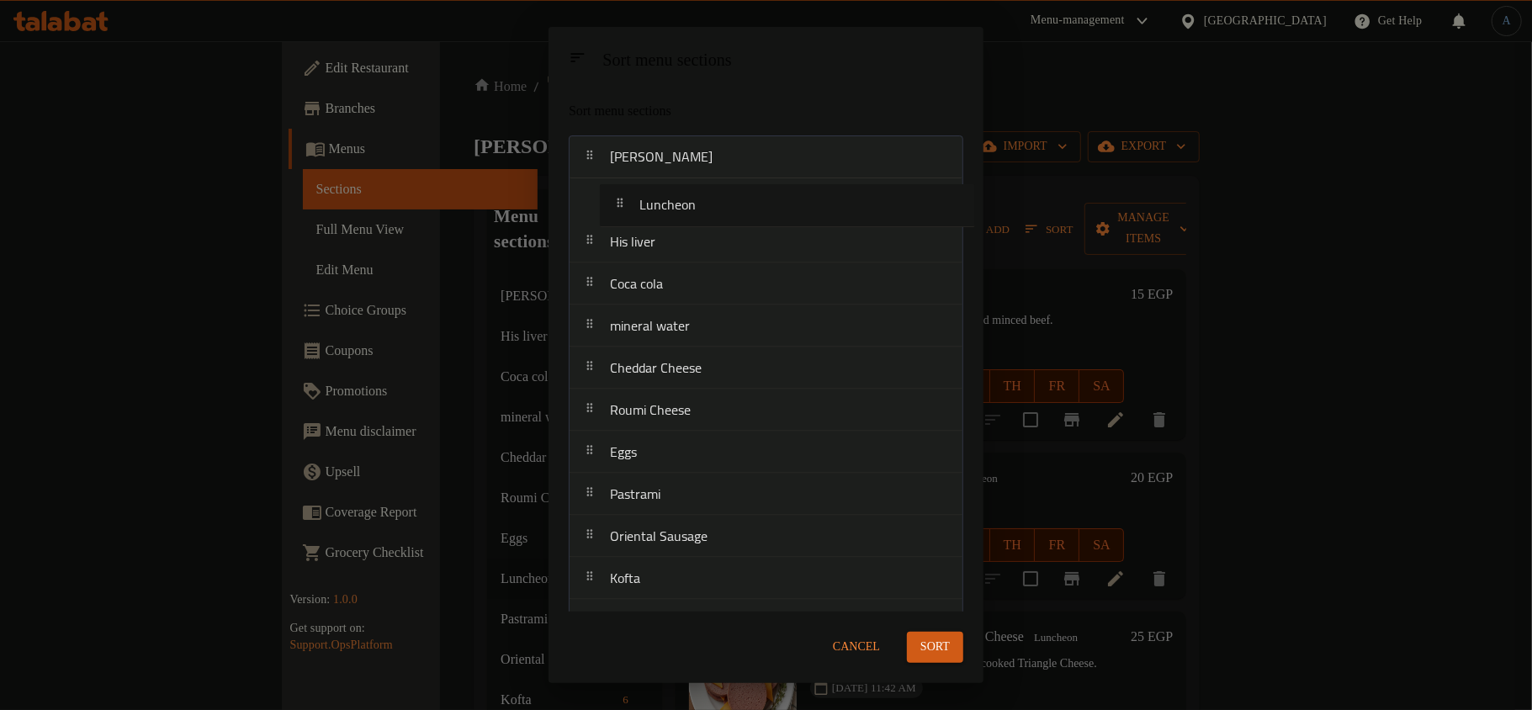
drag, startPoint x: 668, startPoint y: 464, endPoint x: 701, endPoint y: 200, distance: 266.2
click at [701, 200] on nav "Edam Cheese His liver Coca cola mineral water Cheddar Cheese Roumi Cheese Eggs …" at bounding box center [766, 599] width 395 height 928
drag, startPoint x: 678, startPoint y: 375, endPoint x: 684, endPoint y: 193, distance: 182.6
click at [684, 193] on nav "Edam Cheese Luncheon His liver Coca cola mineral water Cheddar Cheese Roumi Che…" at bounding box center [766, 599] width 395 height 928
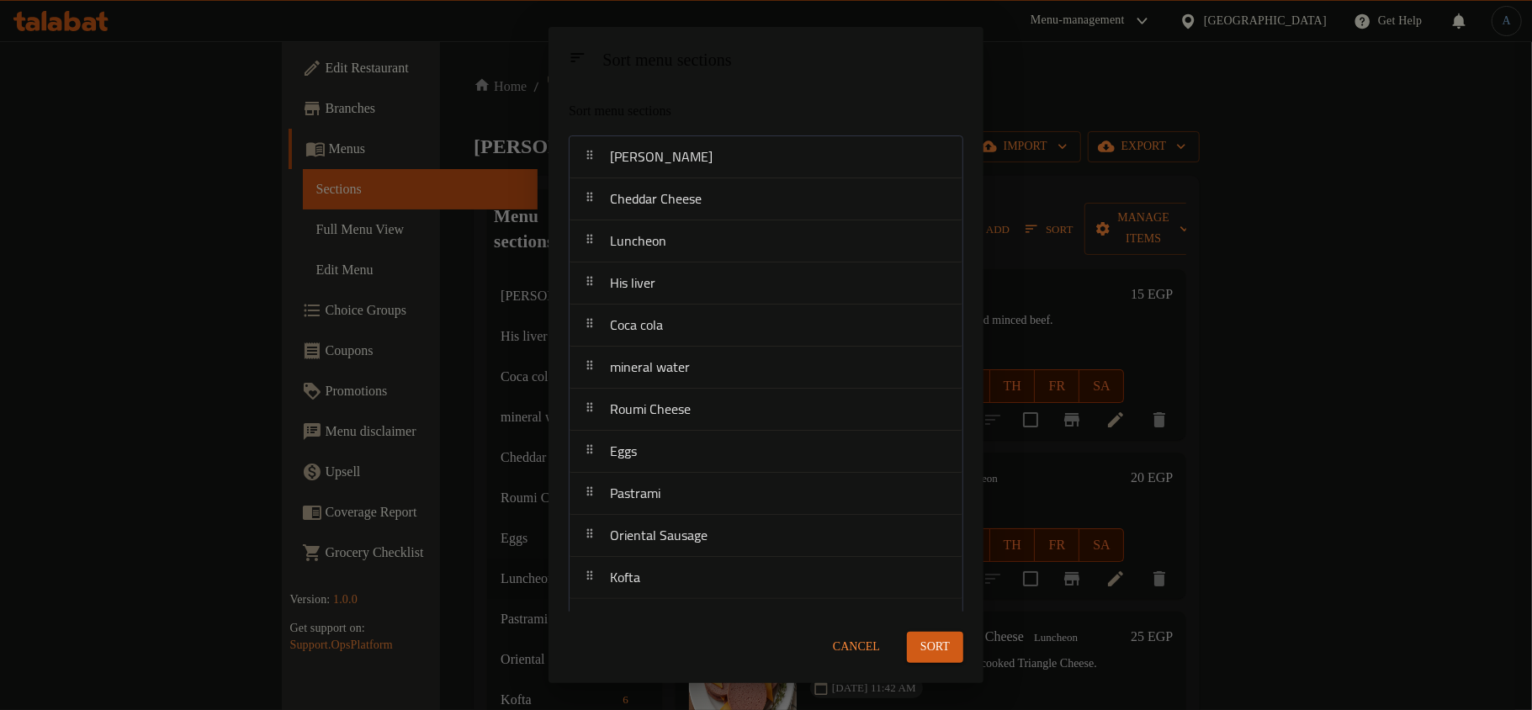
click at [940, 646] on span "Sort" at bounding box center [934, 647] width 29 height 21
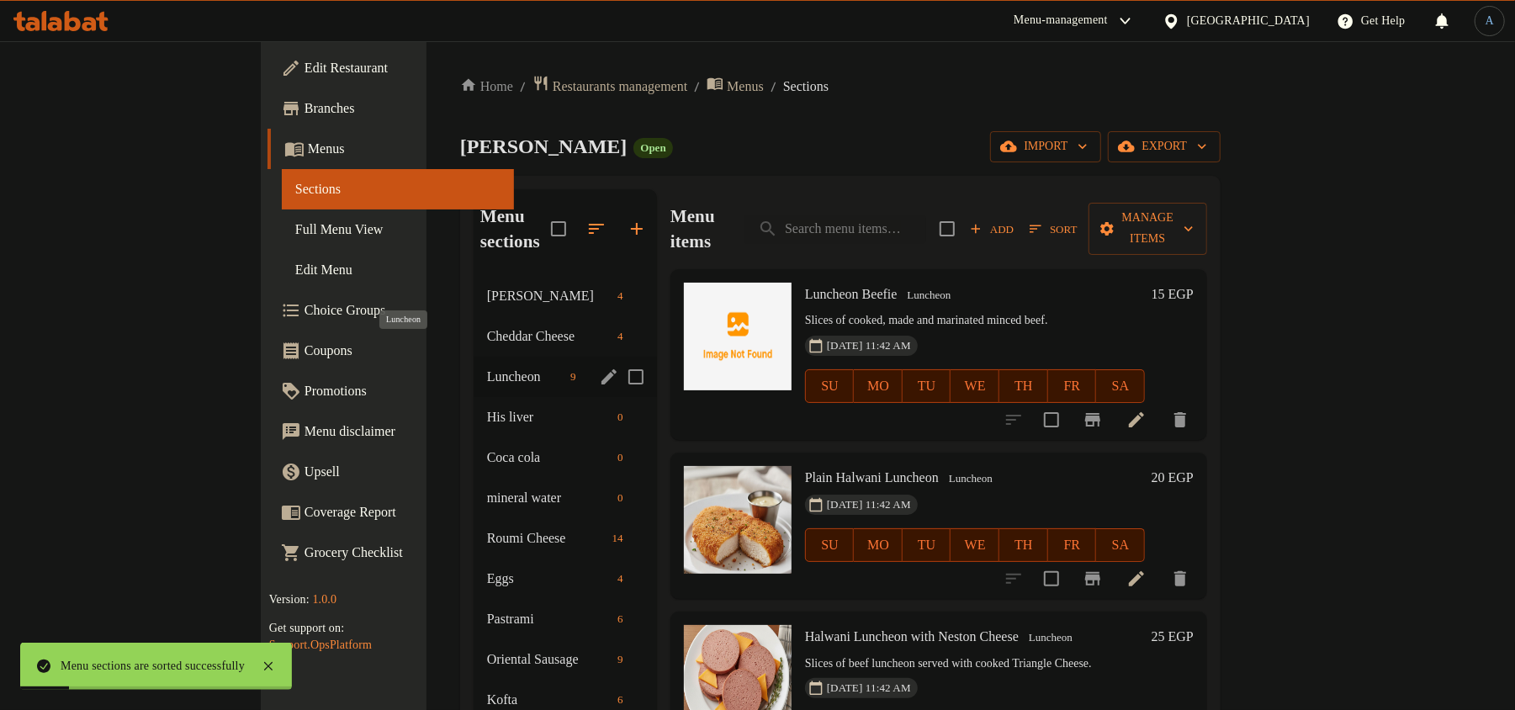
click at [487, 367] on span "Luncheon" at bounding box center [525, 377] width 77 height 20
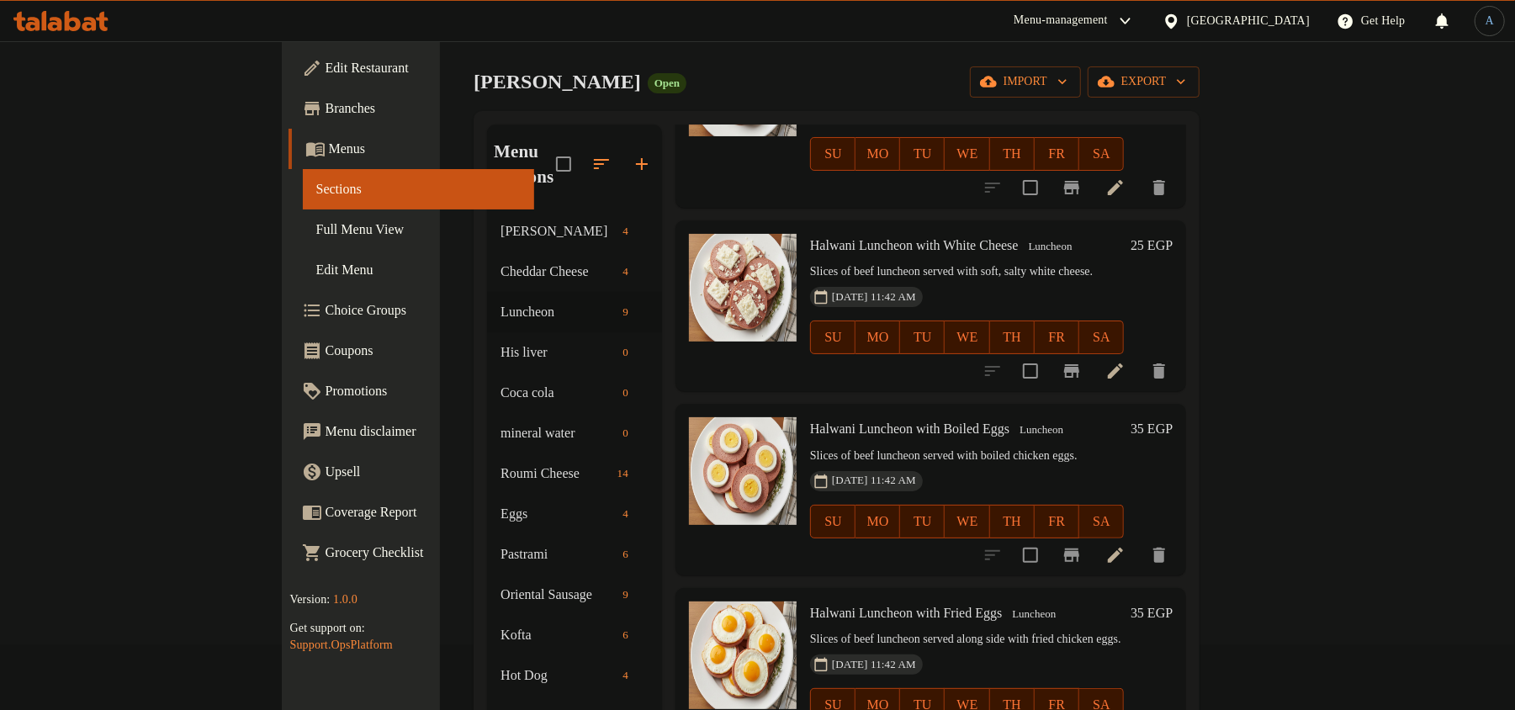
scroll to position [224, 0]
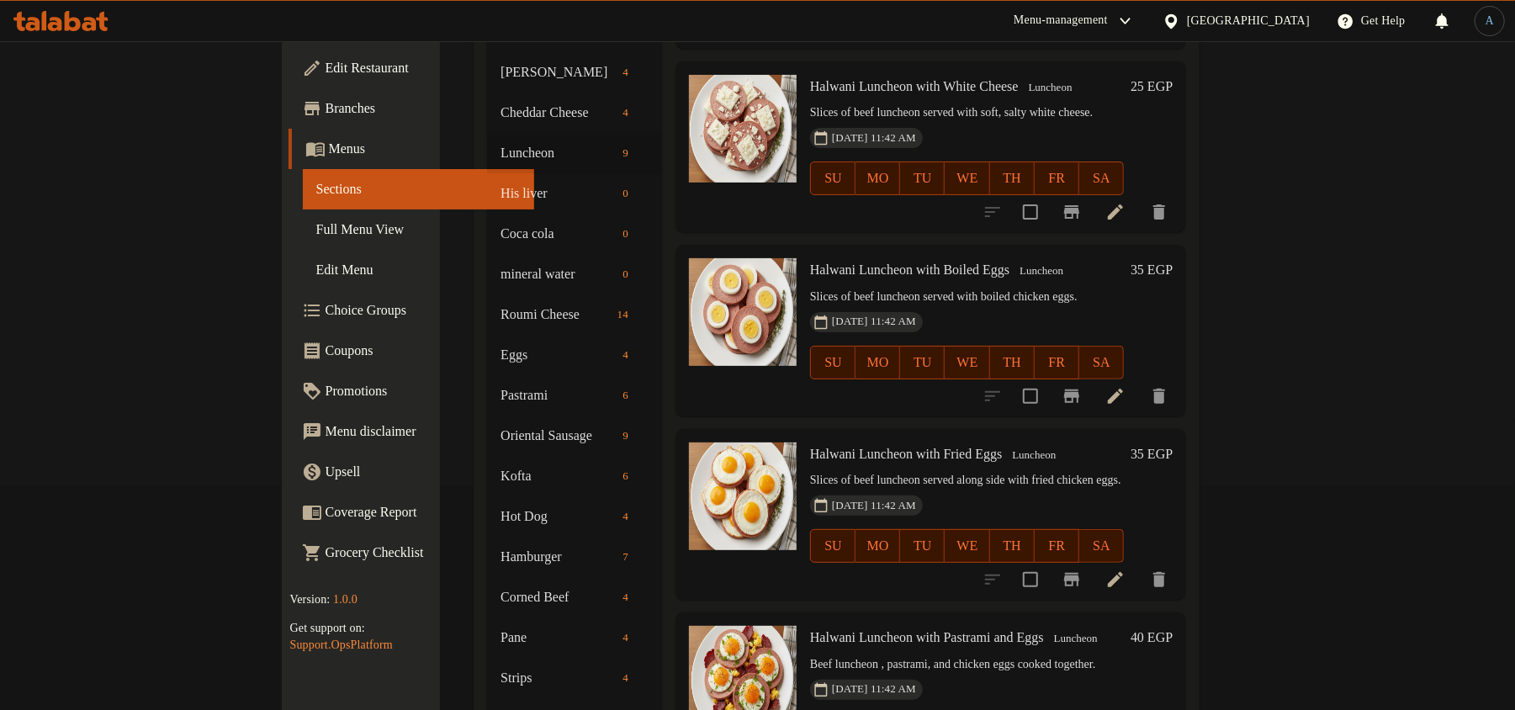
click at [934, 447] on span "Halwani Luncheon with Fried Eggs" at bounding box center [906, 454] width 192 height 14
click at [1005, 446] on span "Luncheon" at bounding box center [1033, 455] width 57 height 19
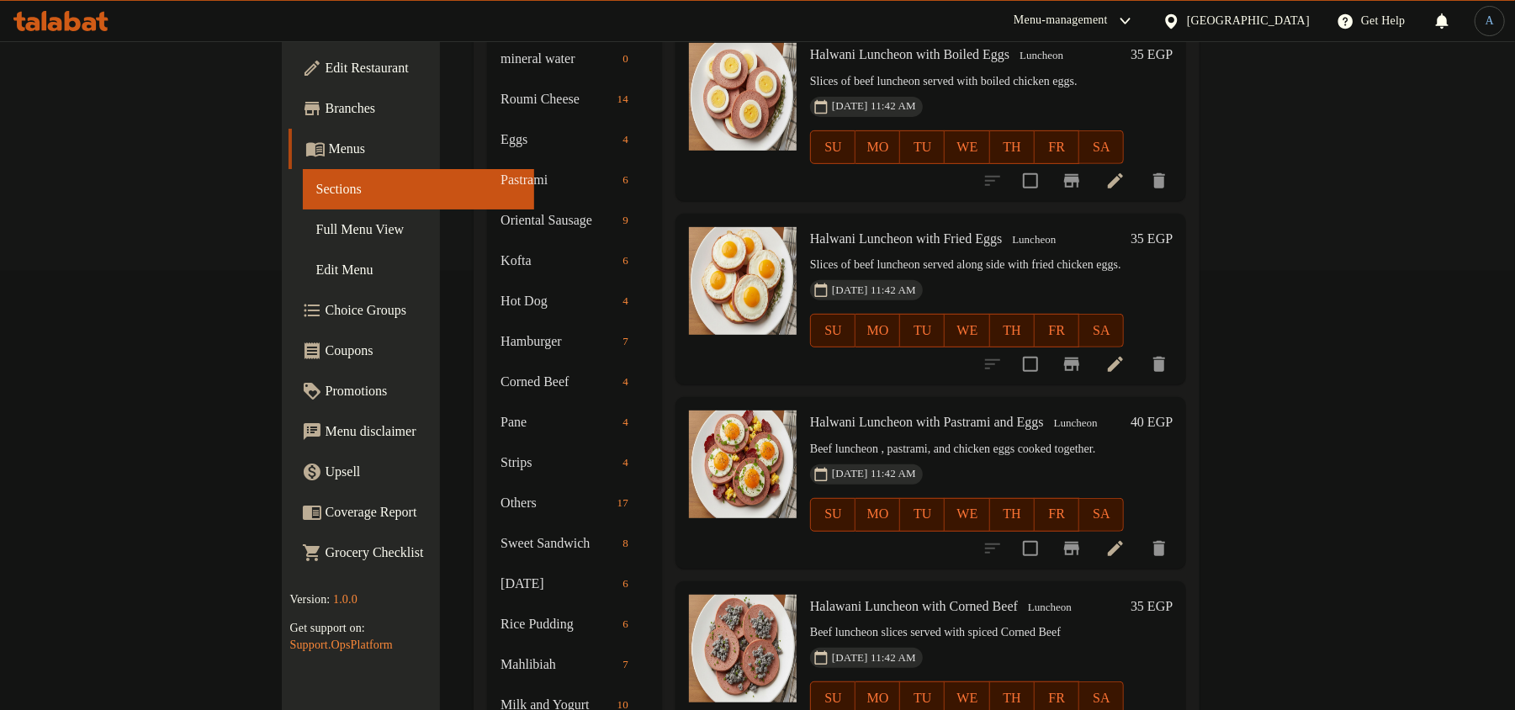
scroll to position [448, 0]
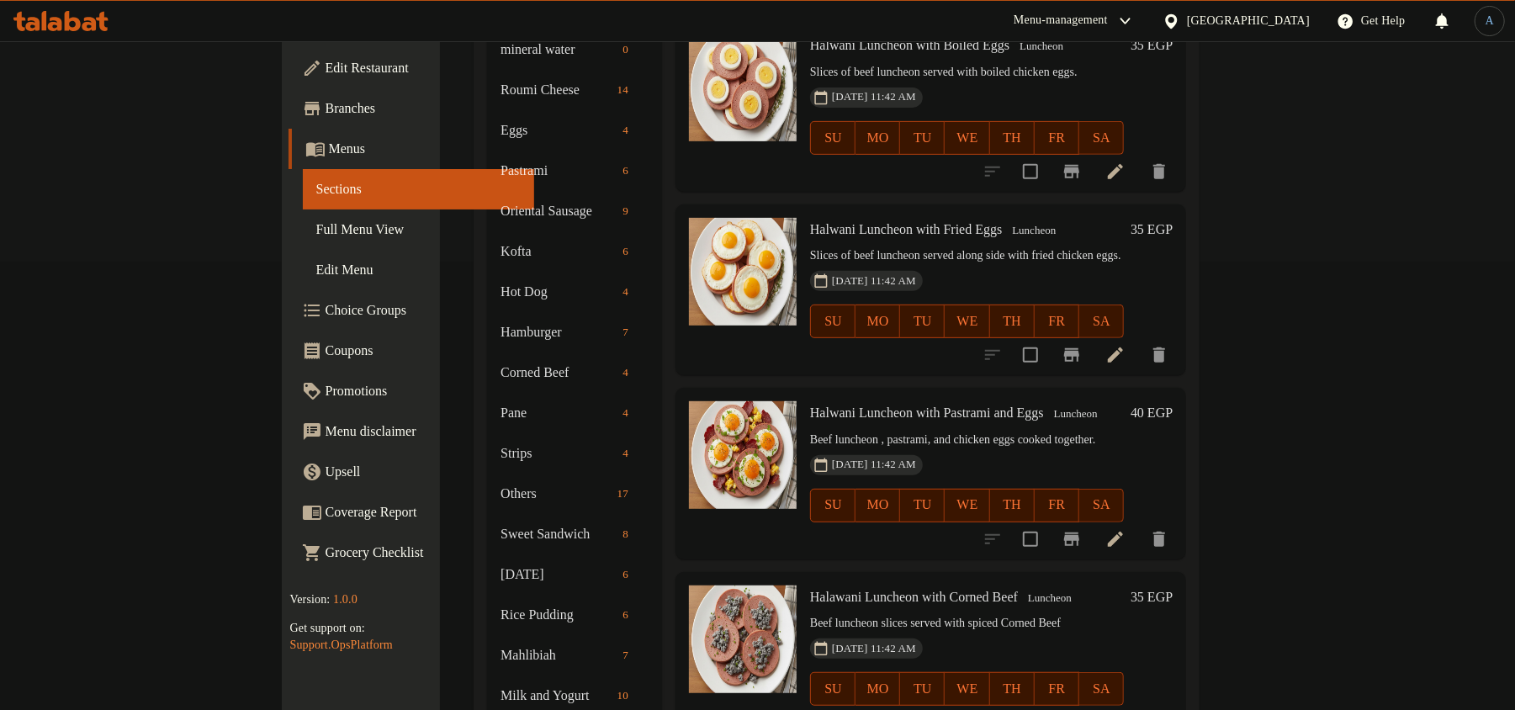
click at [810, 405] on span "Halwani Luncheon with Pastrami and Eggs" at bounding box center [927, 412] width 234 height 14
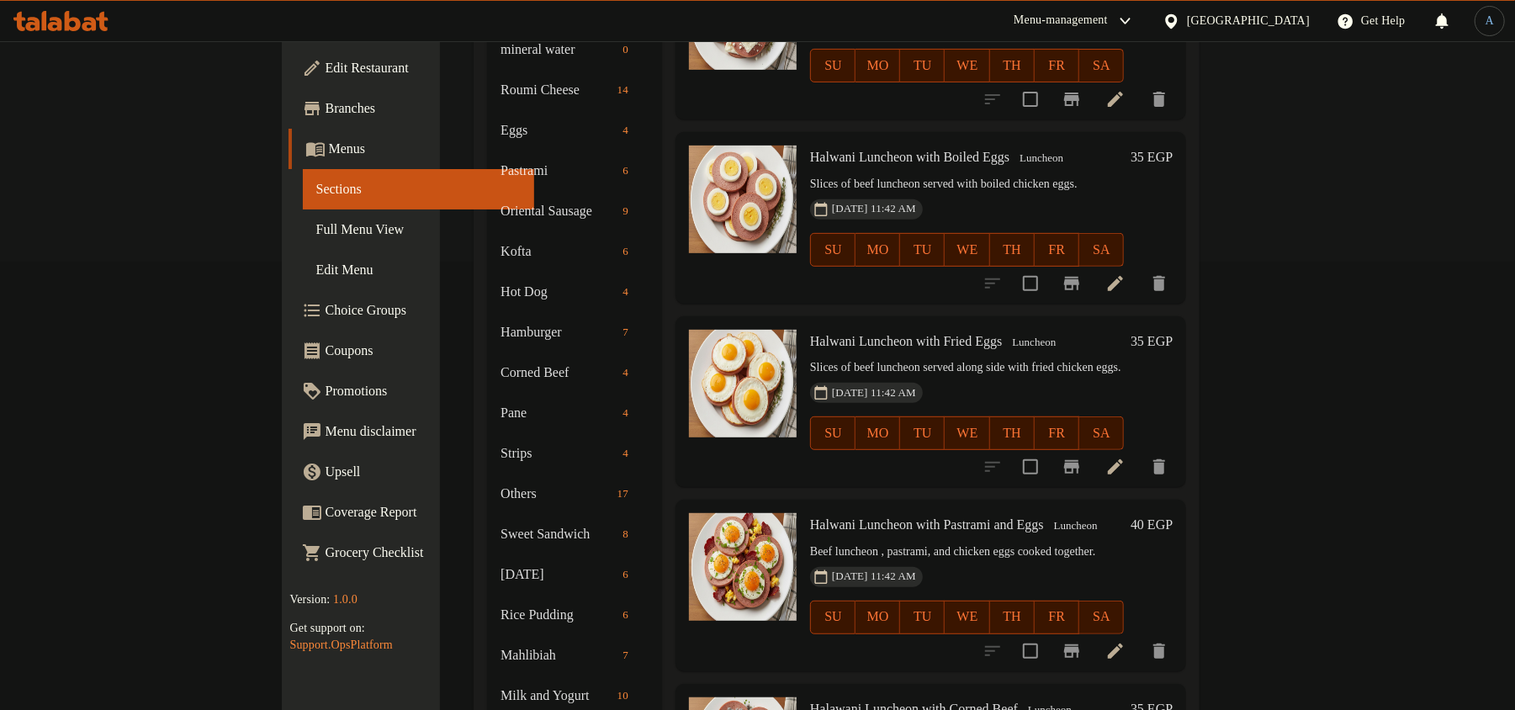
click at [880, 150] on span "Halwani Luncheon with Boiled Eggs" at bounding box center [909, 157] width 199 height 14
click at [850, 334] on span "Halwani Luncheon with Fried Eggs" at bounding box center [906, 341] width 192 height 14
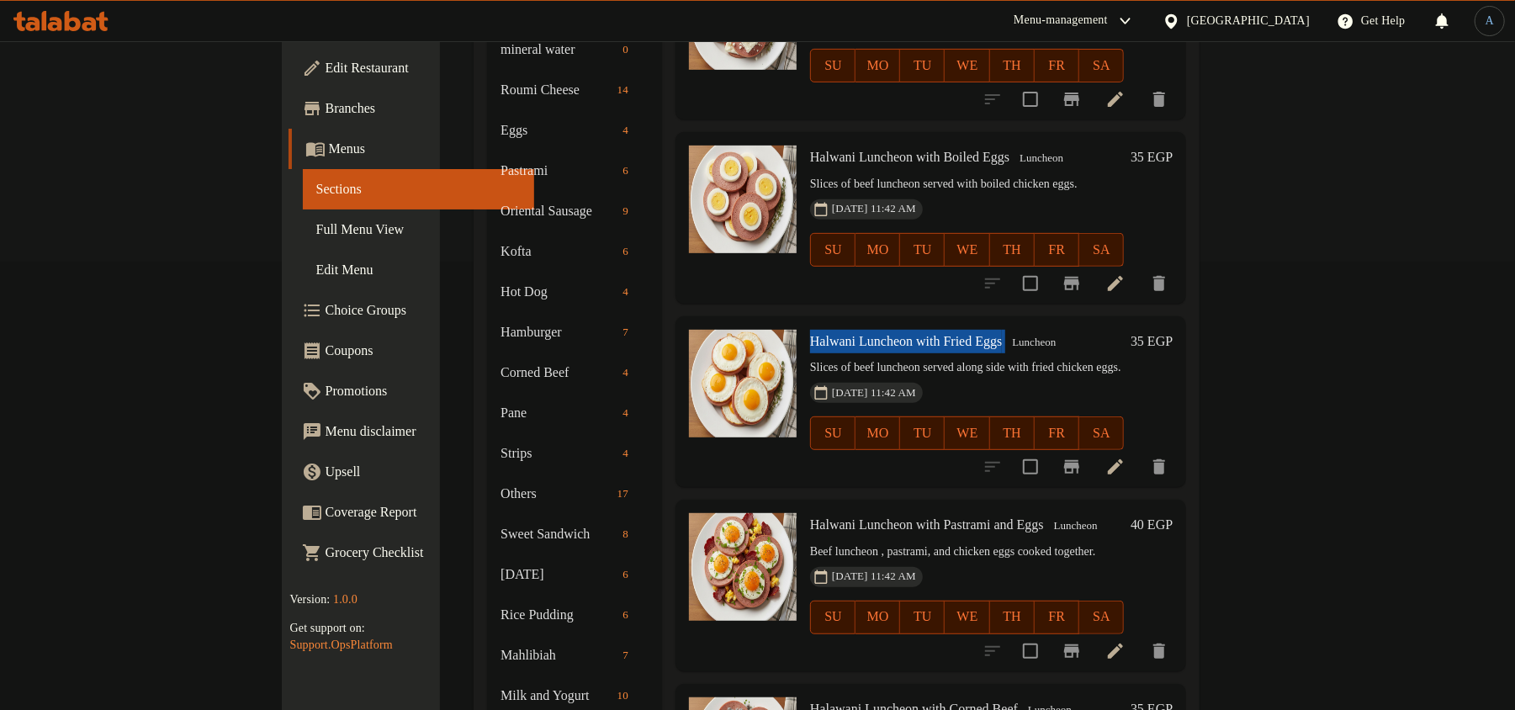
click at [850, 334] on span "Halwani Luncheon with Fried Eggs" at bounding box center [906, 341] width 192 height 14
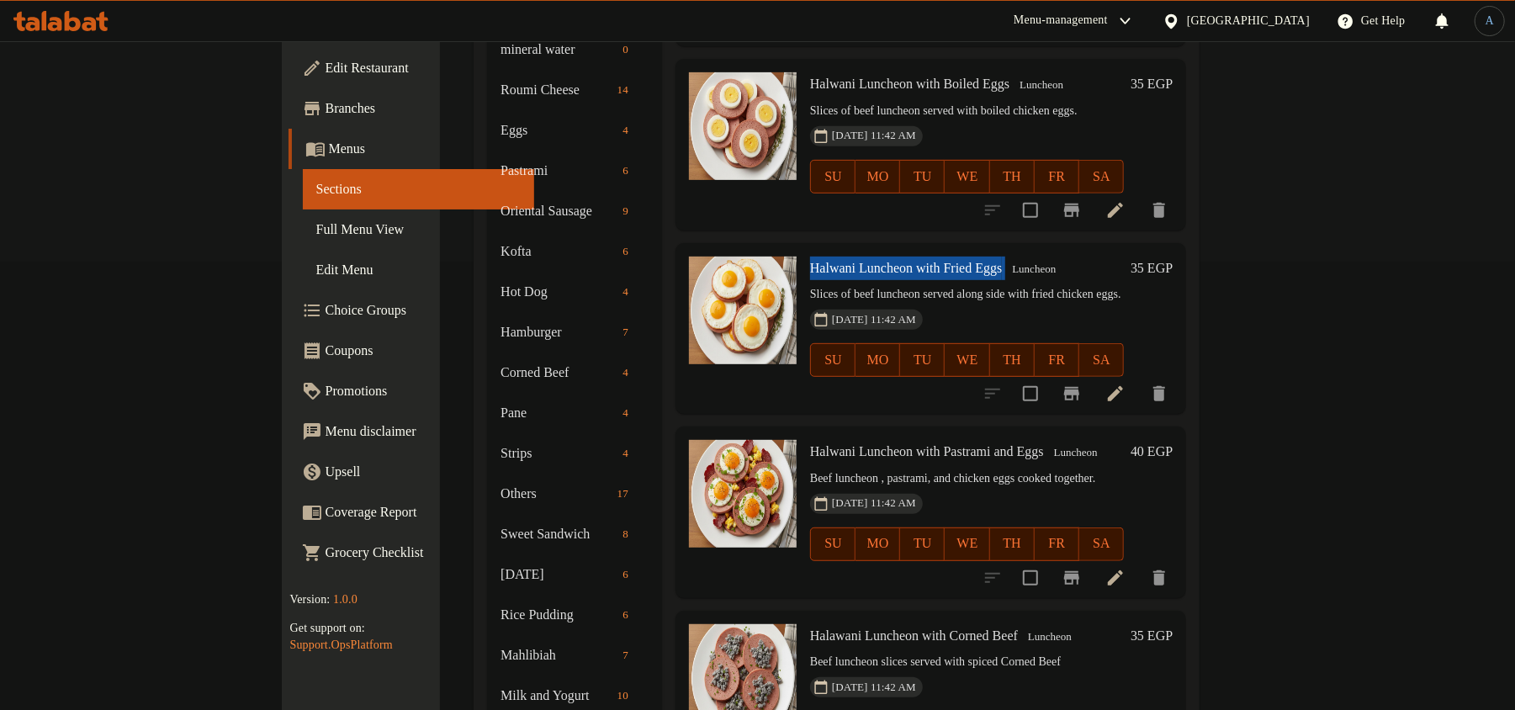
scroll to position [715, 0]
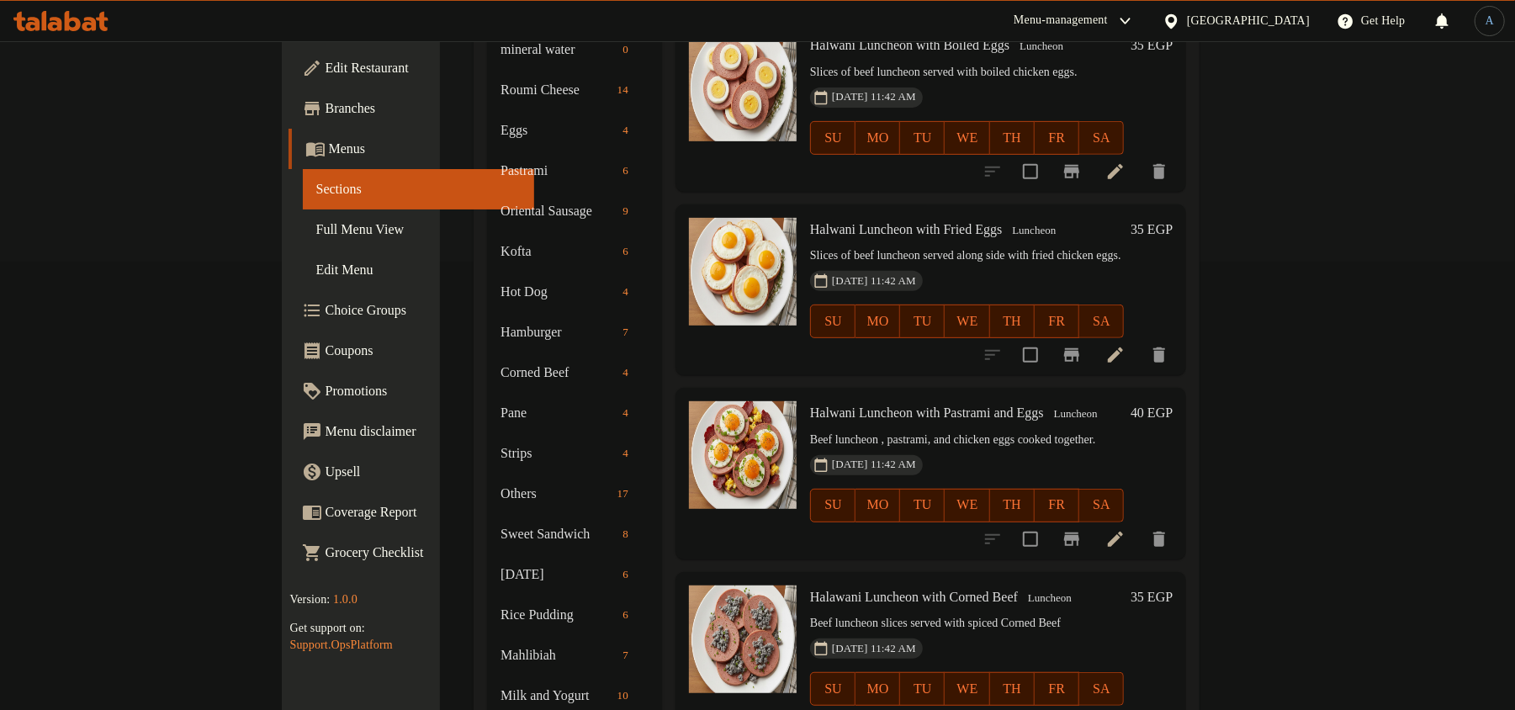
click at [810, 405] on span "Halwani Luncheon with Pastrami and Eggs" at bounding box center [927, 412] width 234 height 14
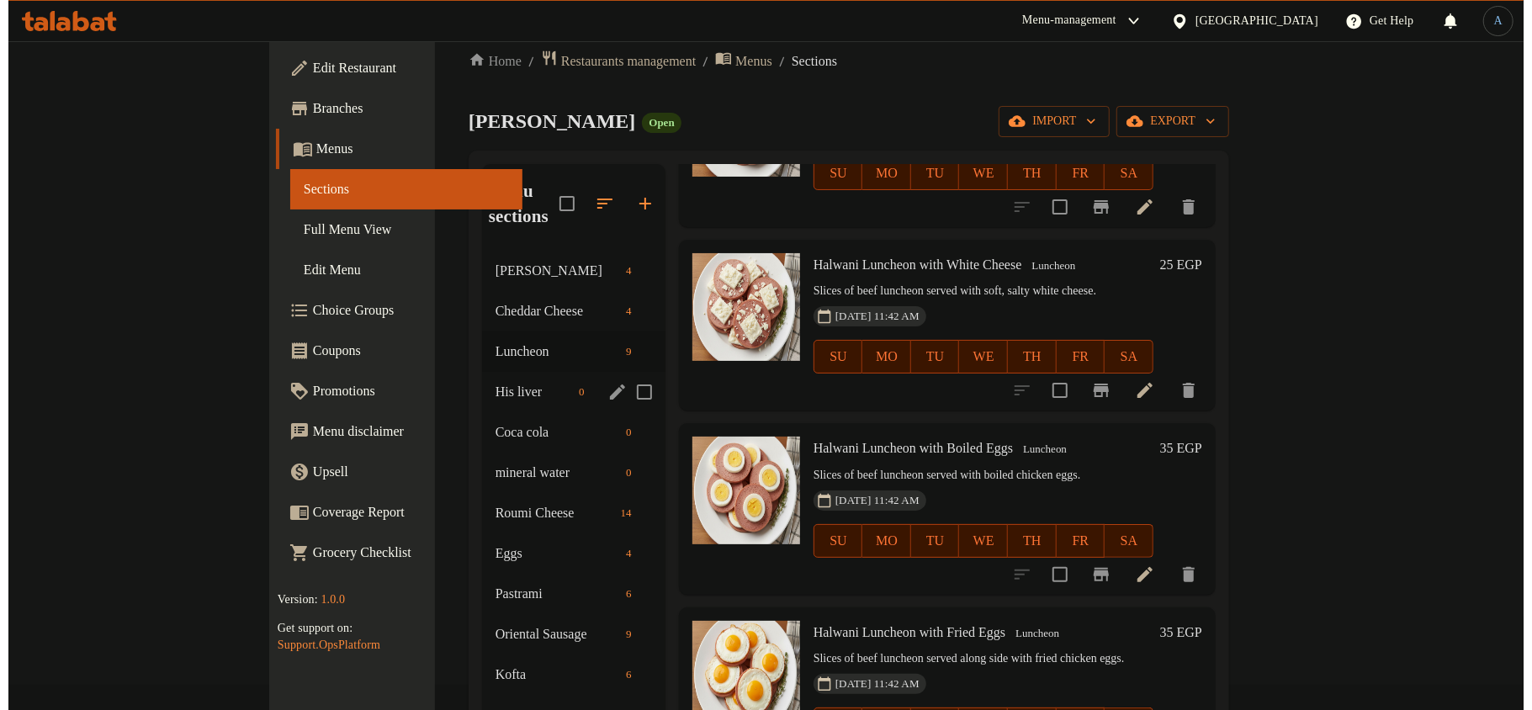
scroll to position [0, 0]
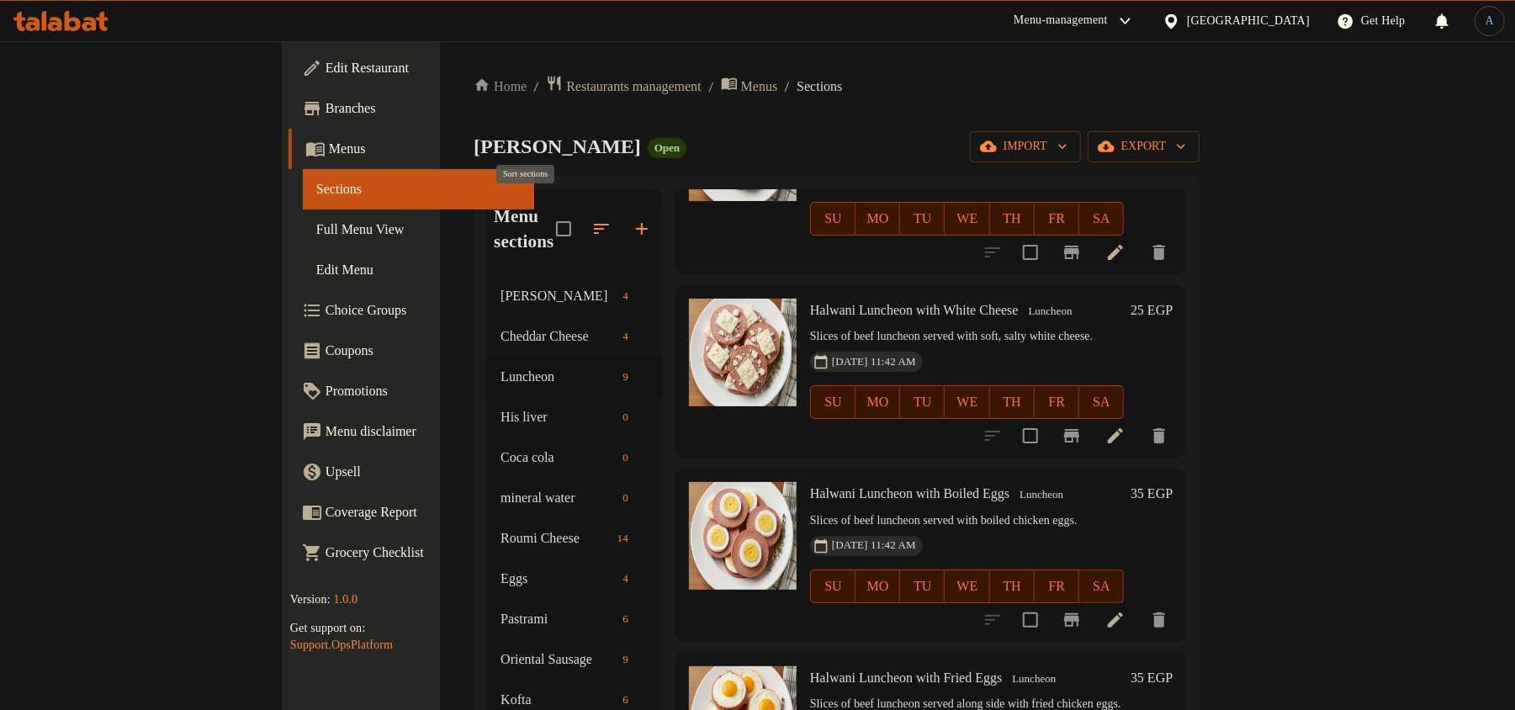
click at [581, 209] on button "button" at bounding box center [601, 229] width 40 height 40
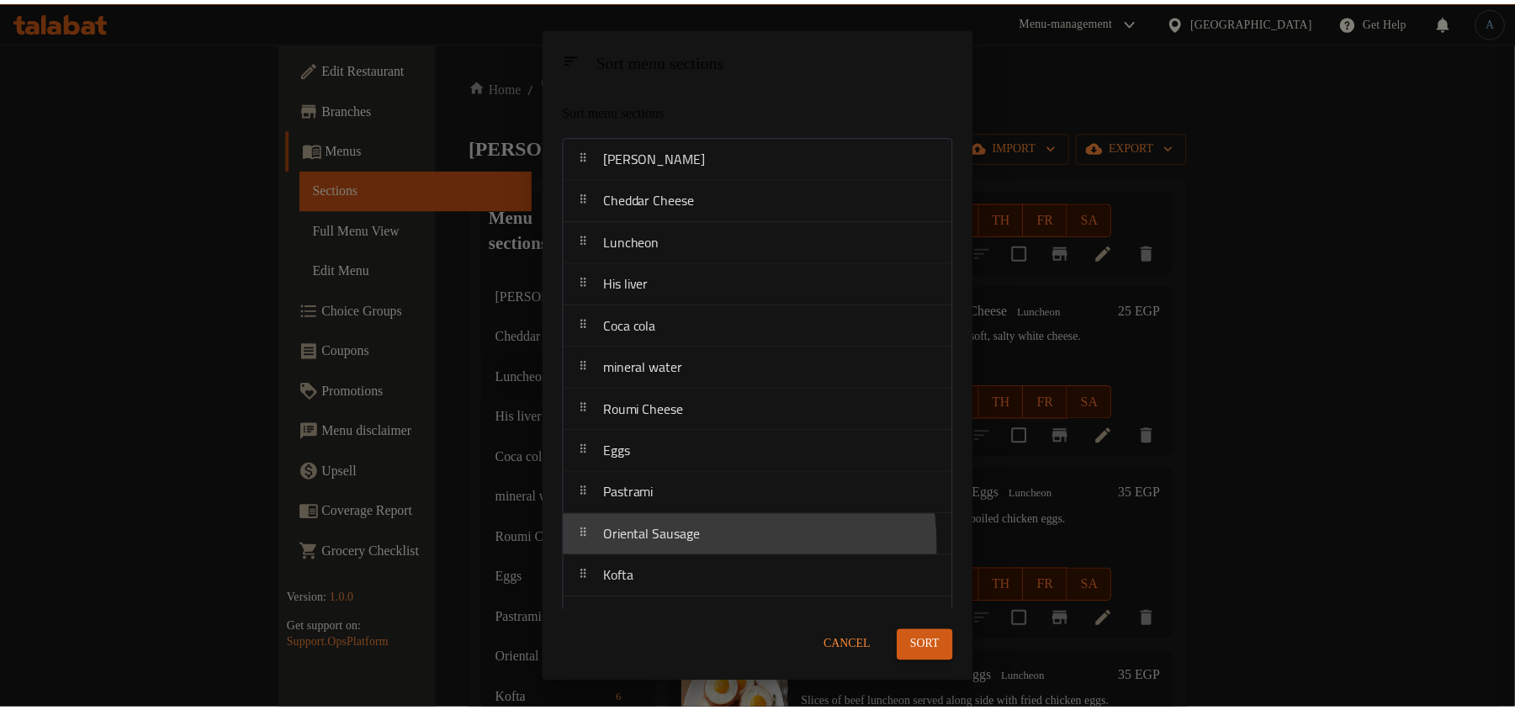
scroll to position [4, 0]
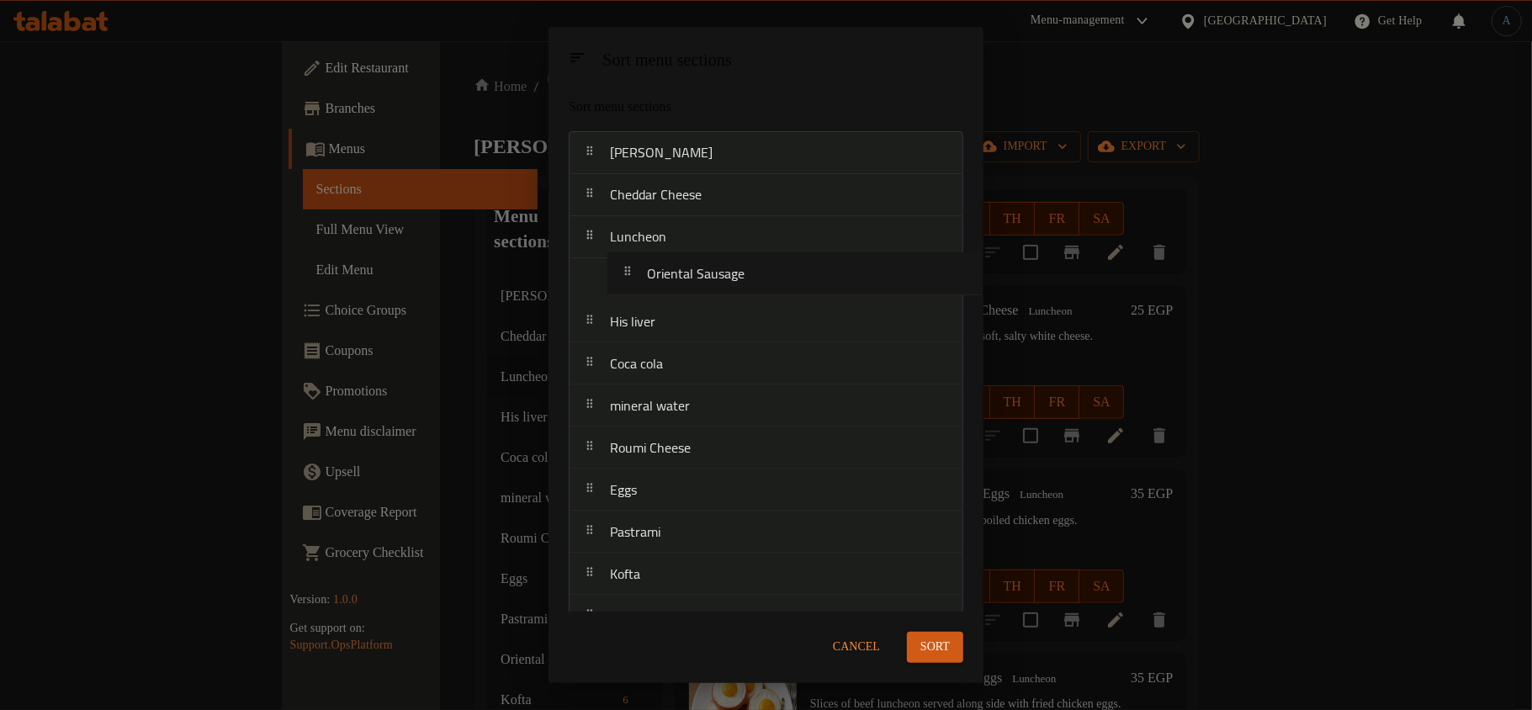
drag, startPoint x: 681, startPoint y: 552, endPoint x: 777, endPoint y: 411, distance: 170.1
click at [718, 266] on nav "Edam Cheese Cheddar Cheese Luncheon His liver Coca cola mineral water Roumi Che…" at bounding box center [766, 595] width 395 height 928
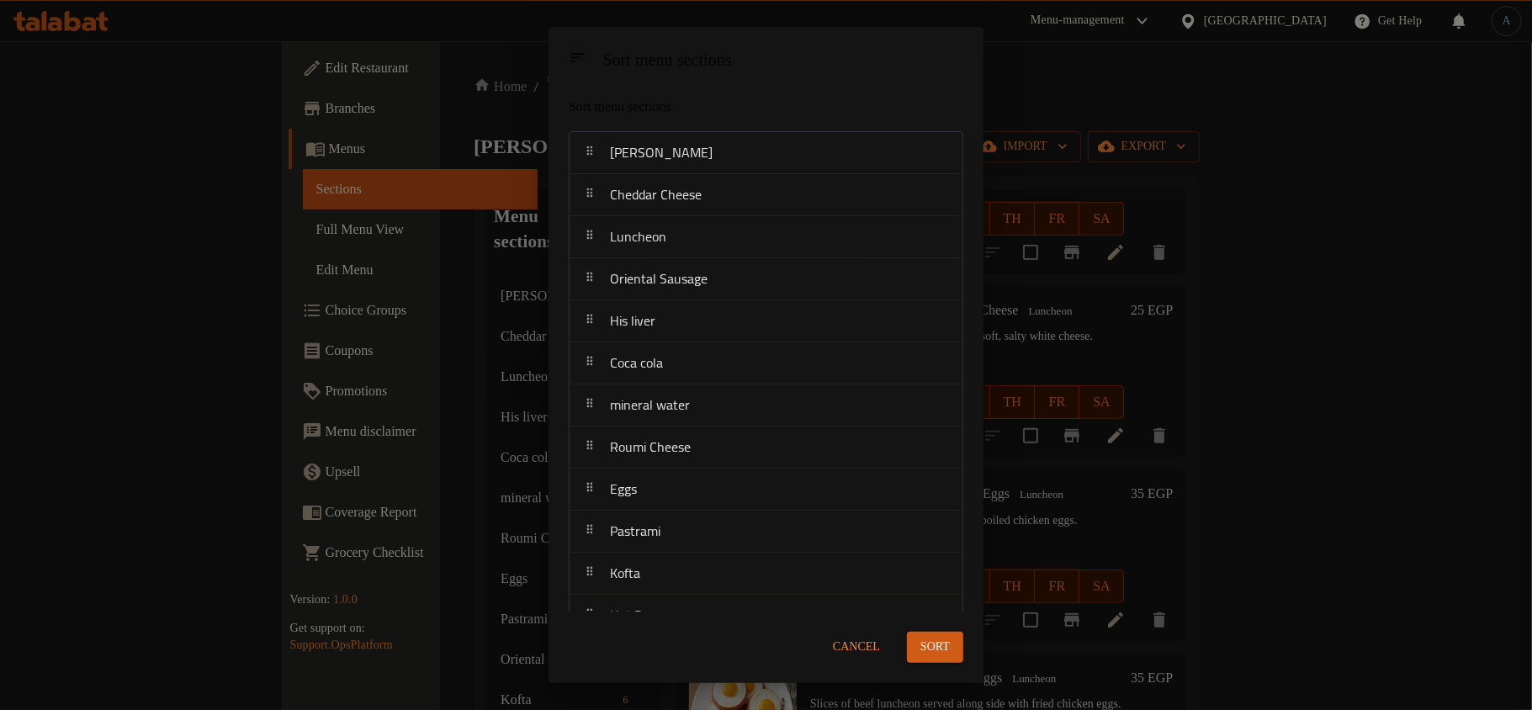
click at [946, 644] on span "Sort" at bounding box center [934, 647] width 29 height 21
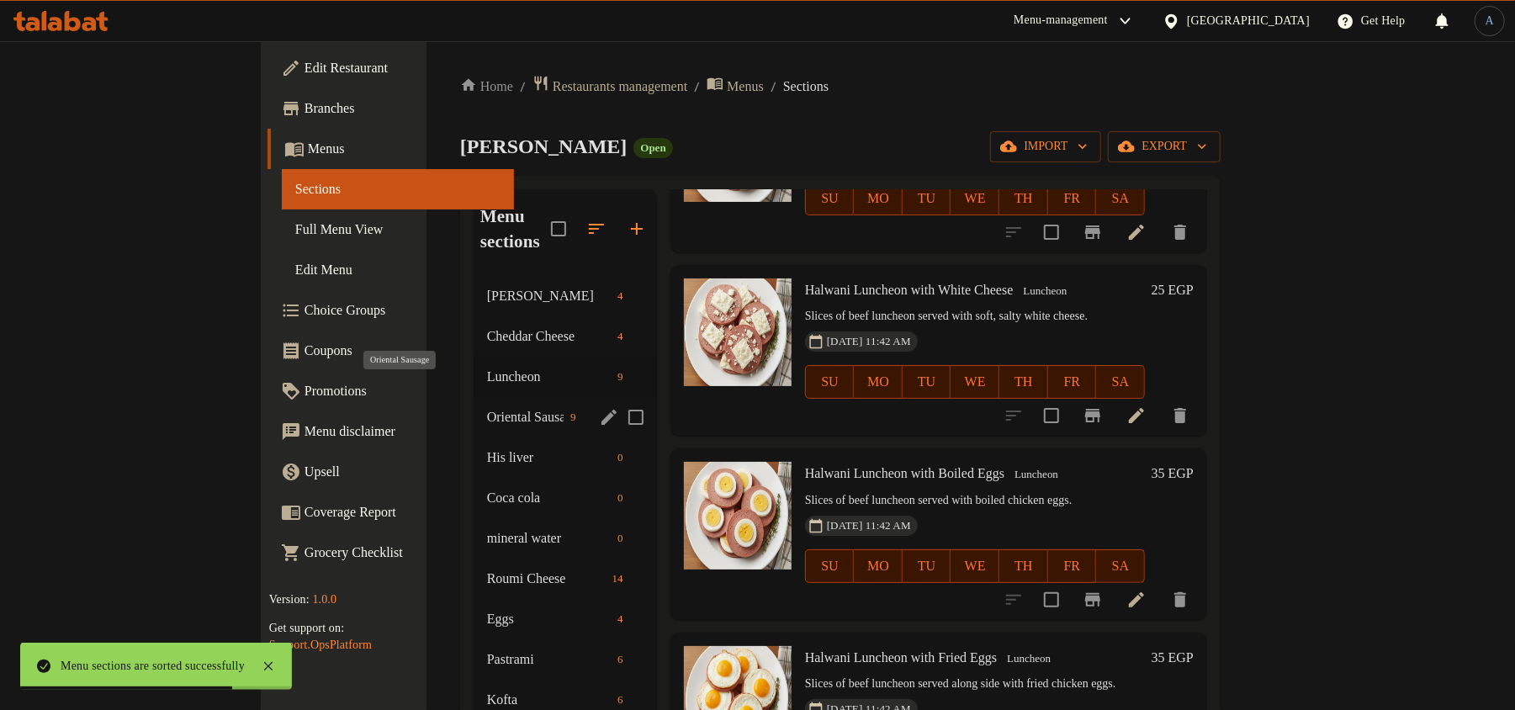
click at [487, 407] on span "Oriental Sausage" at bounding box center [525, 417] width 77 height 20
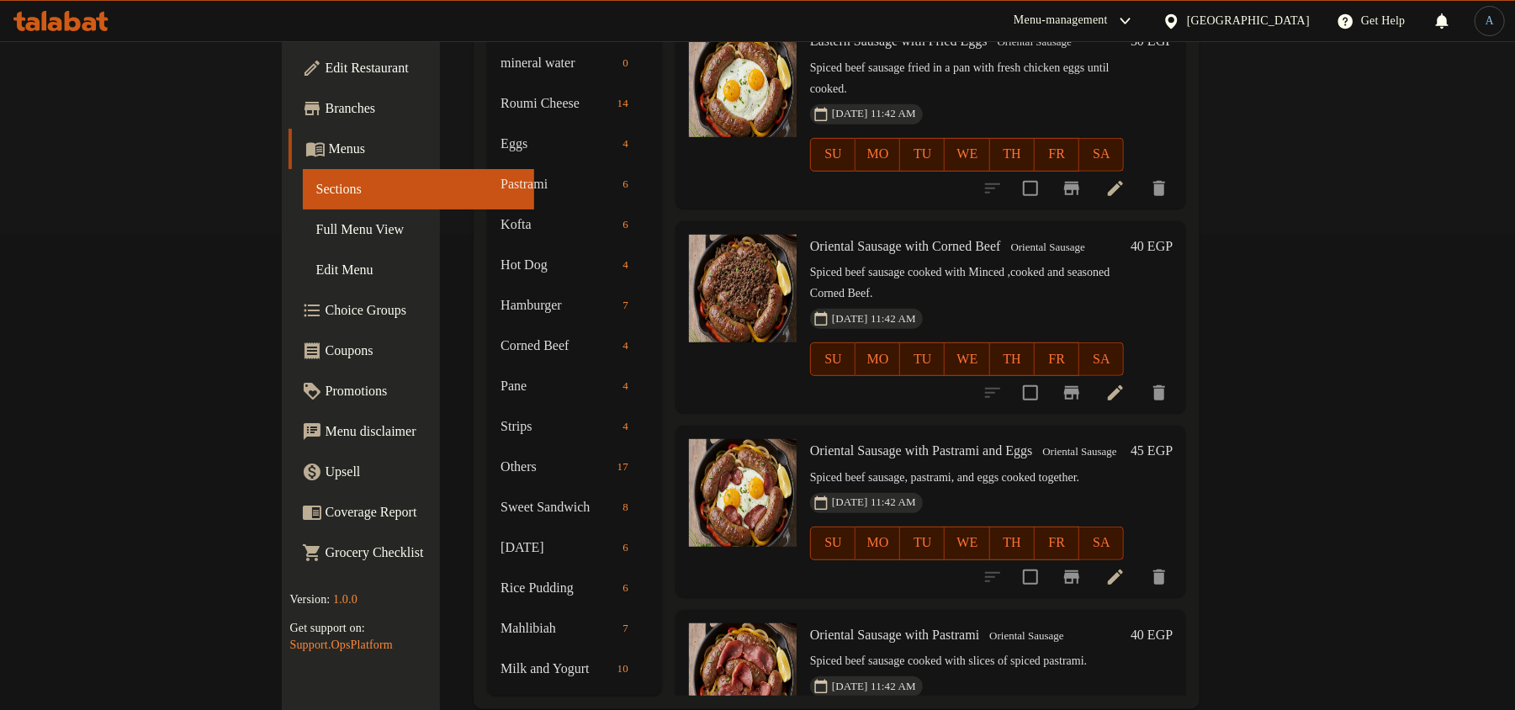
scroll to position [482, 0]
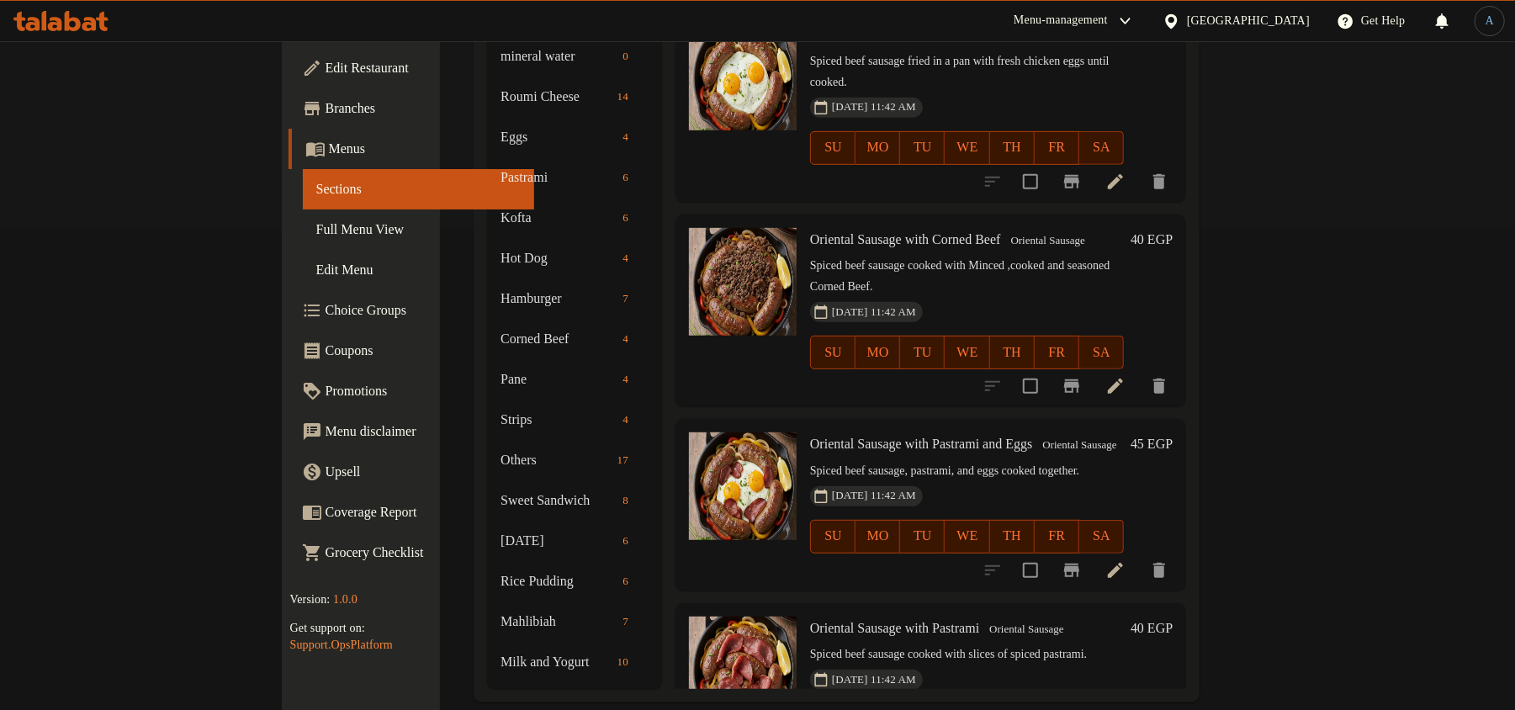
click at [877, 437] on span "Oriental Sausage with Pastrami and Eggs" at bounding box center [921, 444] width 222 height 14
click at [880, 617] on h6 "Oriental Sausage with Pastrami Oriental Sausage" at bounding box center [967, 629] width 314 height 24
click at [878, 621] on span "Oriental Sausage with Pastrami" at bounding box center [894, 628] width 169 height 14
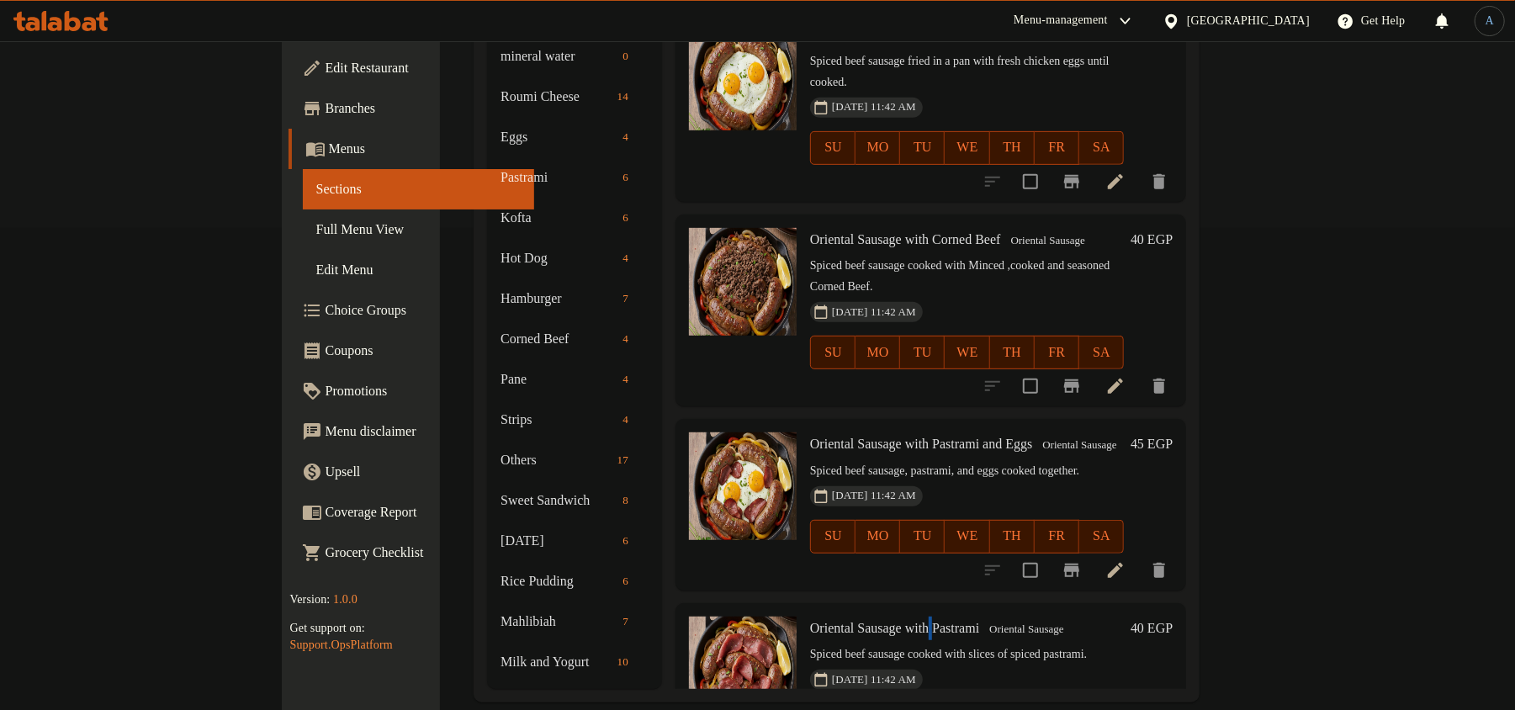
click at [878, 621] on span "Oriental Sausage with Pastrami" at bounding box center [894, 628] width 169 height 14
click at [872, 621] on span "Oriental Sausage with Pastrami" at bounding box center [894, 628] width 169 height 14
click at [899, 610] on div "Oriental Sausage with Pastrami Oriental Sausage Spiced beef sausage cooked with…" at bounding box center [966, 688] width 327 height 157
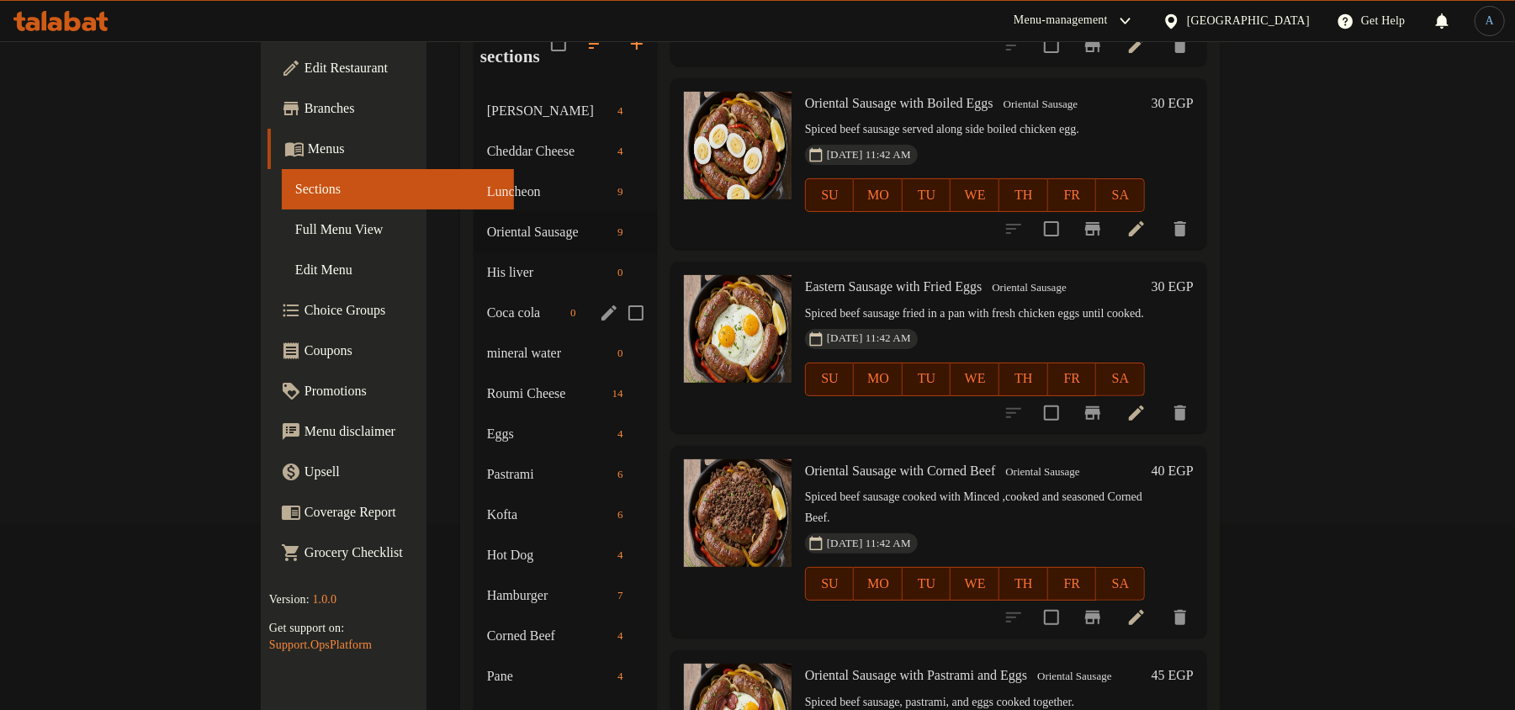
scroll to position [146, 0]
